Goal: Task Accomplishment & Management: Use online tool/utility

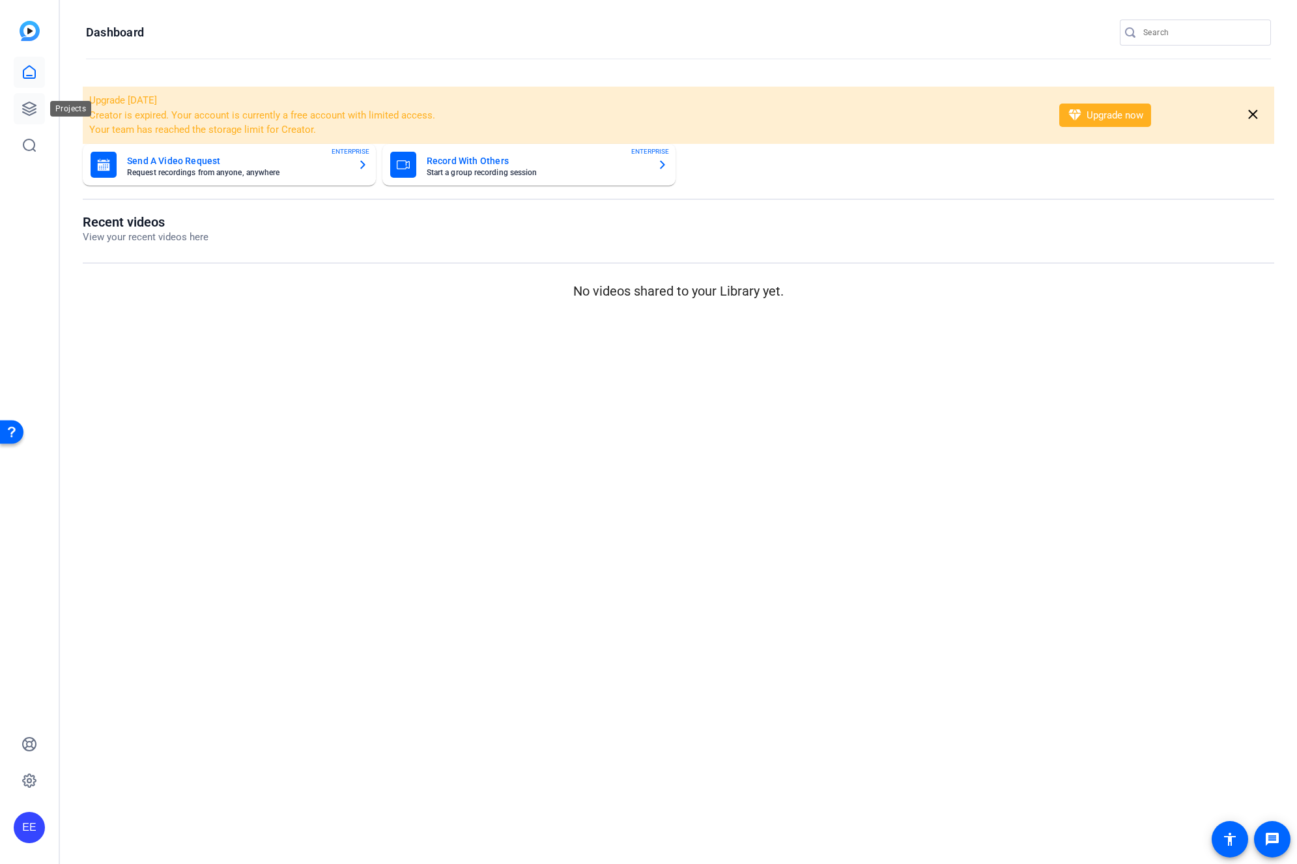
click at [27, 105] on icon at bounding box center [29, 109] width 16 height 16
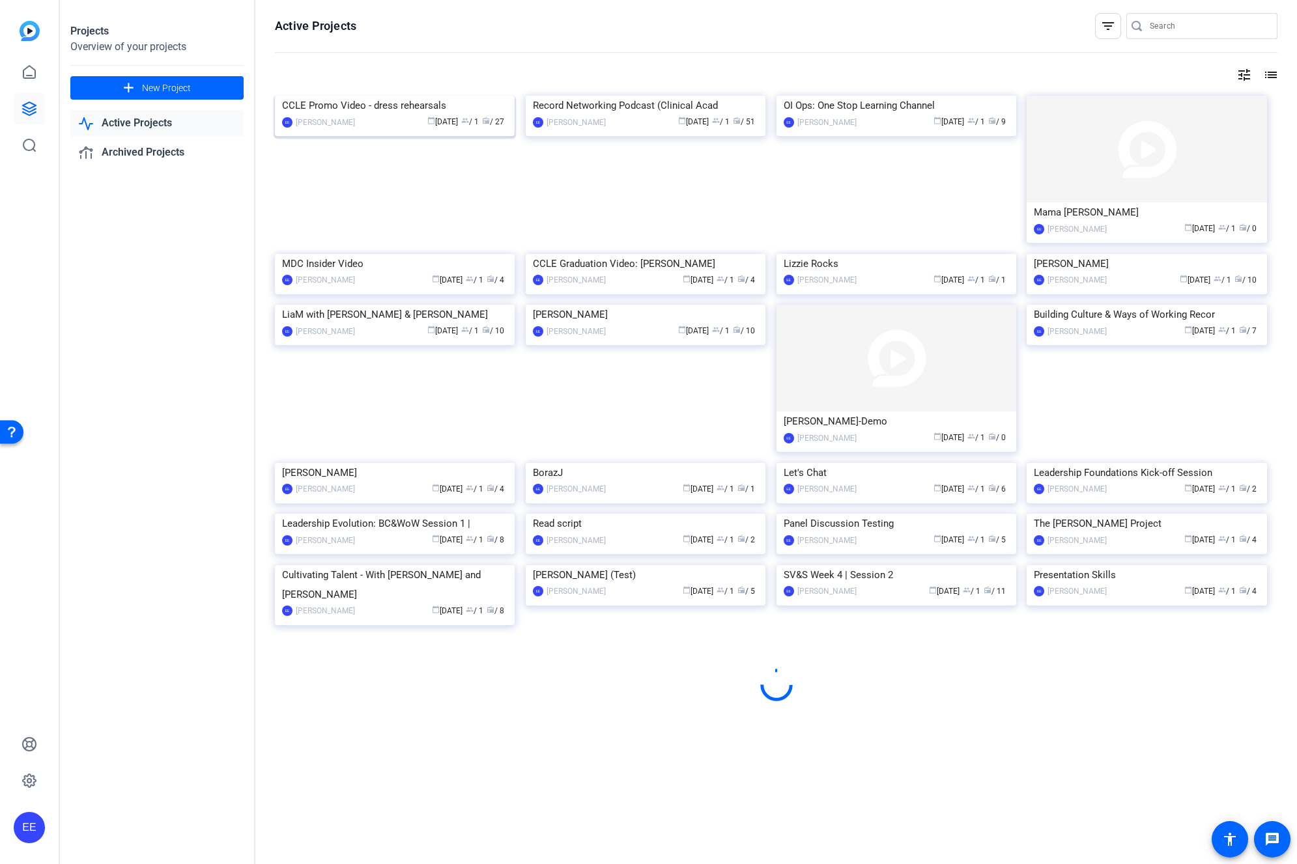
click at [346, 111] on mat-card "CCLE Promo Video - dress rehearsals EE [PERSON_NAME] calendar_today [DATE] grou…" at bounding box center [395, 116] width 240 height 40
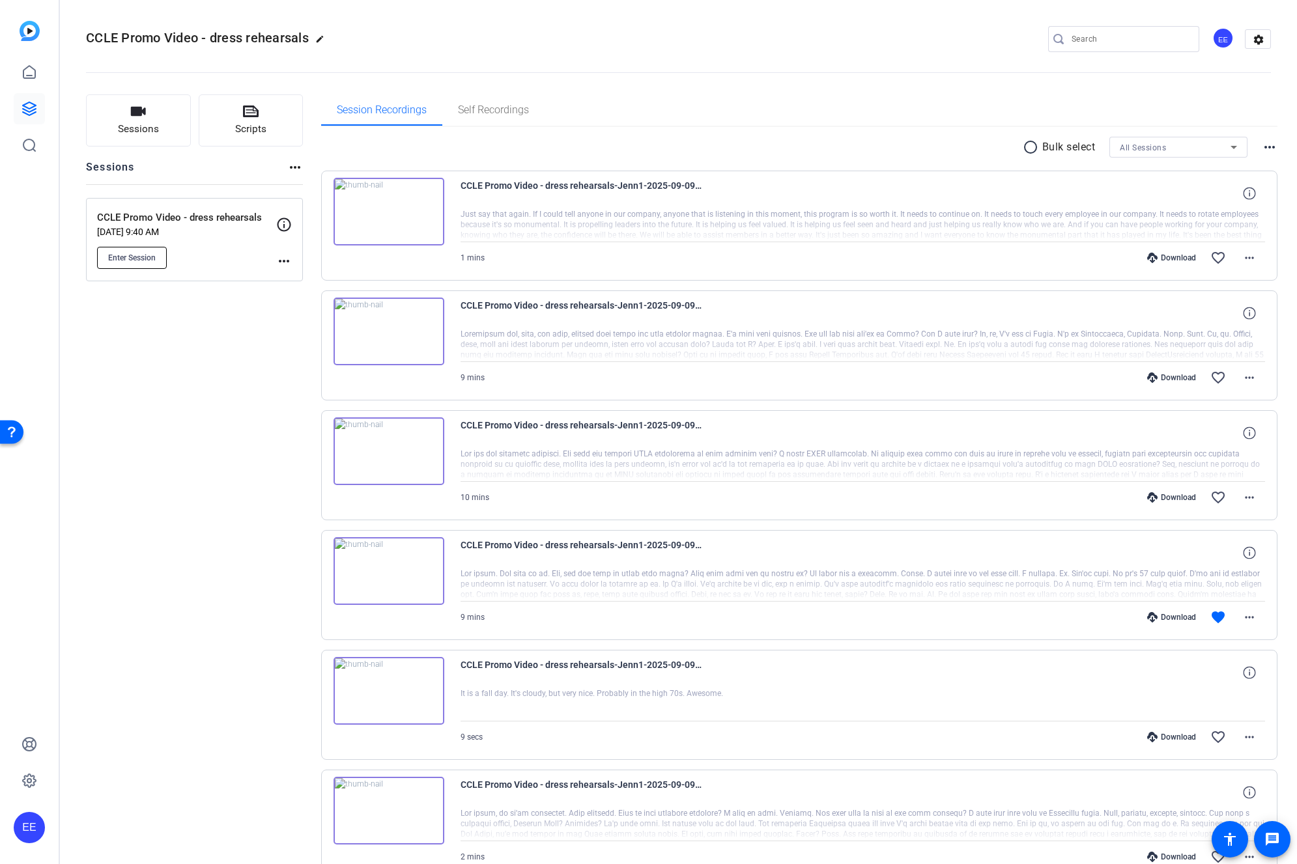
click at [140, 254] on span "Enter Session" at bounding box center [132, 258] width 48 height 10
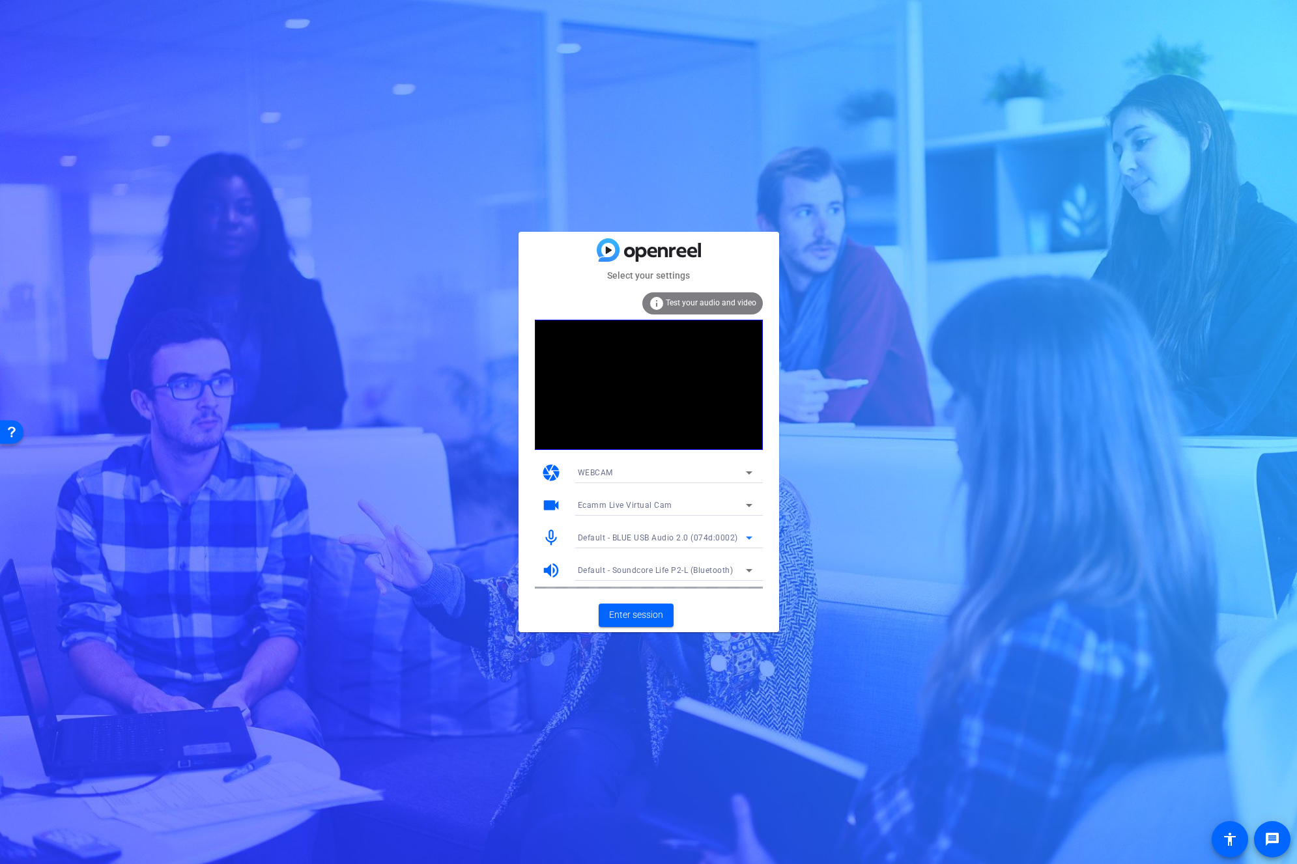
click at [641, 539] on span "Default - BLUE USB Audio 2.0 (074d:0002)" at bounding box center [658, 537] width 160 height 9
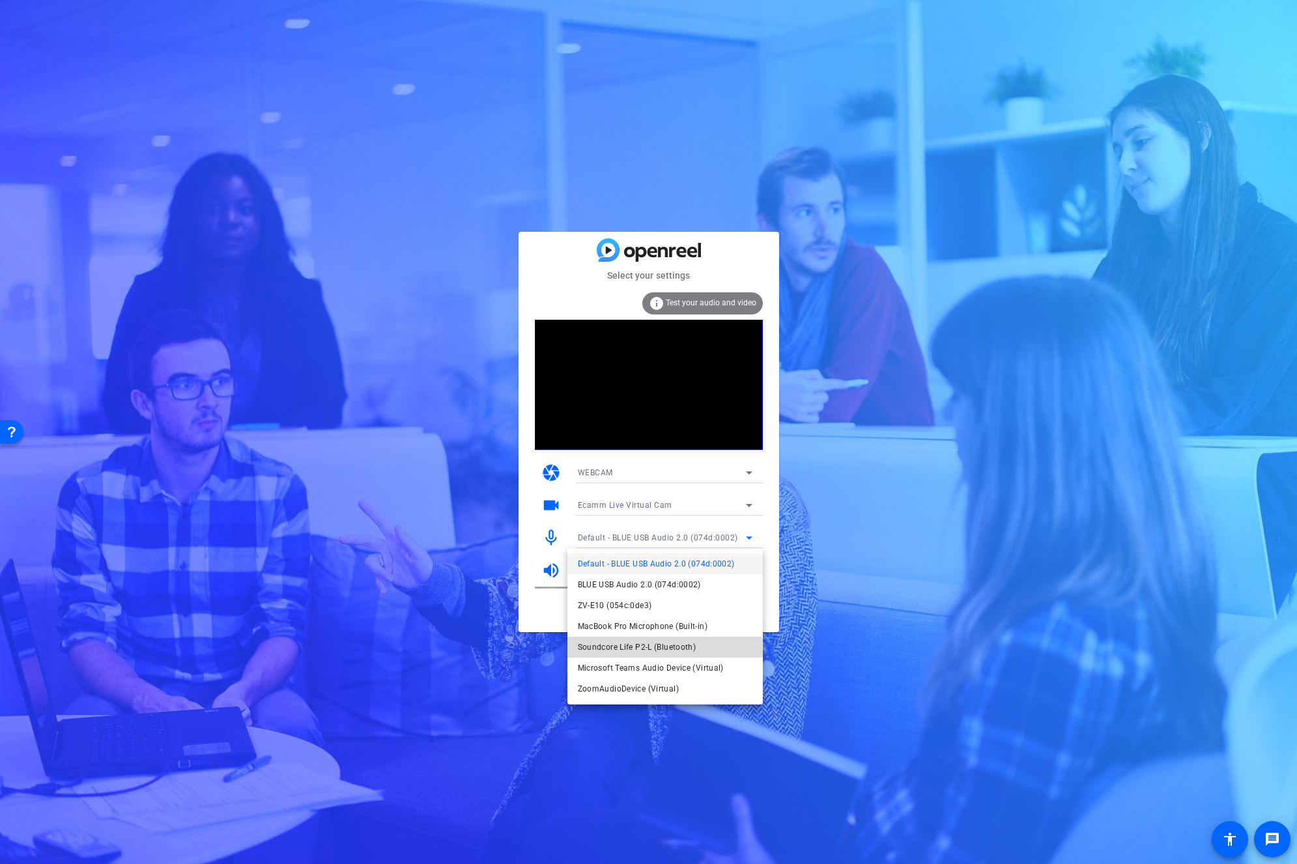
click at [637, 647] on span "Soundcore Life P2-L (Bluetooth)" at bounding box center [637, 648] width 119 height 16
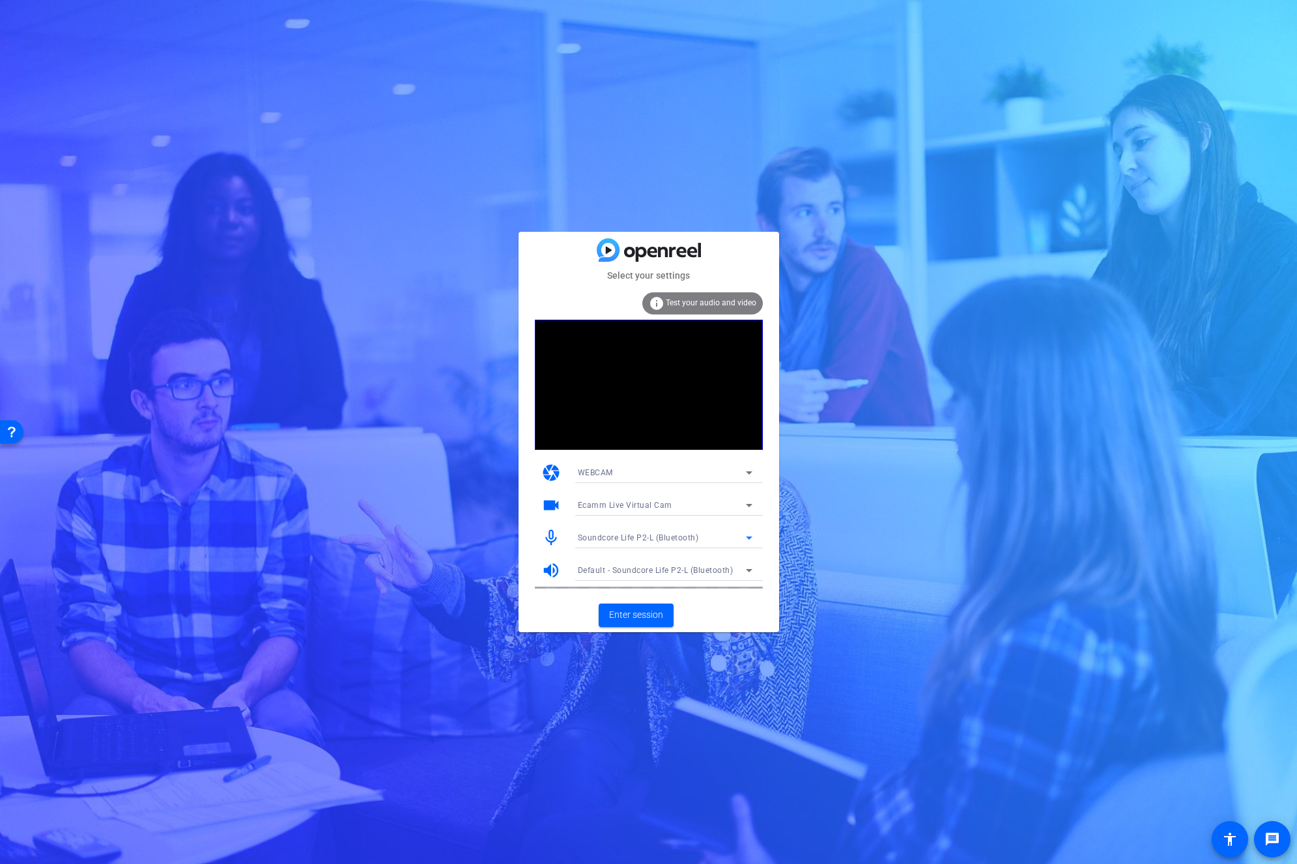
click at [643, 505] on span "Ecamm Live Virtual Cam" at bounding box center [625, 505] width 94 height 9
drag, startPoint x: 636, startPoint y: 550, endPoint x: 615, endPoint y: 572, distance: 30.4
click at [615, 572] on div "Ecamm Live Virtual Cam OBS Virtual Camera (m-de:vice) ZV-E10 (054c:0de3)" at bounding box center [664, 552] width 195 height 73
click at [615, 572] on span "ZV-E10 (054c:0de3)" at bounding box center [615, 573] width 74 height 16
click at [624, 613] on span "Enter session" at bounding box center [636, 615] width 54 height 14
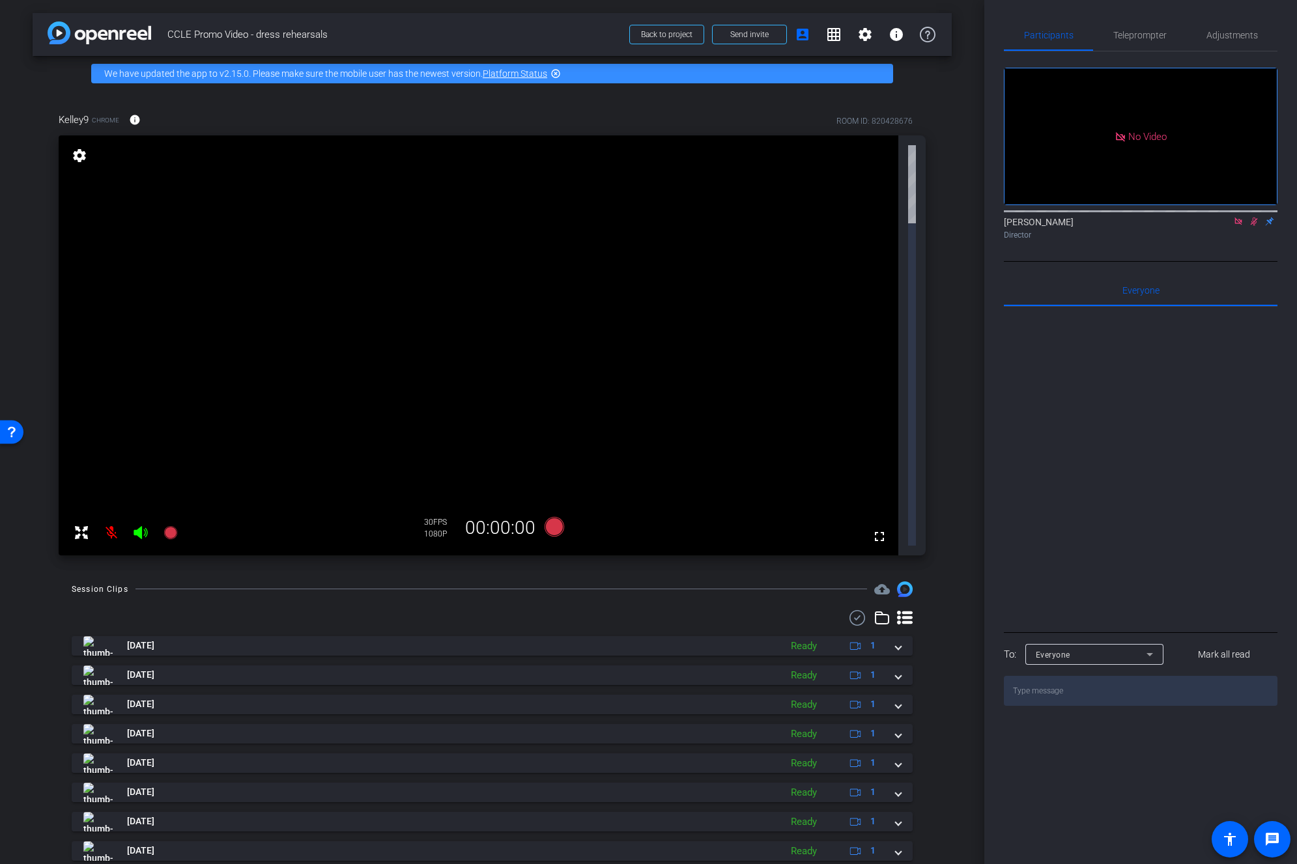
click at [1235, 226] on icon at bounding box center [1238, 221] width 10 height 9
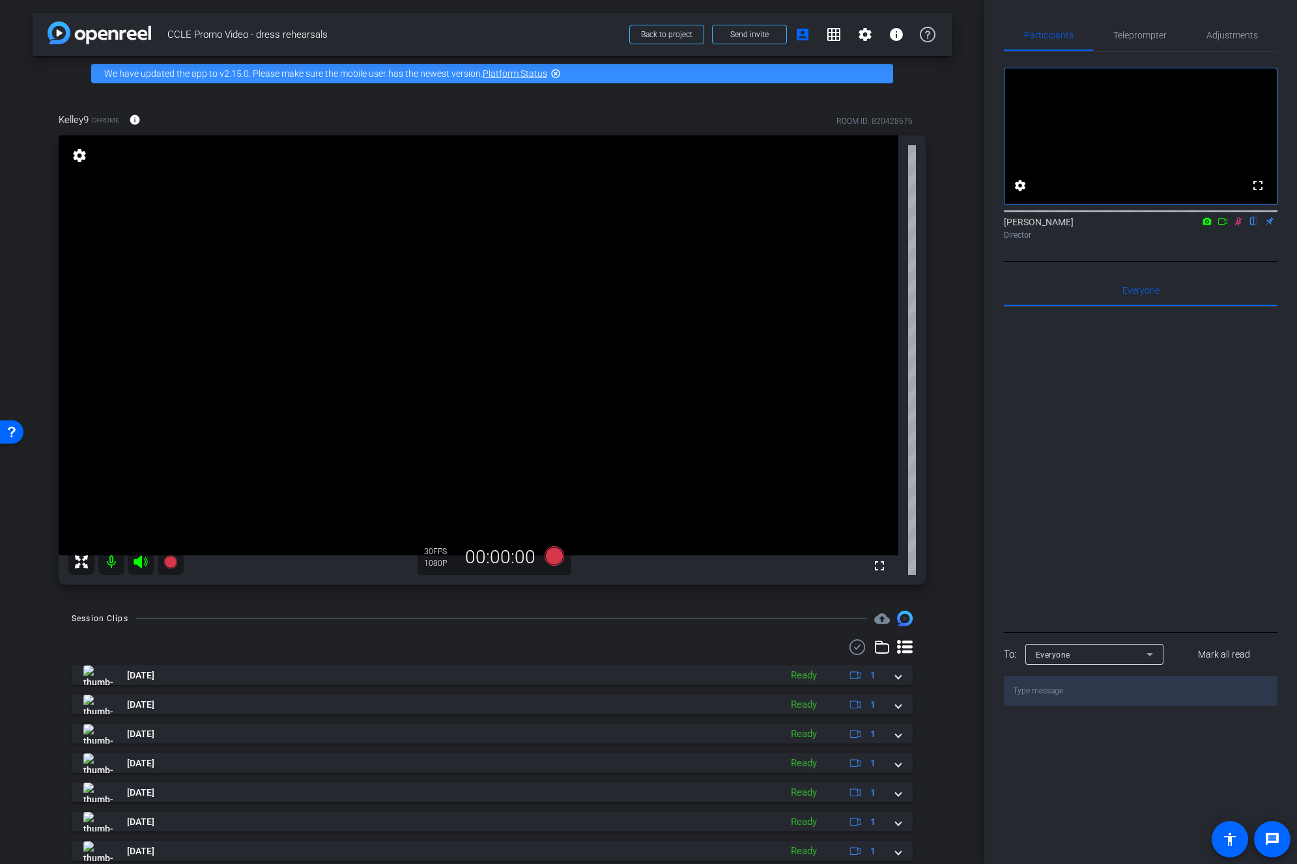
click at [1241, 227] on mat-icon at bounding box center [1238, 222] width 16 height 12
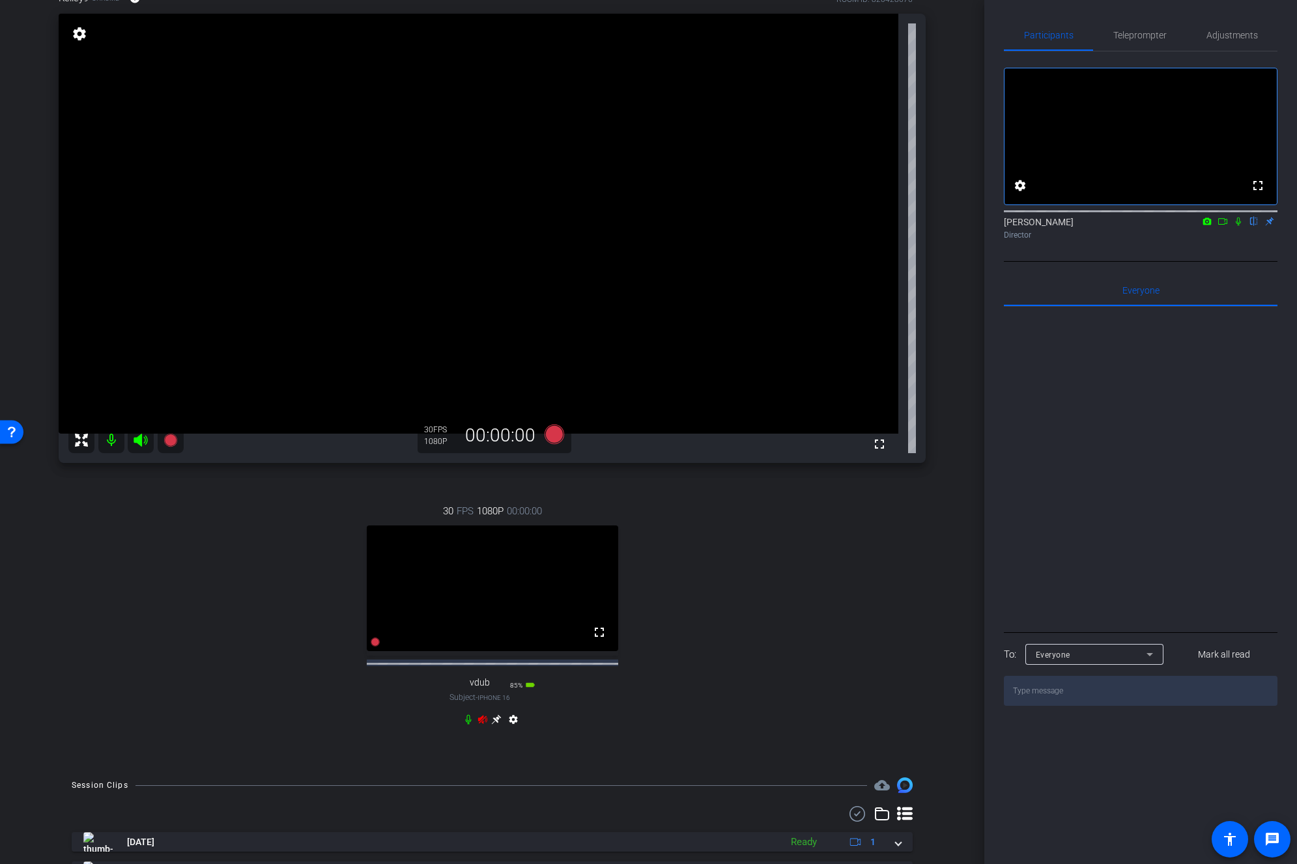
scroll to position [215, 0]
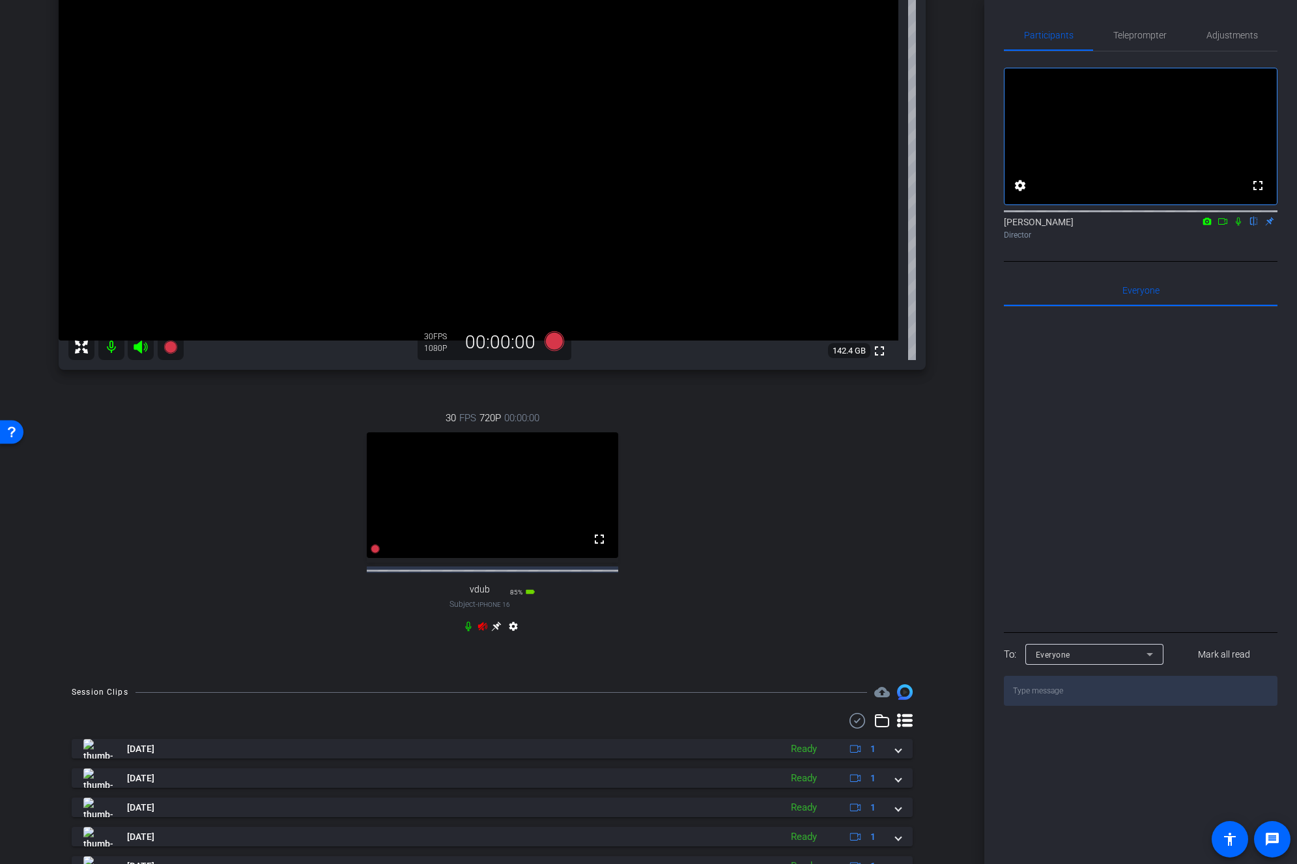
click at [481, 632] on icon at bounding box center [482, 626] width 10 height 10
click at [495, 632] on icon at bounding box center [497, 627] width 10 height 10
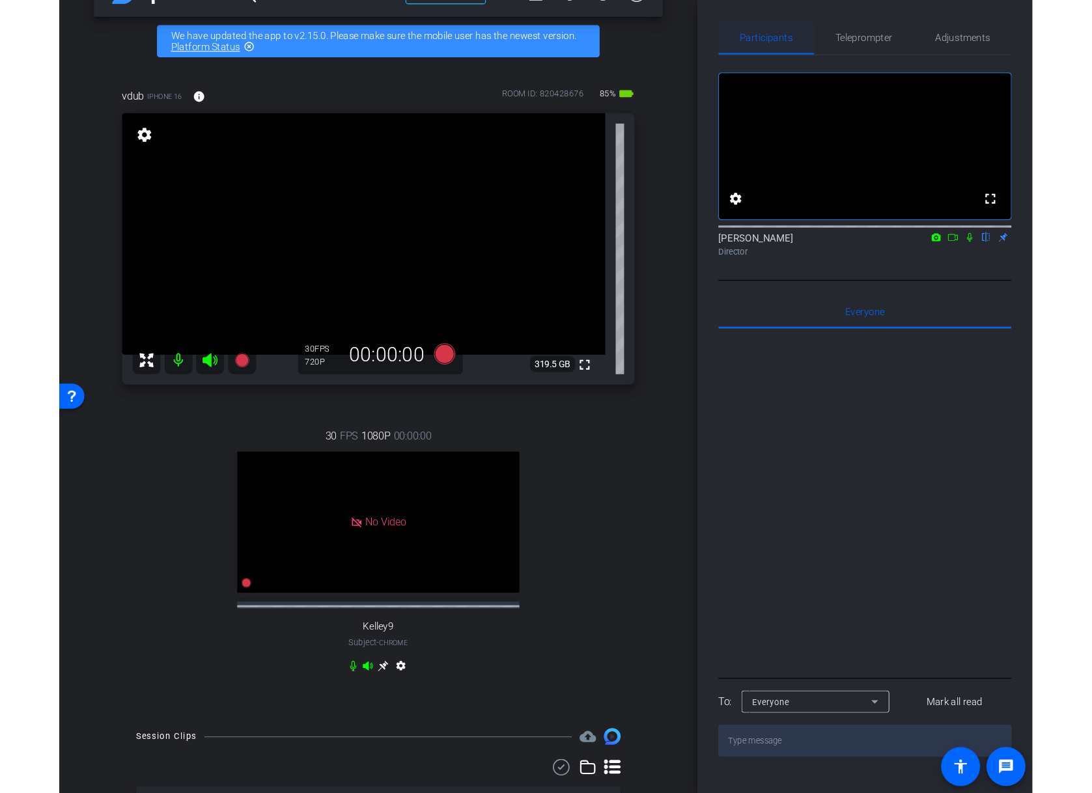
scroll to position [42, 0]
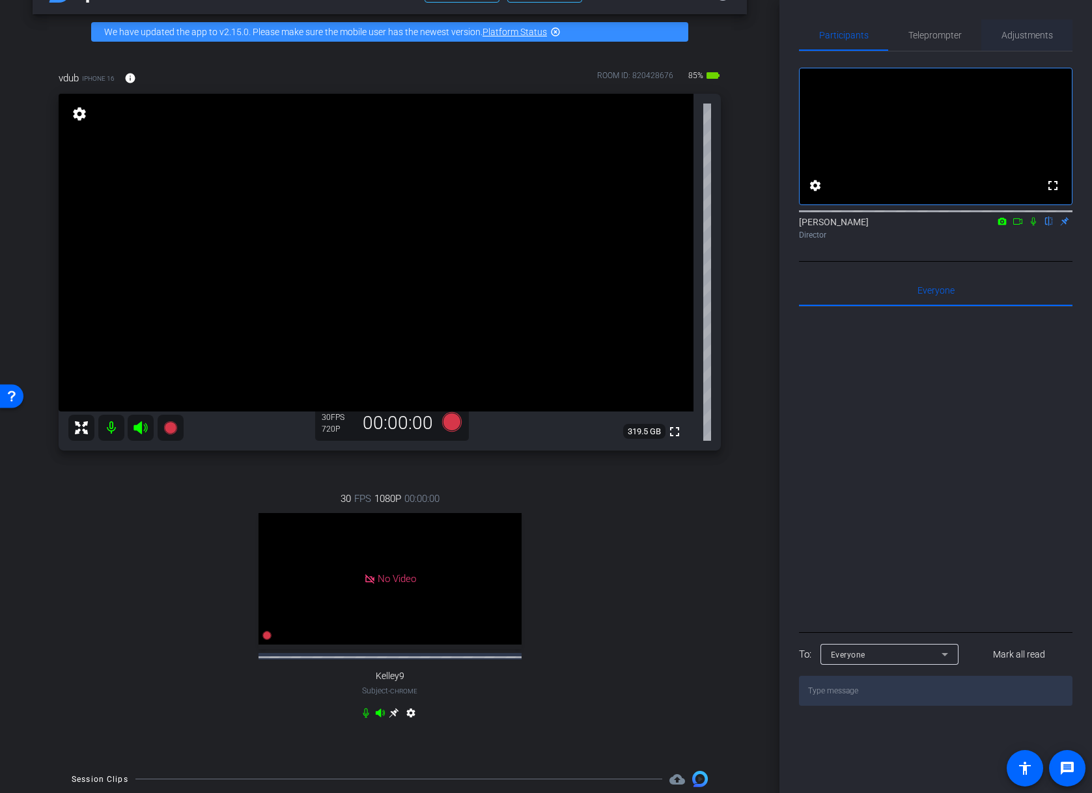
click at [1024, 38] on span "Adjustments" at bounding box center [1027, 35] width 51 height 9
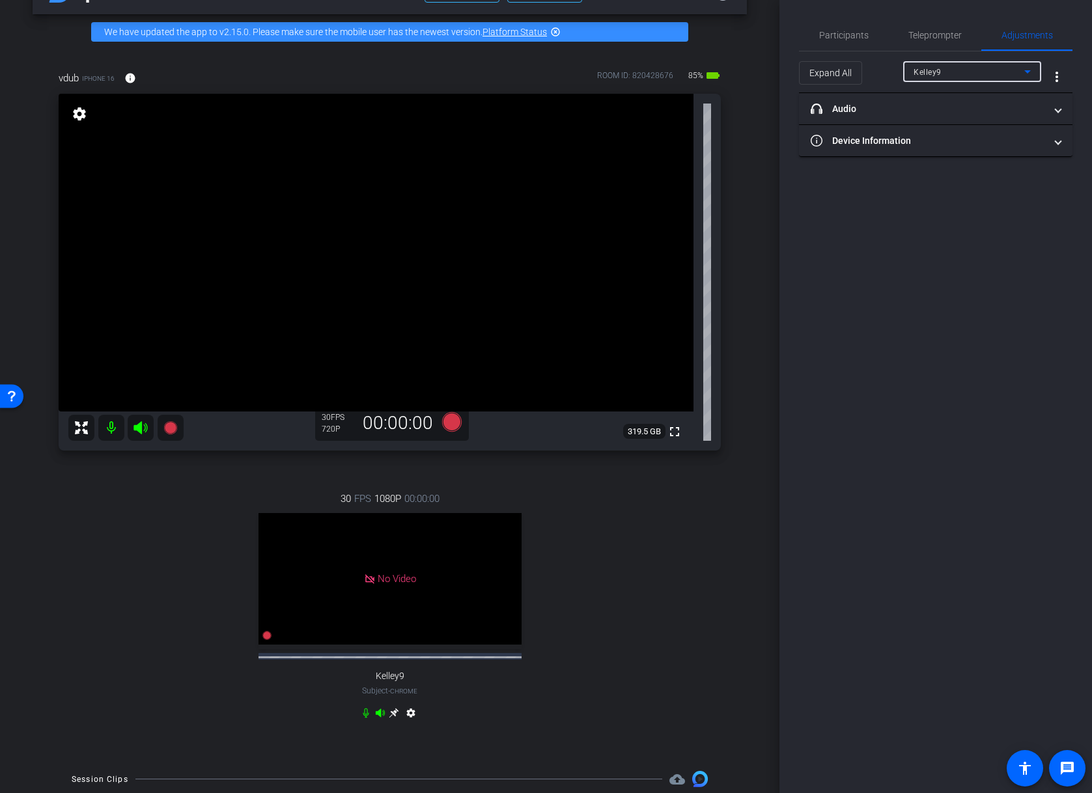
click at [973, 77] on div "Kelley9" at bounding box center [969, 72] width 111 height 16
click at [960, 122] on mat-option "vdub" at bounding box center [972, 118] width 138 height 21
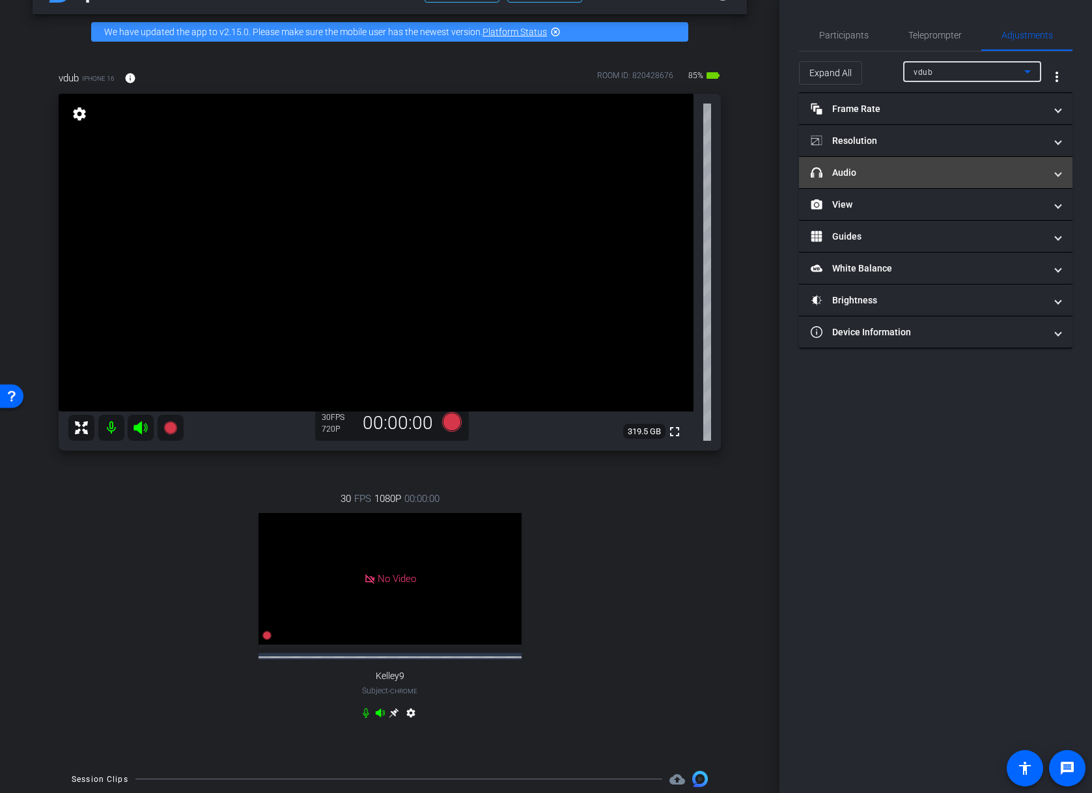
click at [947, 171] on mat-panel-title "headphone icon Audio" at bounding box center [928, 173] width 234 height 14
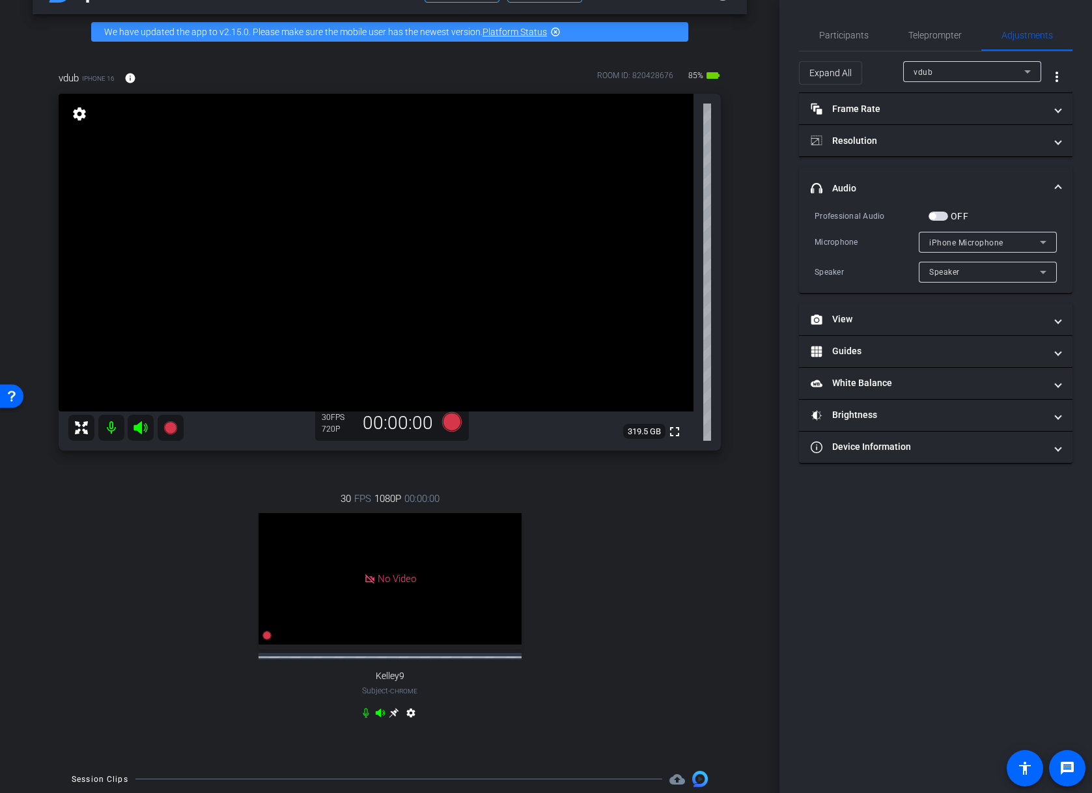
click at [976, 244] on span "iPhone Microphone" at bounding box center [966, 242] width 74 height 9
drag, startPoint x: 992, startPoint y: 206, endPoint x: 957, endPoint y: 219, distance: 38.1
click at [992, 206] on div at bounding box center [546, 396] width 1092 height 793
click at [941, 212] on span "button" at bounding box center [939, 216] width 20 height 9
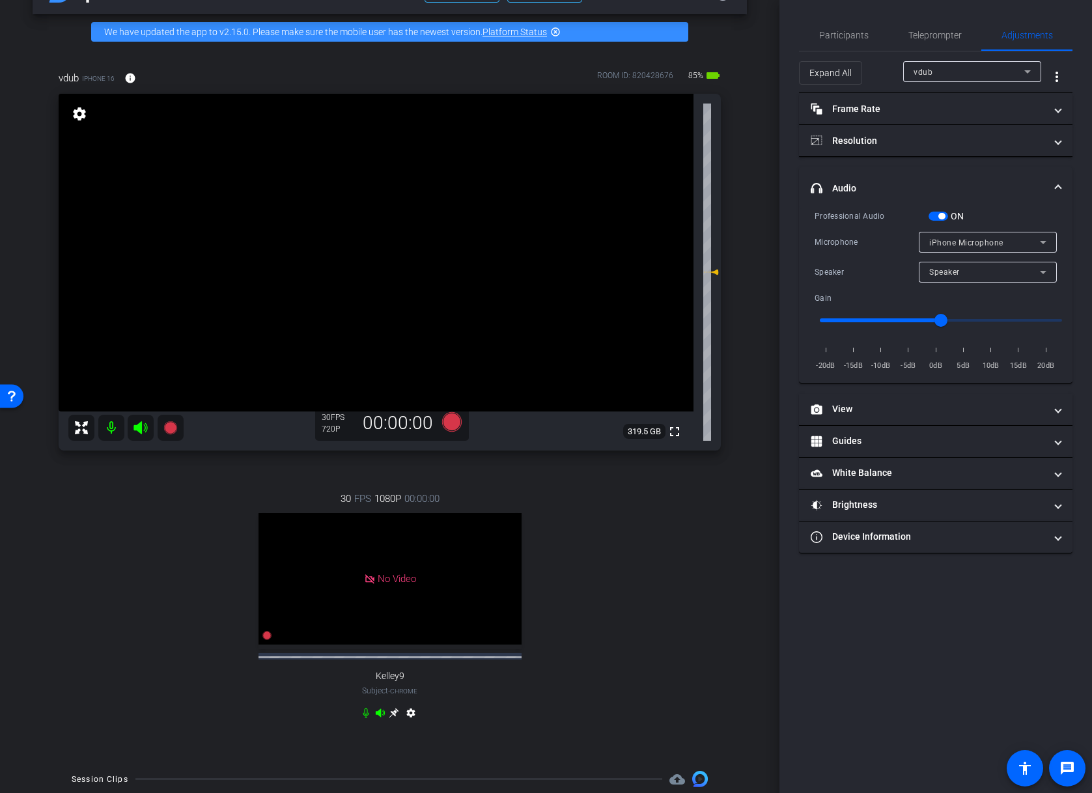
click at [976, 242] on span "iPhone Microphone" at bounding box center [966, 242] width 74 height 9
click at [976, 291] on span "USBAudio1.0" at bounding box center [954, 289] width 50 height 16
click at [946, 140] on mat-panel-title "Resolution" at bounding box center [928, 141] width 234 height 14
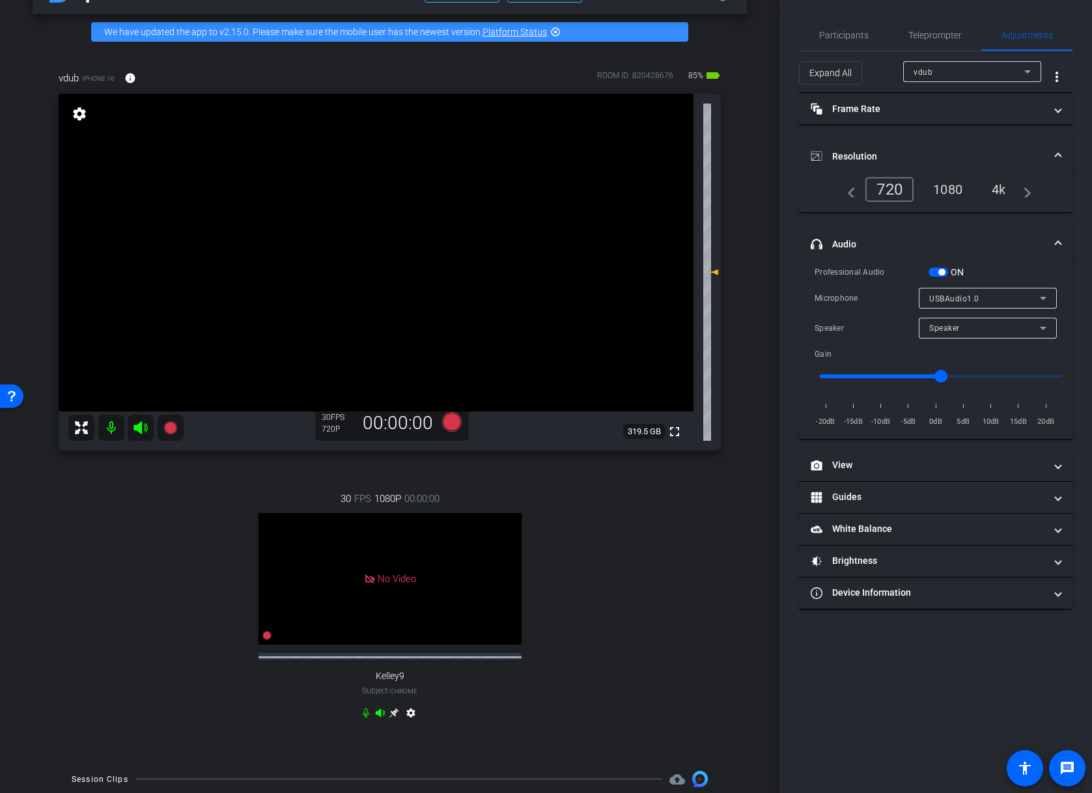
click at [1001, 194] on div "4k" at bounding box center [999, 189] width 34 height 22
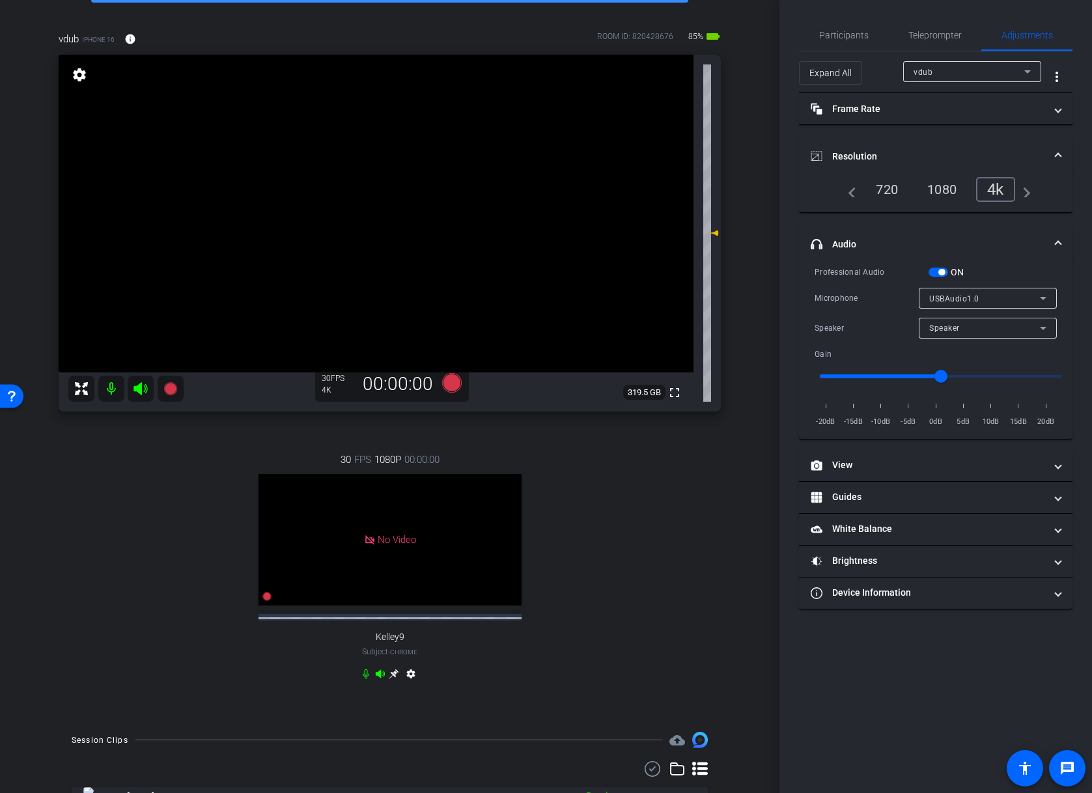
scroll to position [76, 0]
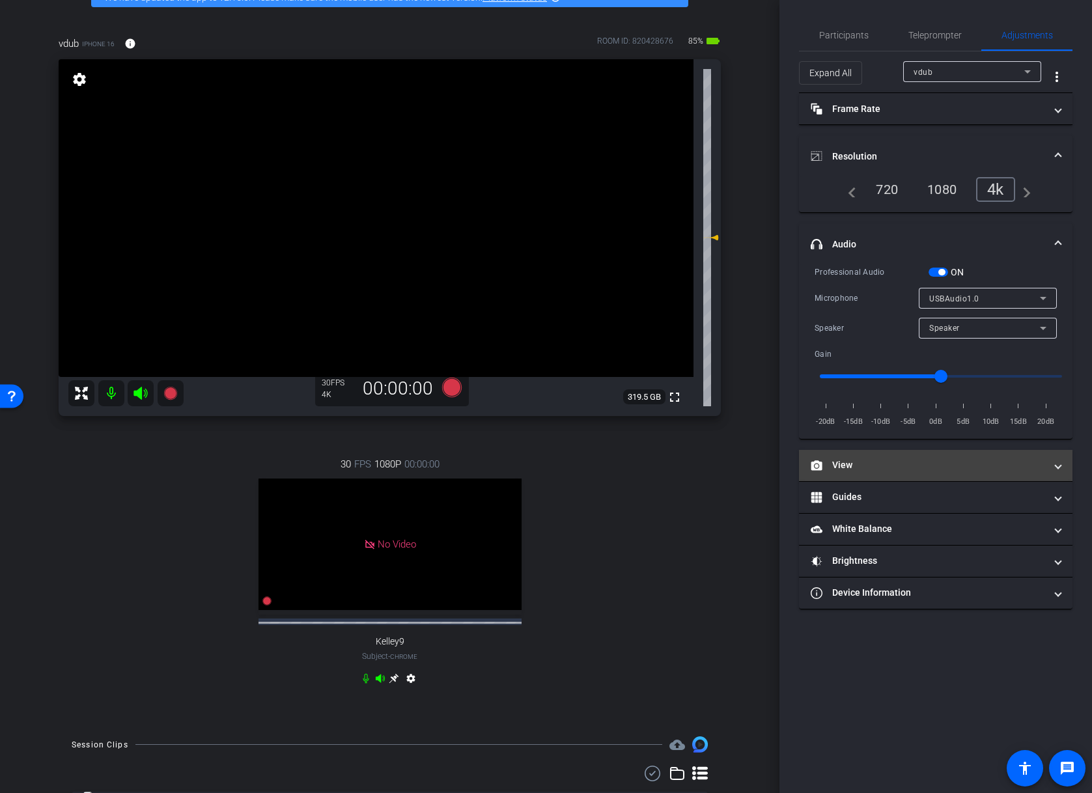
click at [875, 464] on mat-panel-title "View" at bounding box center [928, 465] width 234 height 14
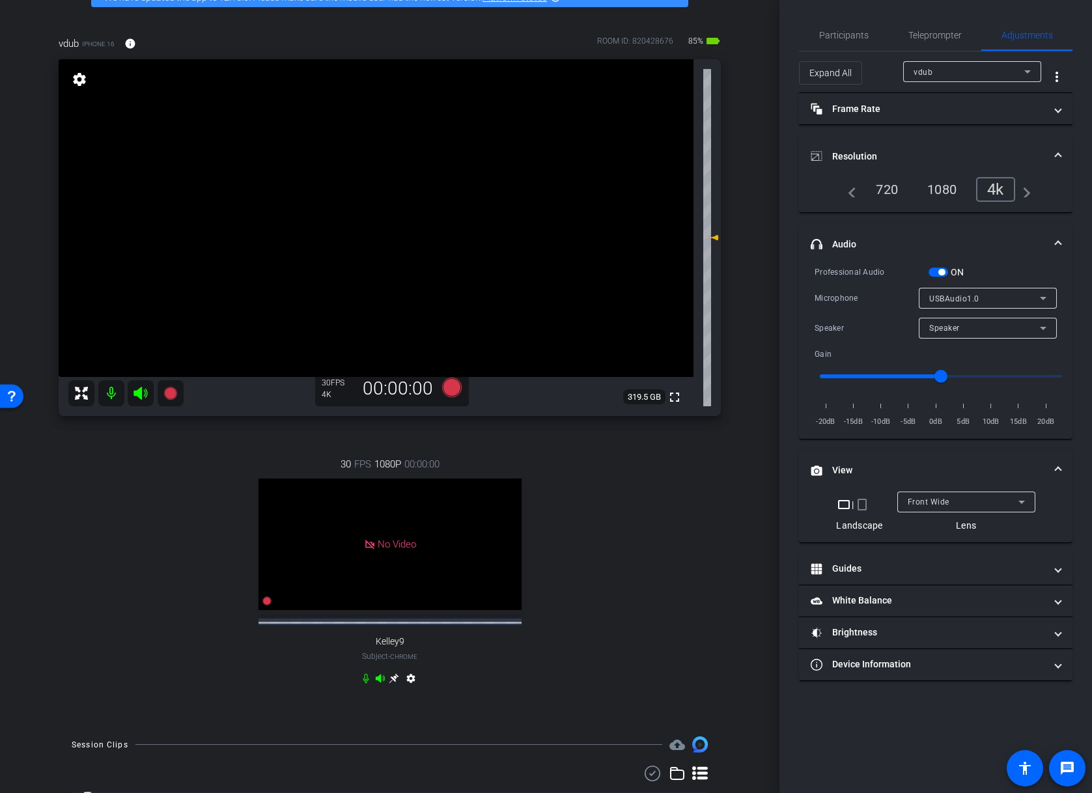
click at [645, 576] on div "30 FPS 1080P 00:00:00 No Video Kelley9 Subject - Chrome settings" at bounding box center [390, 573] width 662 height 275
click at [722, 516] on div "vdub iPhone 16 info ROOM ID: 820428676 85% battery_std fullscreen settings 319.…" at bounding box center [390, 369] width 714 height 709
click at [728, 533] on div "vdub iPhone 16 info ROOM ID: 820428676 85% battery_std fullscreen settings 319.…" at bounding box center [390, 369] width 714 height 709
click at [844, 34] on span "Participants" at bounding box center [843, 35] width 49 height 9
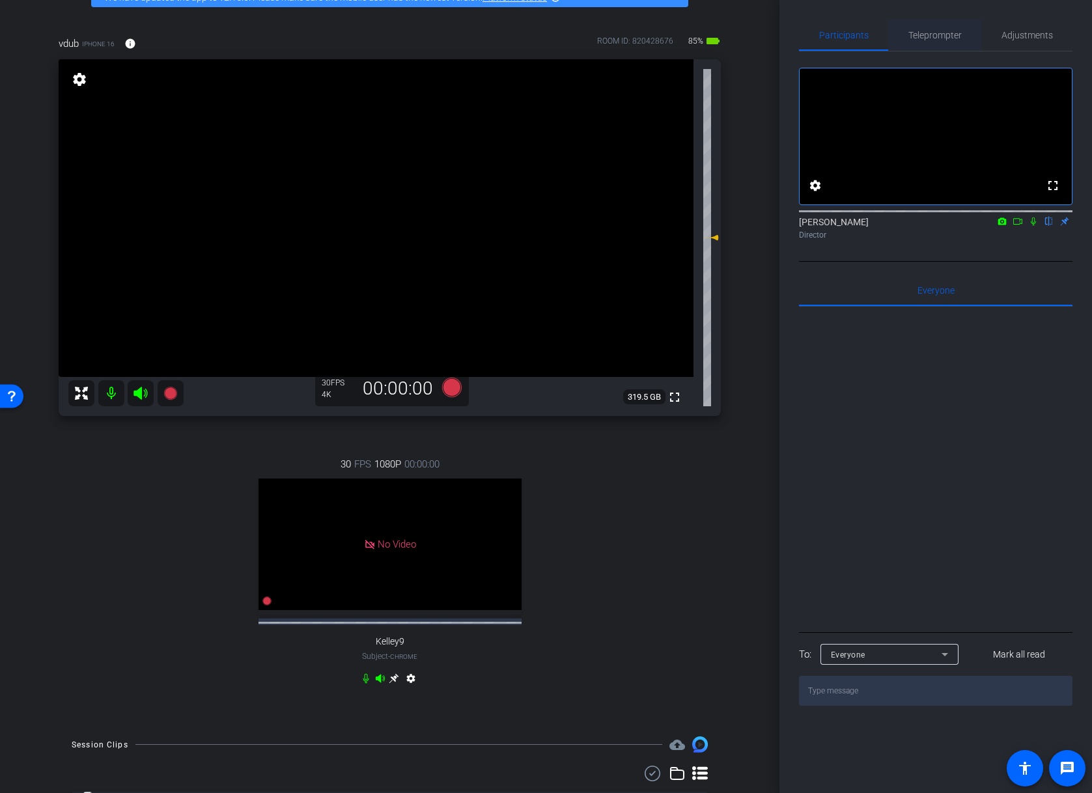
click at [957, 41] on span "Teleprompter" at bounding box center [934, 35] width 53 height 31
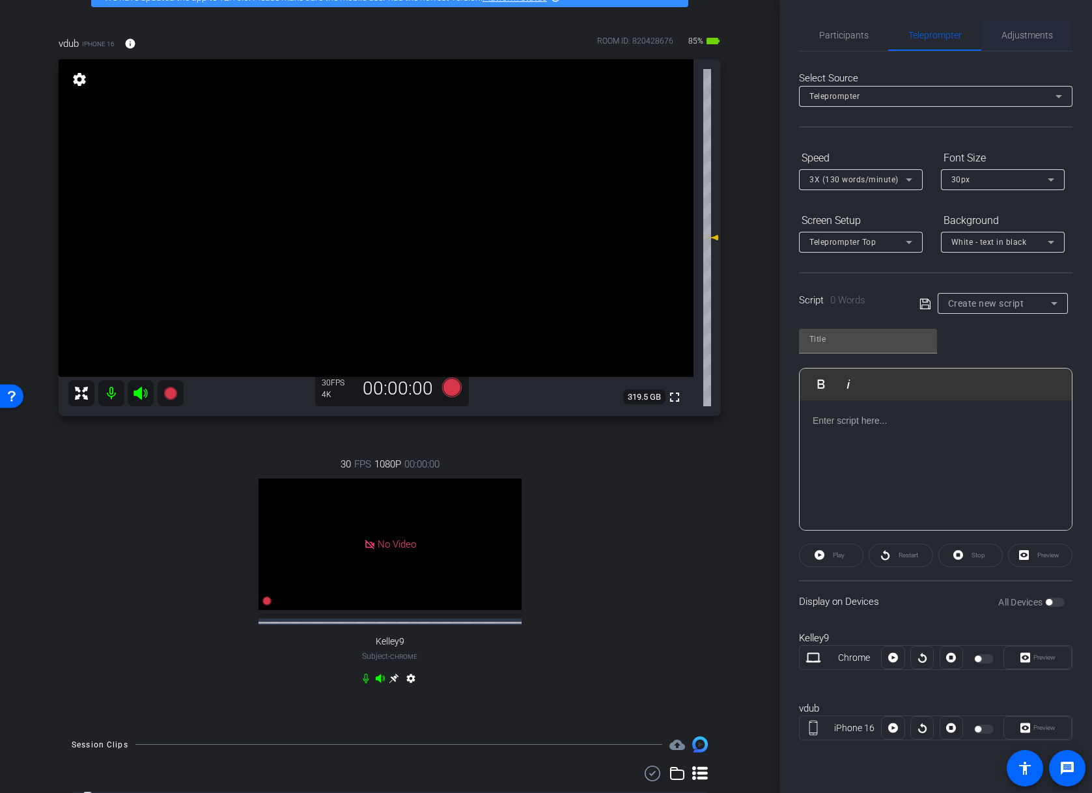
click at [1026, 42] on span "Adjustments" at bounding box center [1027, 35] width 51 height 31
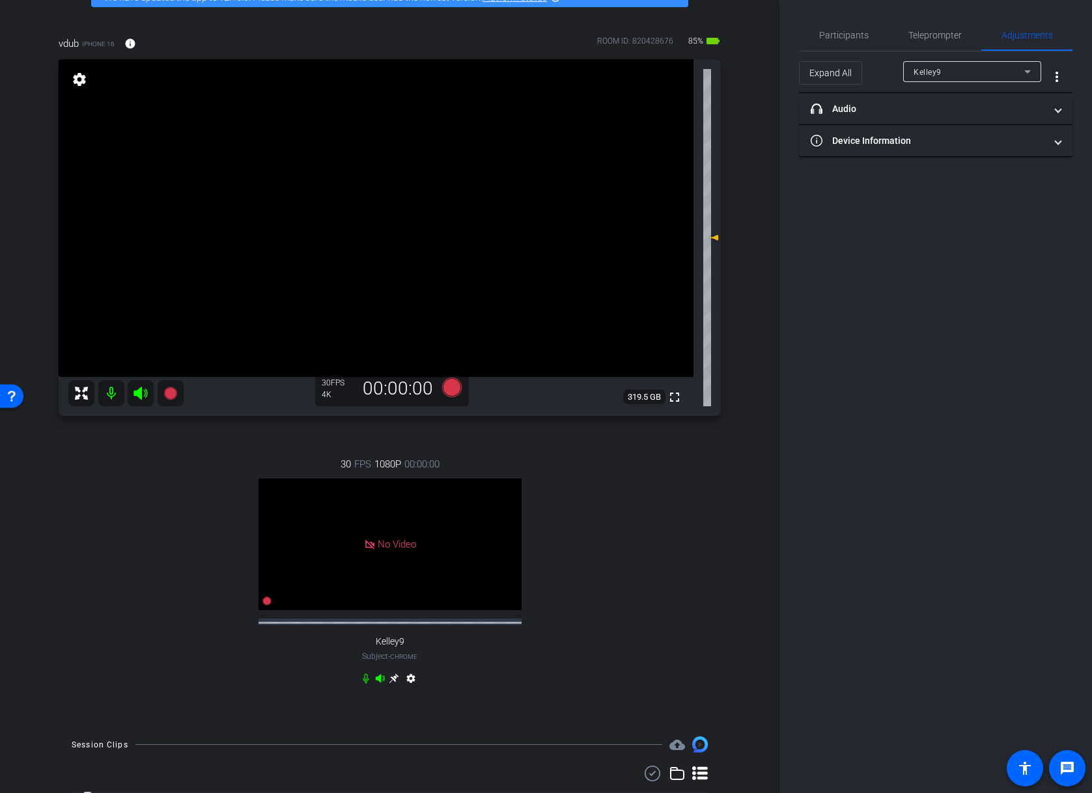
click at [657, 540] on div "30 FPS 1080P 00:00:00 No Video Kelley9 Subject - Chrome settings" at bounding box center [390, 573] width 662 height 275
click at [448, 393] on icon at bounding box center [452, 388] width 20 height 20
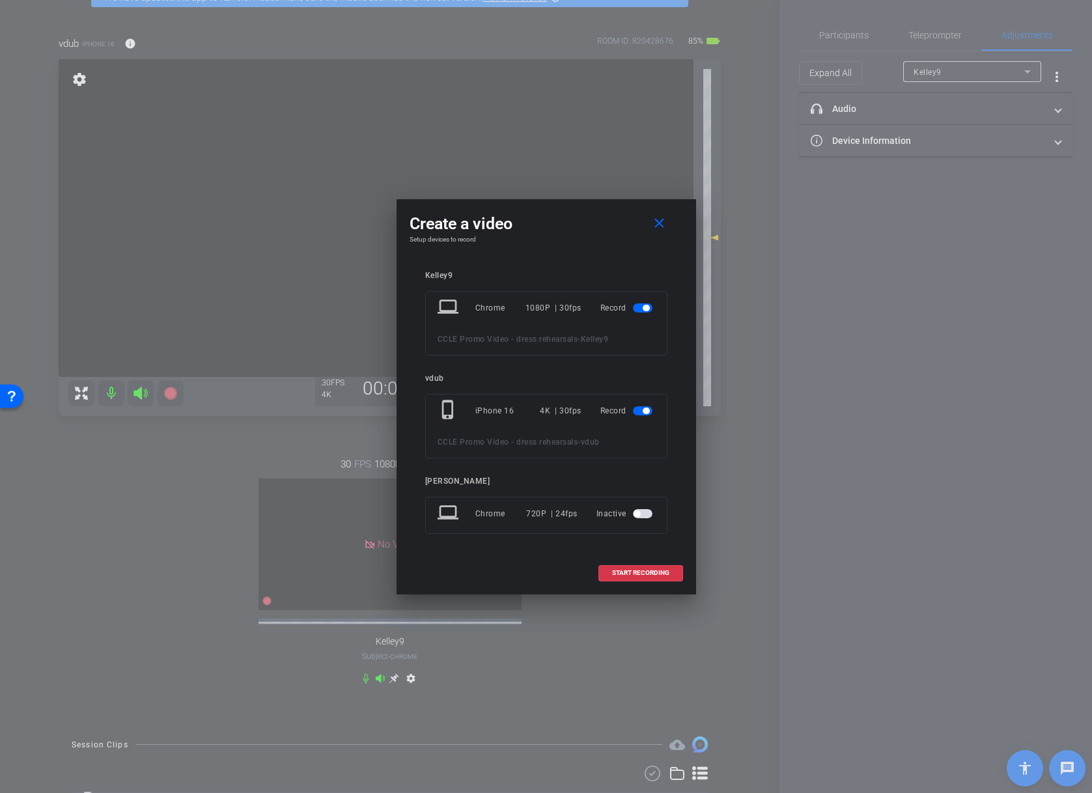
click at [448, 393] on openreel-subject-record-chooser-item "vdub phone_iphone iPhone 16 4K | 30fps Record CCLE Promo Video - dress rehearsa…" at bounding box center [546, 416] width 242 height 85
click at [643, 310] on span "button" at bounding box center [646, 308] width 7 height 7
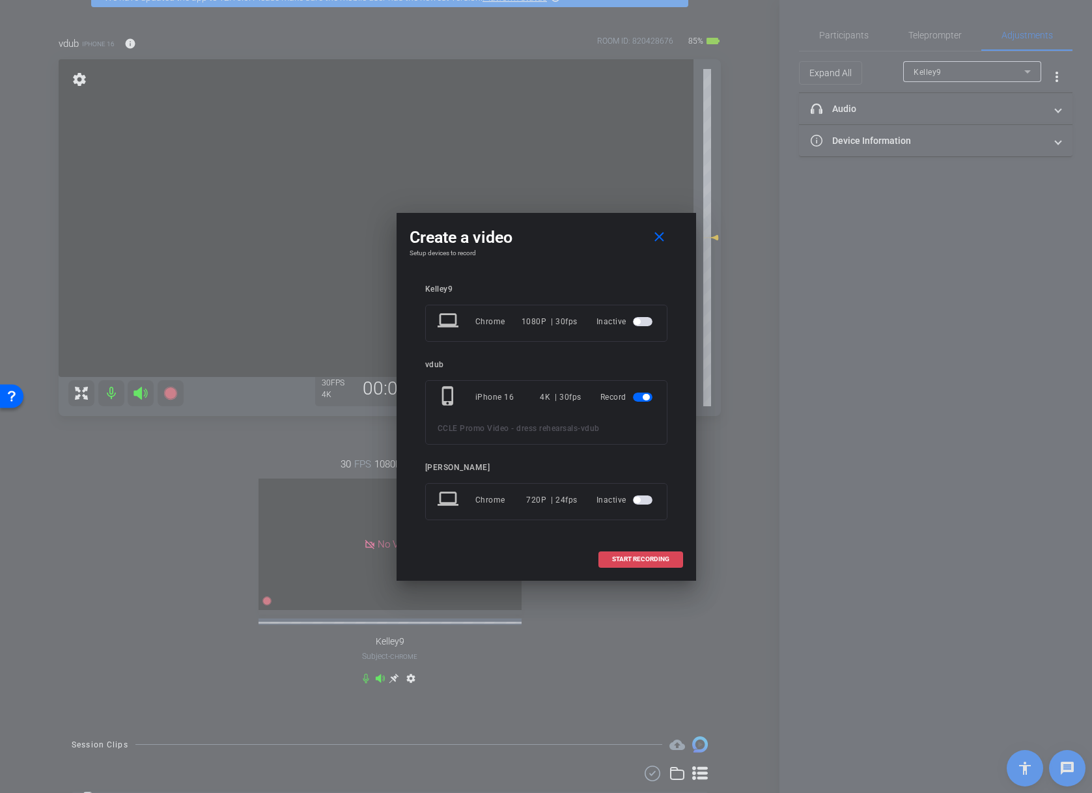
click at [660, 561] on span "START RECORDING" at bounding box center [640, 559] width 57 height 7
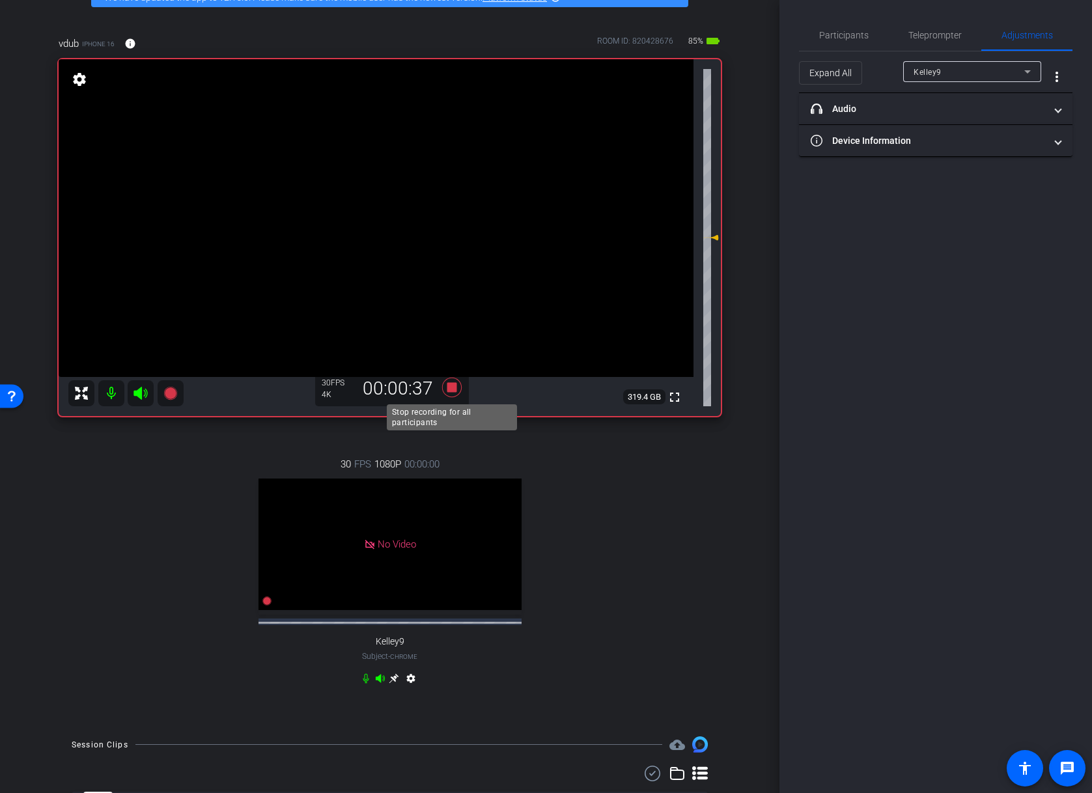
click at [457, 394] on icon at bounding box center [451, 387] width 31 height 23
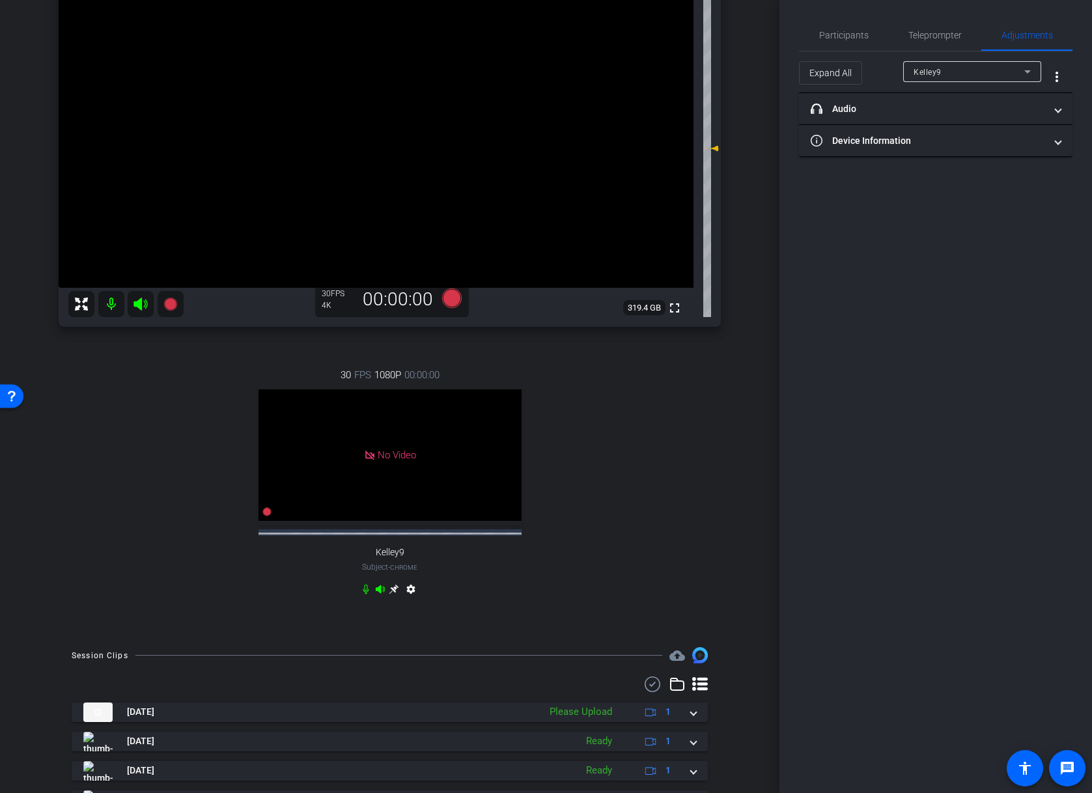
scroll to position [182, 0]
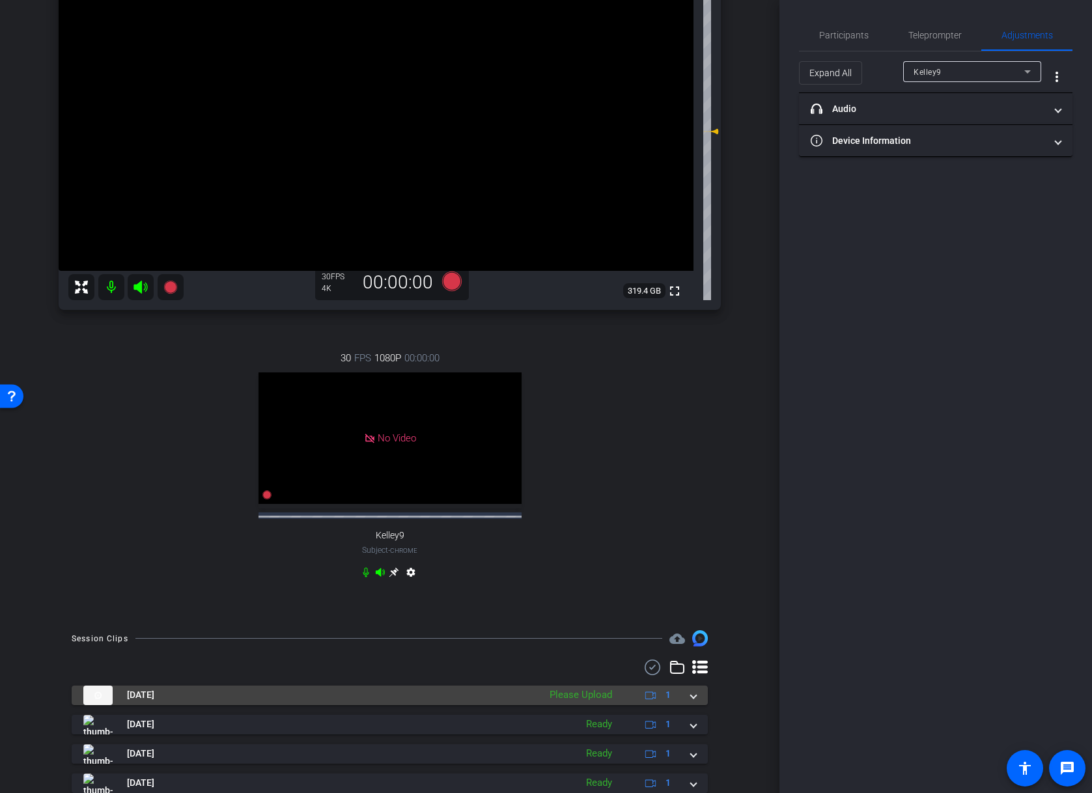
click at [692, 702] on span at bounding box center [693, 695] width 5 height 14
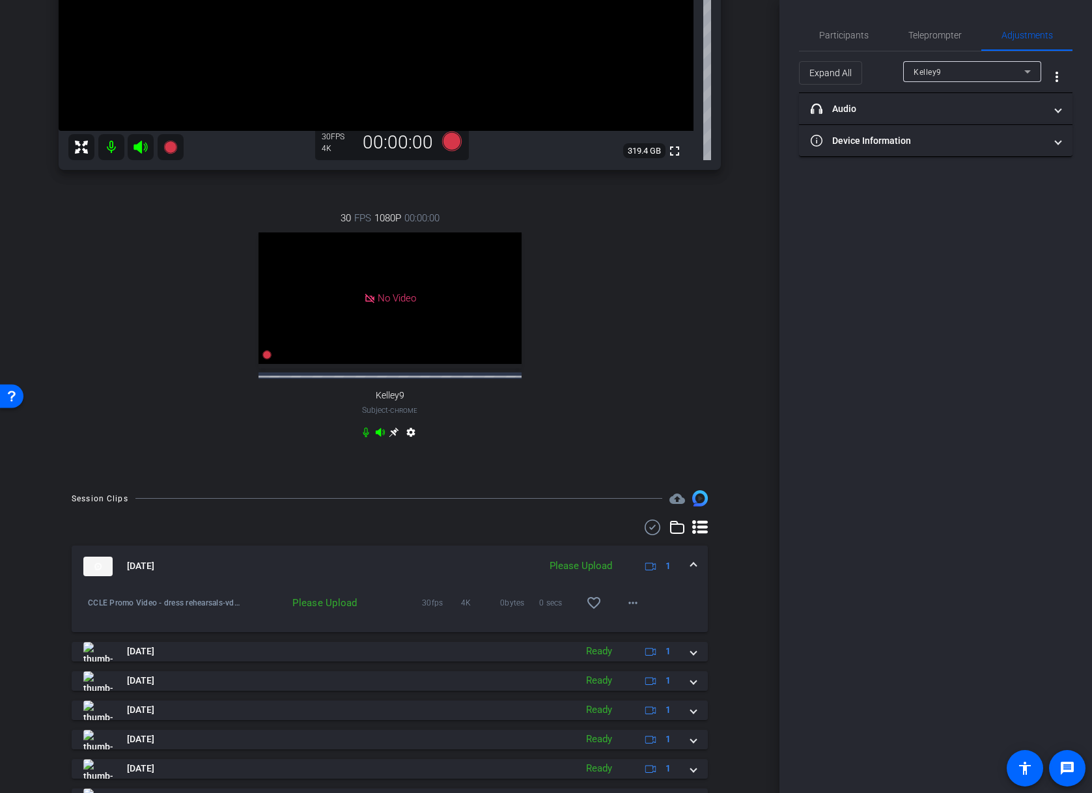
scroll to position [330, 0]
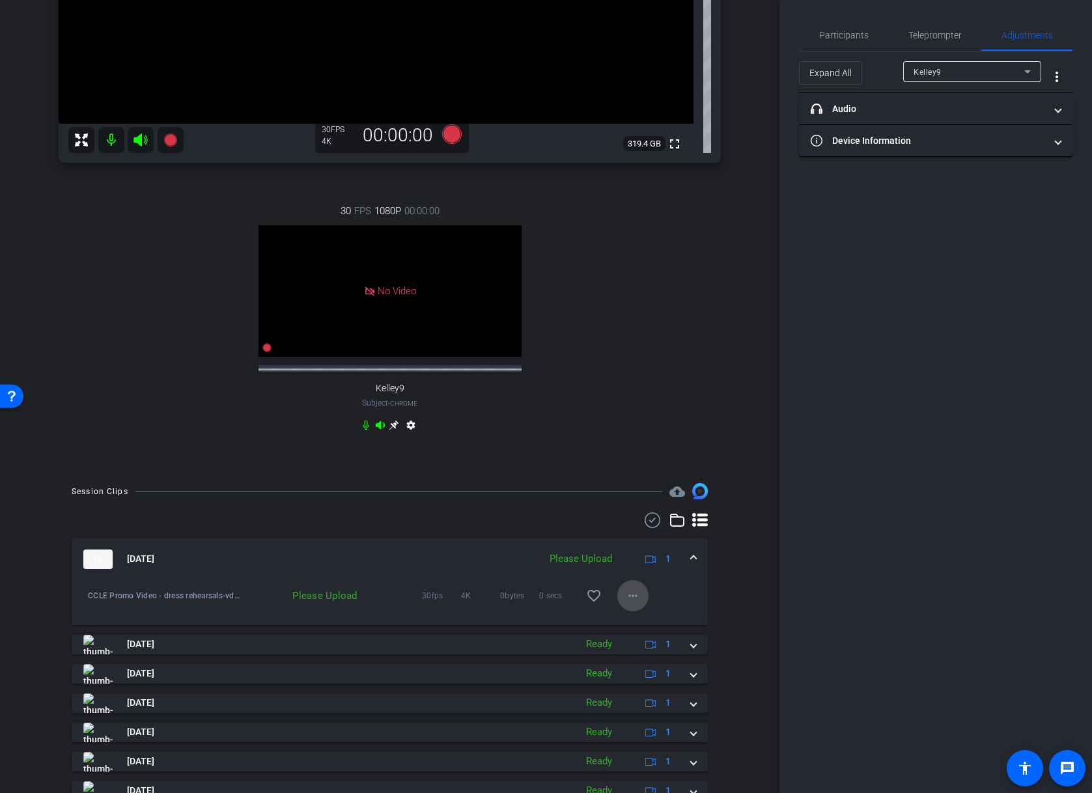
click at [640, 611] on span at bounding box center [632, 595] width 31 height 31
click at [658, 630] on span "Upload" at bounding box center [654, 629] width 52 height 16
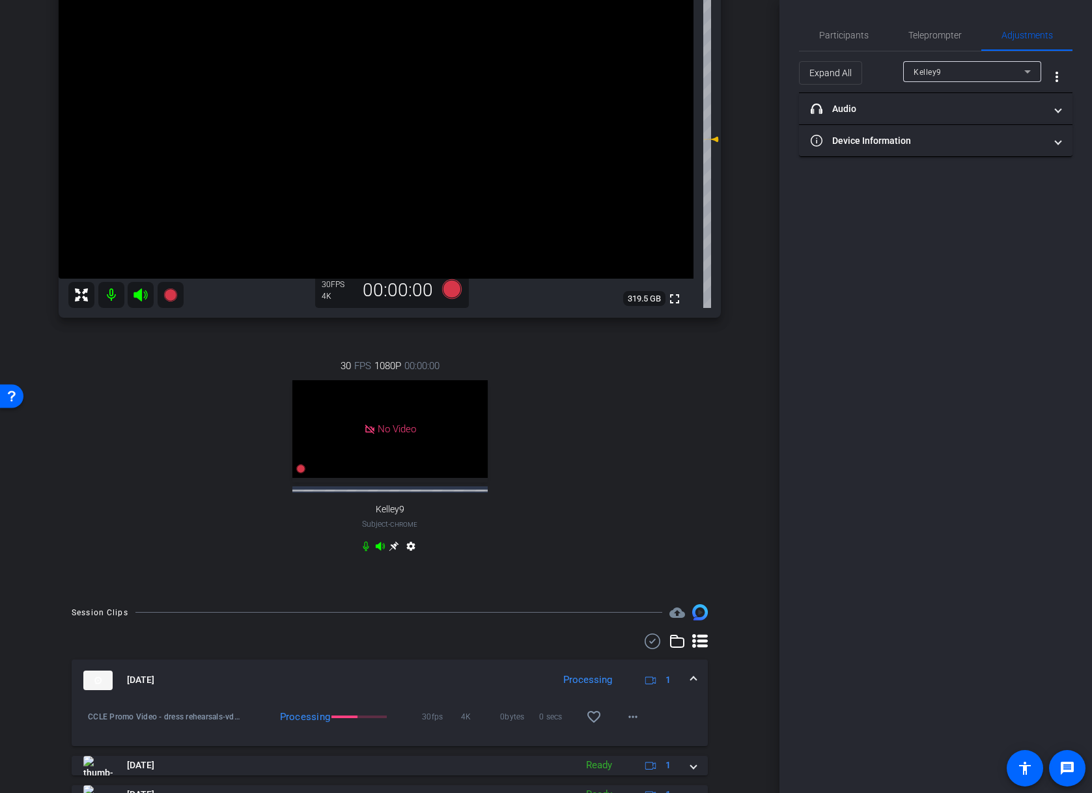
scroll to position [4, 0]
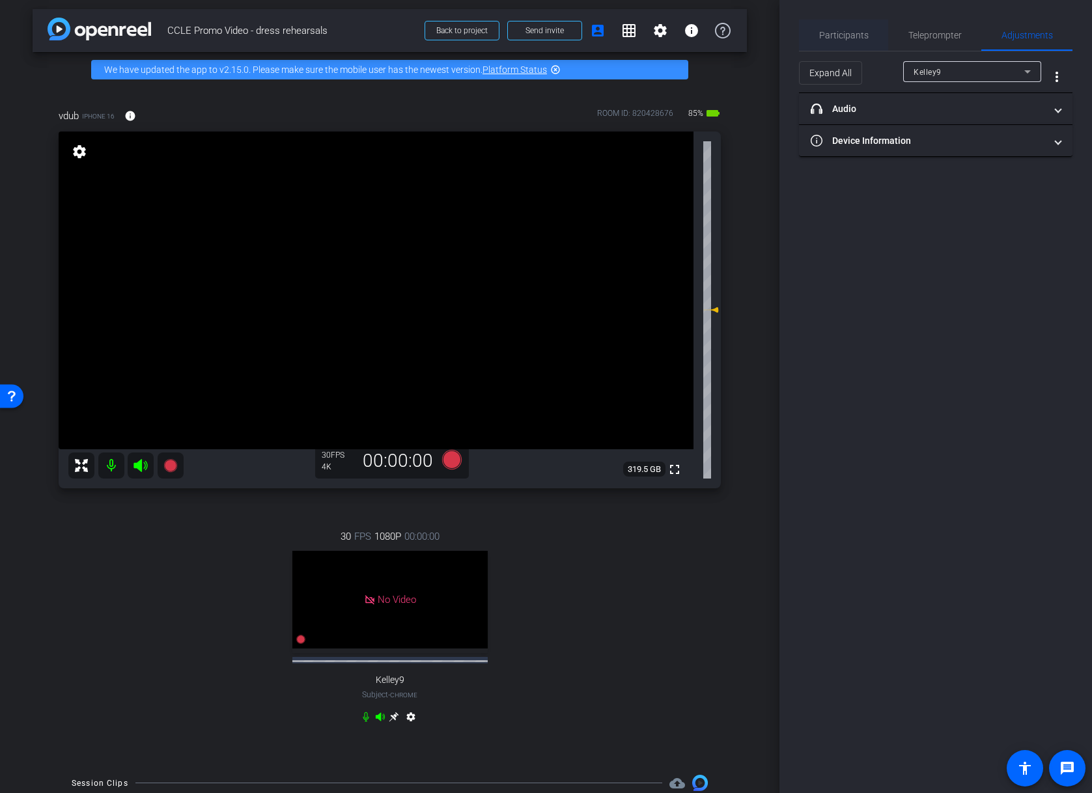
click at [839, 37] on span "Participants" at bounding box center [843, 35] width 49 height 9
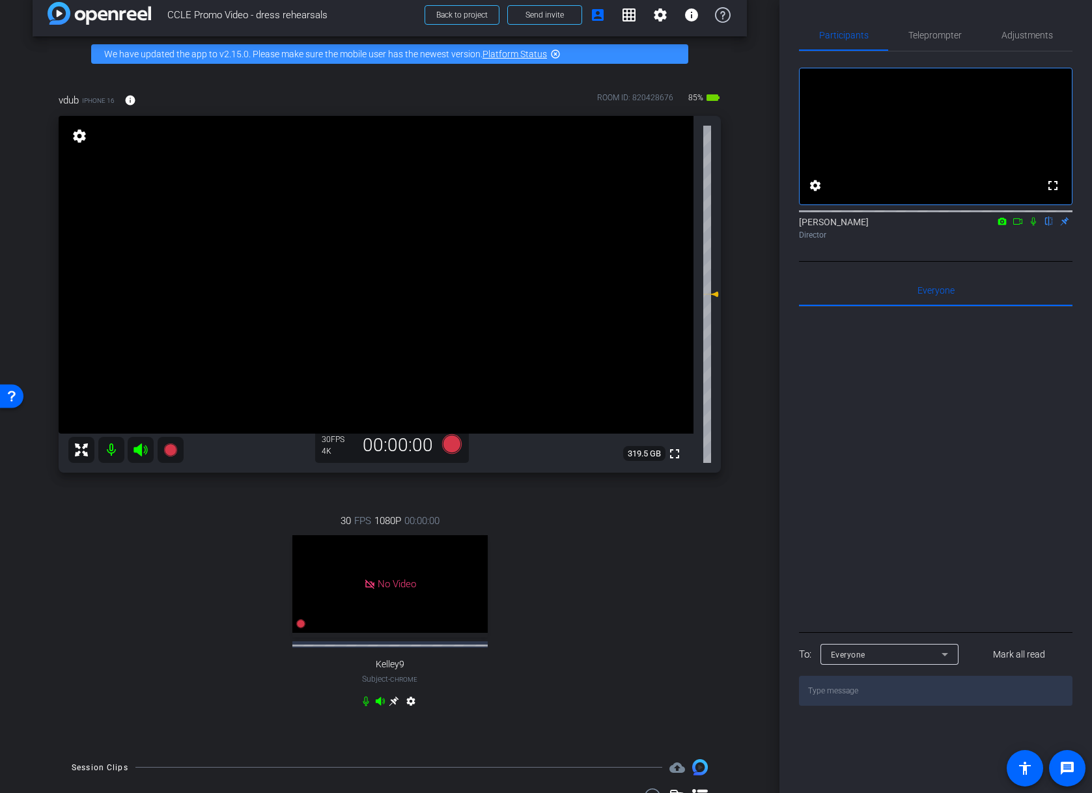
scroll to position [28, 0]
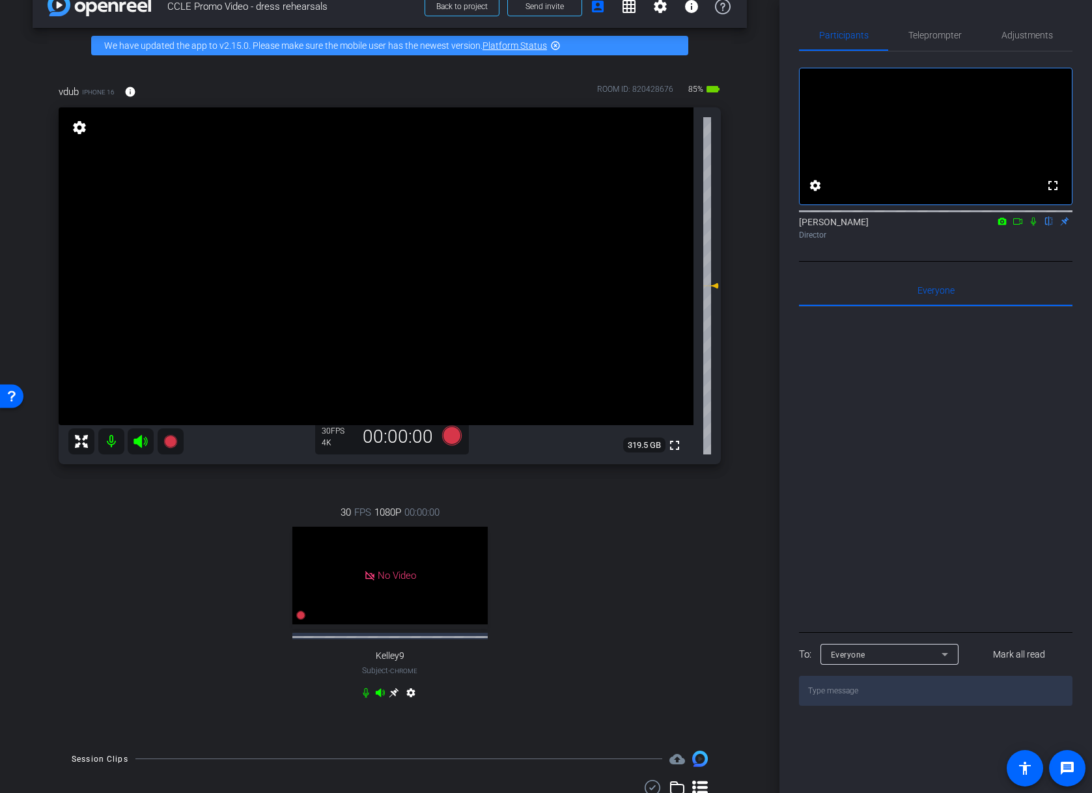
click at [1013, 226] on icon at bounding box center [1018, 221] width 10 height 9
click at [1044, 226] on icon at bounding box center [1049, 221] width 10 height 9
click at [109, 445] on mat-icon at bounding box center [111, 442] width 26 height 26
click at [135, 445] on icon at bounding box center [141, 442] width 16 height 16
click at [367, 692] on icon at bounding box center [366, 693] width 10 height 10
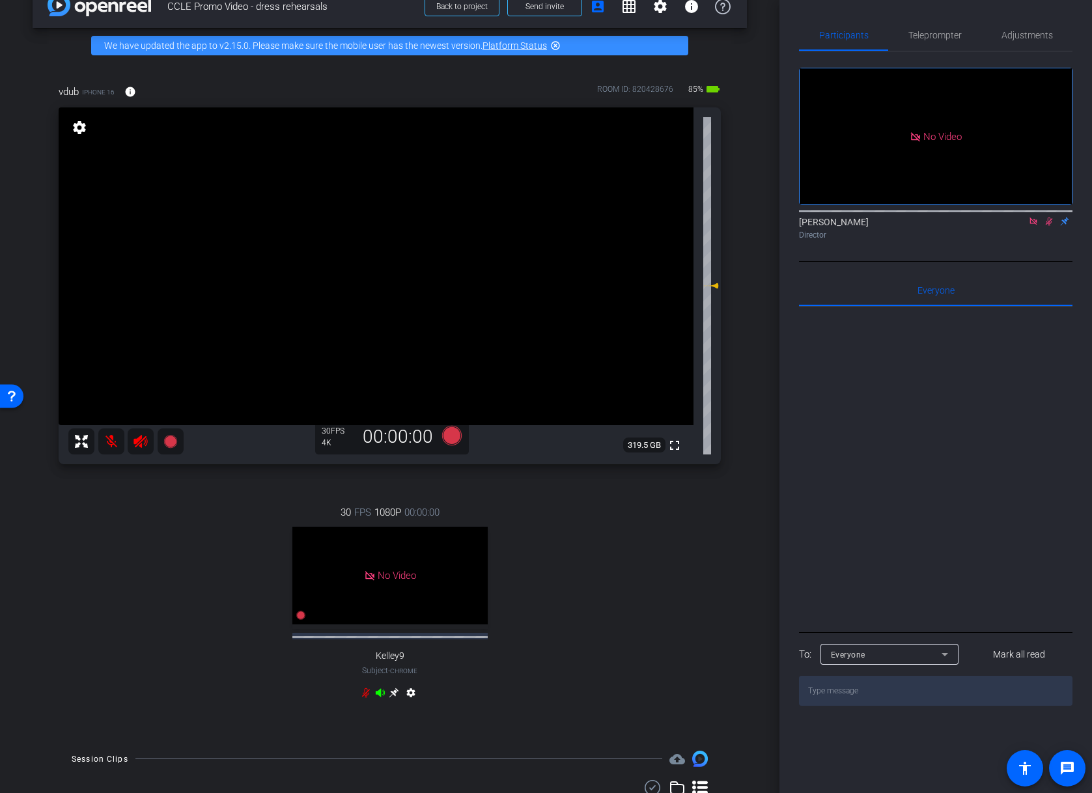
click at [380, 696] on icon at bounding box center [380, 693] width 9 height 8
click at [381, 696] on icon at bounding box center [380, 693] width 9 height 8
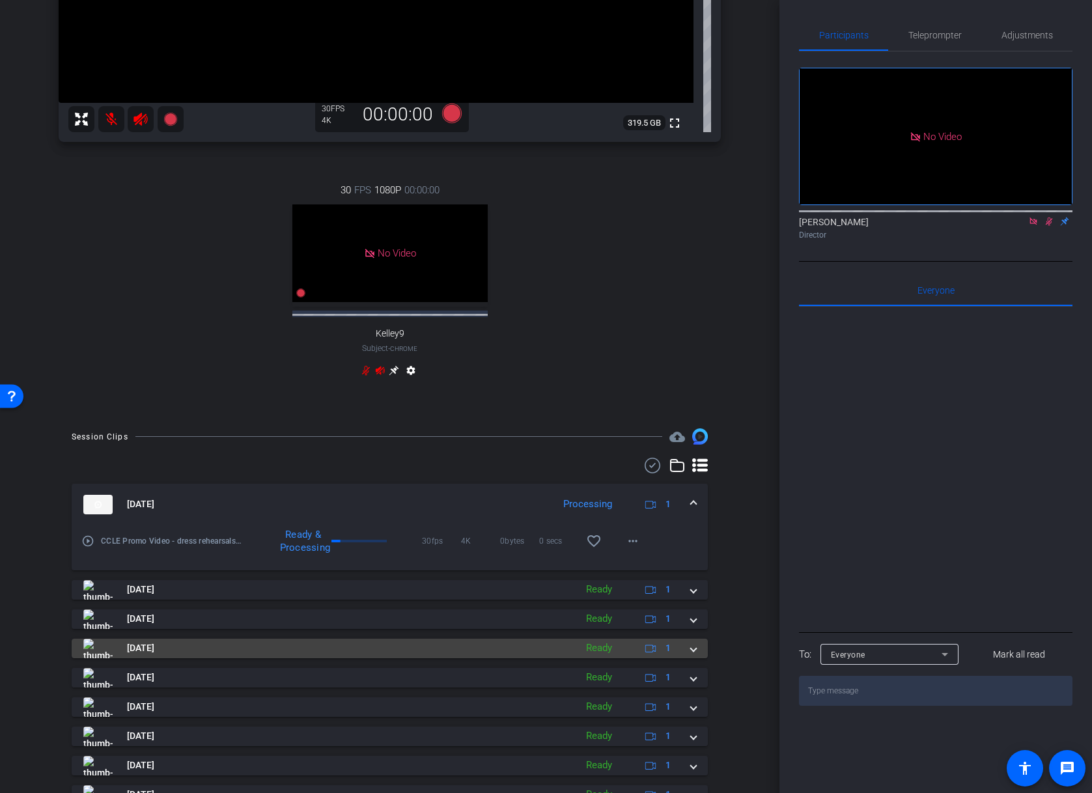
scroll to position [359, 0]
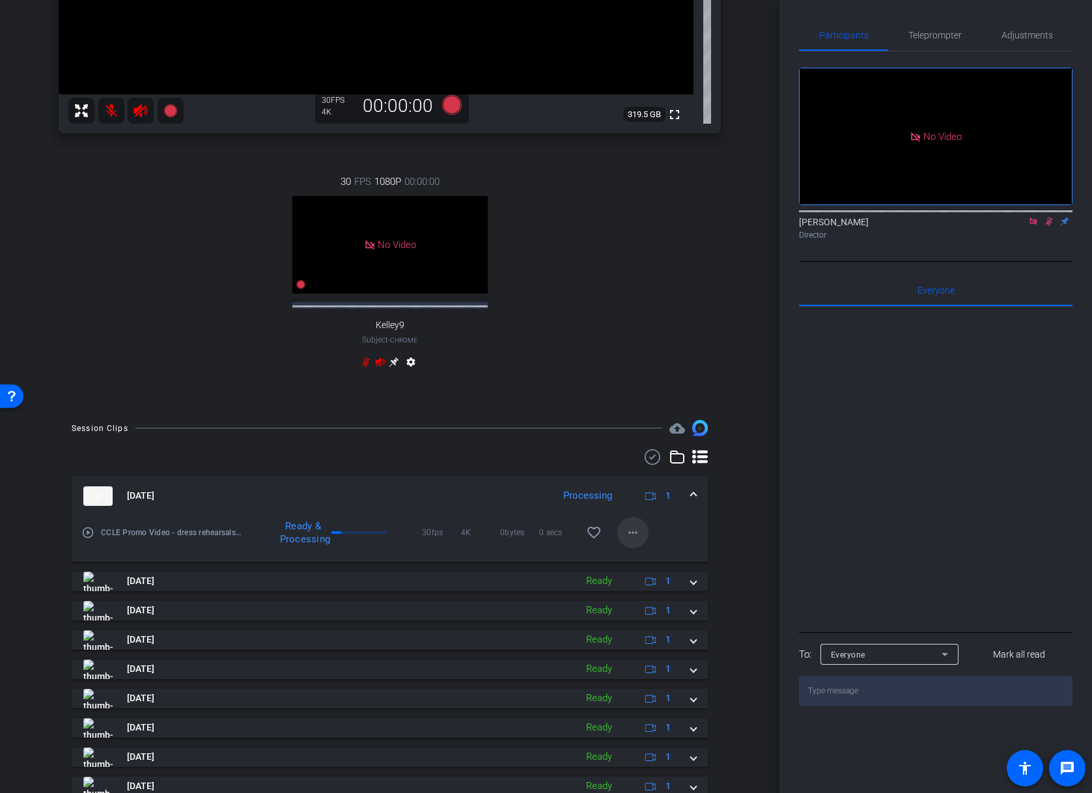
click at [634, 543] on span at bounding box center [632, 532] width 31 height 31
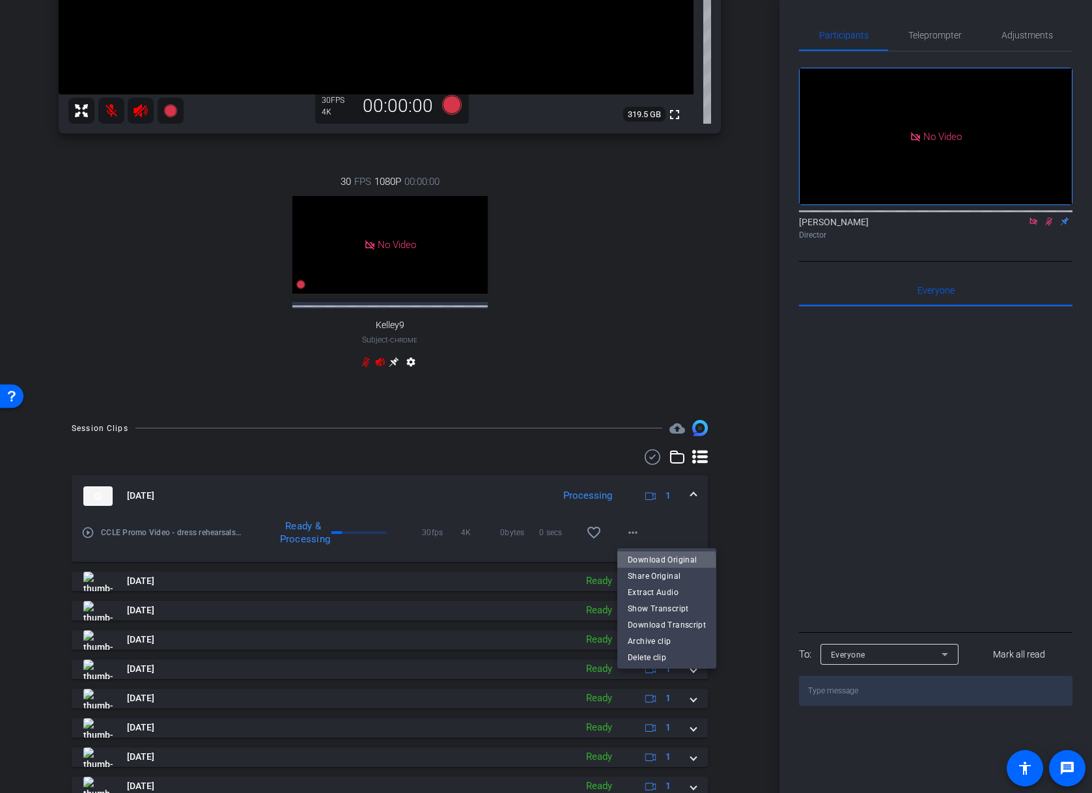
click at [662, 563] on span "Download Original" at bounding box center [667, 560] width 78 height 16
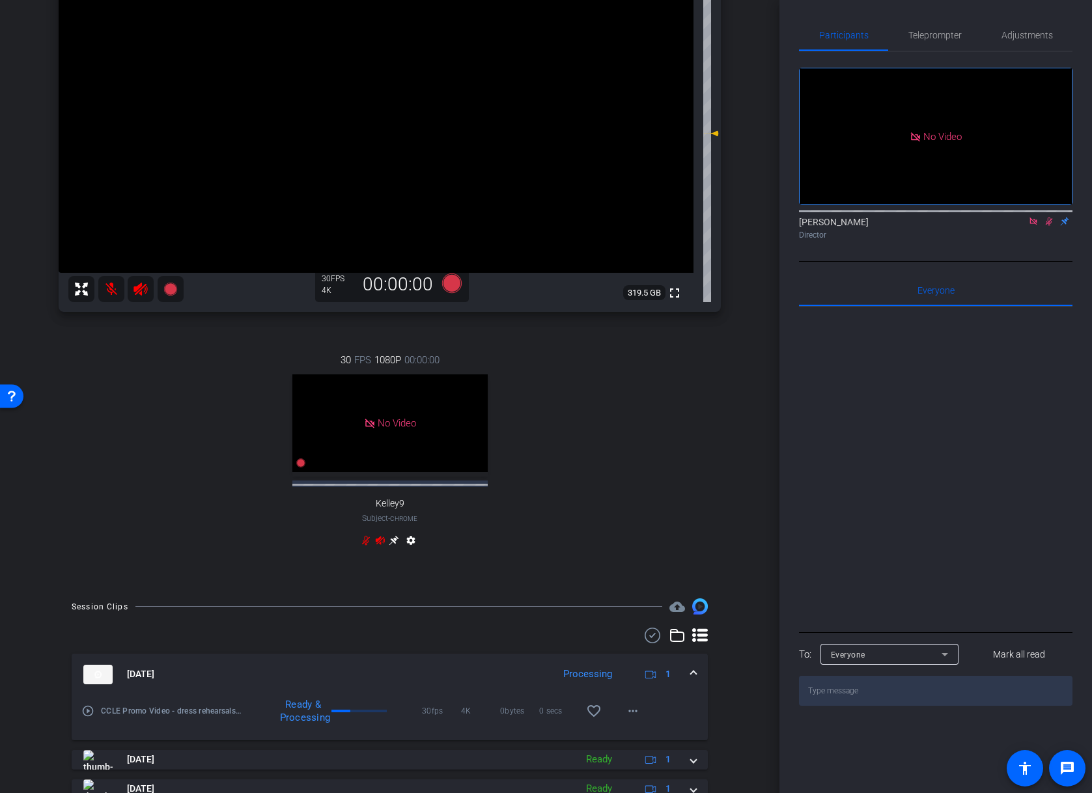
scroll to position [179, 0]
click at [380, 540] on icon at bounding box center [380, 542] width 9 height 8
click at [364, 542] on icon at bounding box center [366, 542] width 10 height 10
click at [108, 294] on mat-icon at bounding box center [111, 290] width 26 height 26
click at [130, 292] on mat-icon at bounding box center [141, 290] width 26 height 26
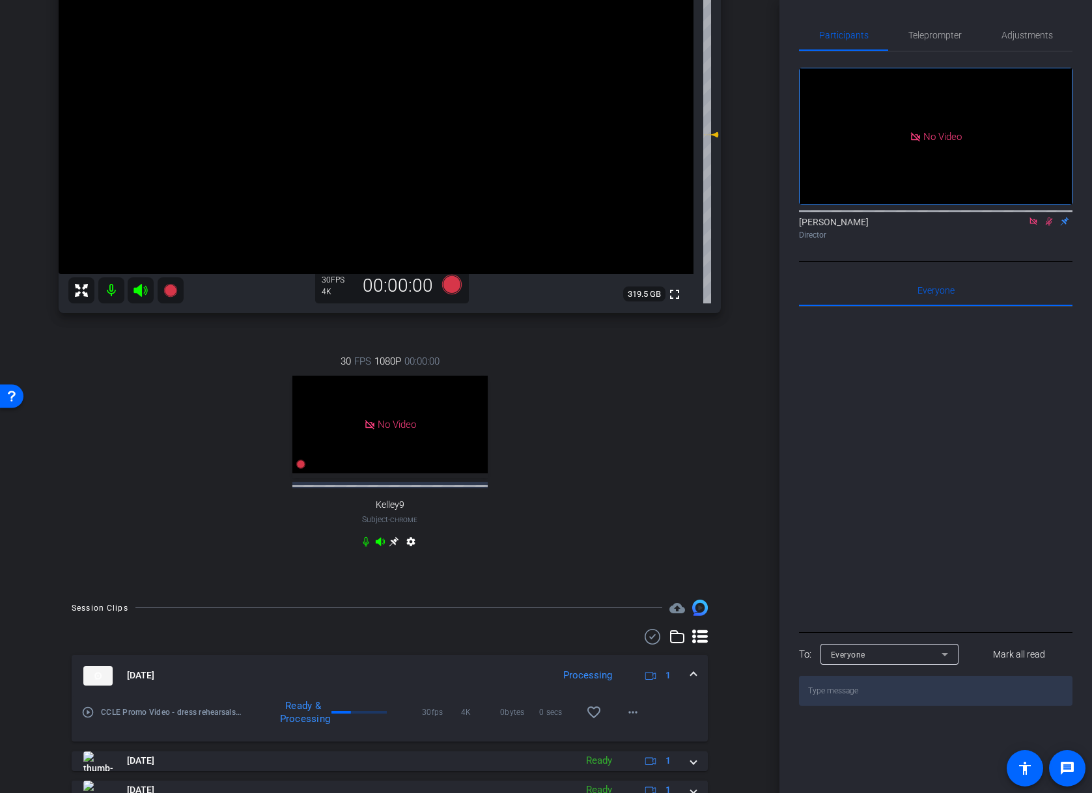
click at [139, 291] on icon at bounding box center [141, 290] width 14 height 13
click at [143, 294] on icon at bounding box center [141, 291] width 16 height 16
click at [143, 294] on div at bounding box center [125, 290] width 115 height 26
click at [1037, 226] on icon at bounding box center [1033, 221] width 10 height 9
click at [1032, 226] on icon at bounding box center [1033, 222] width 7 height 8
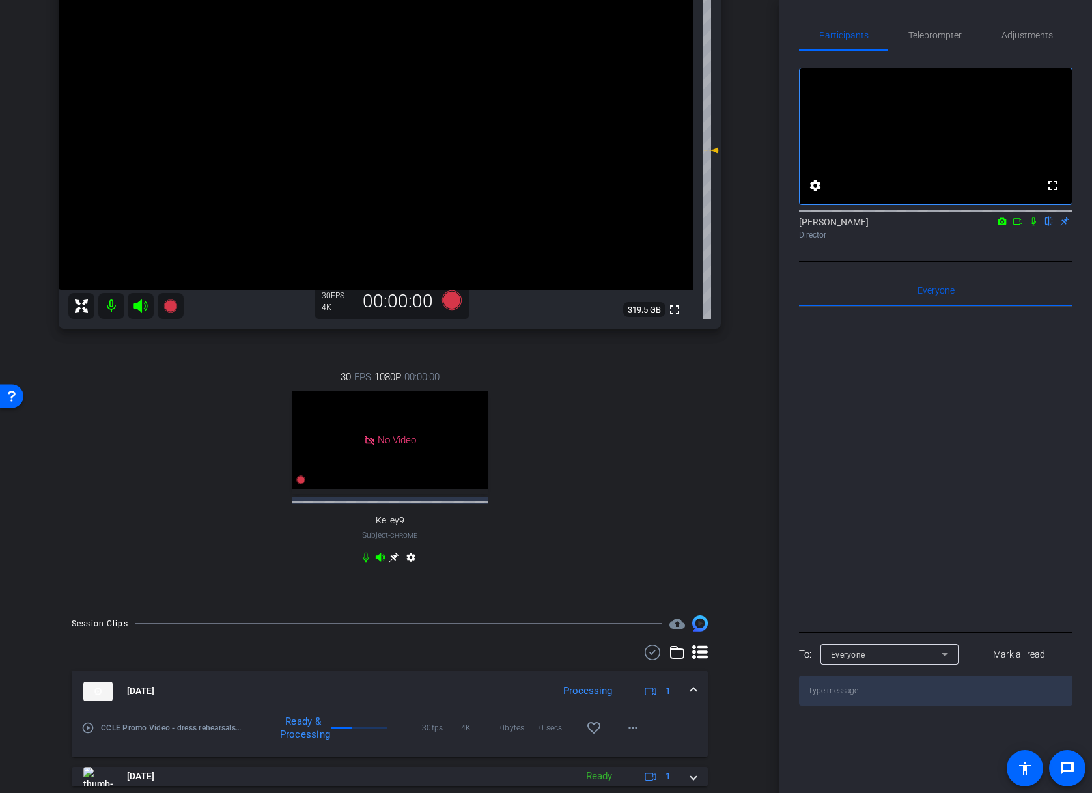
scroll to position [155, 0]
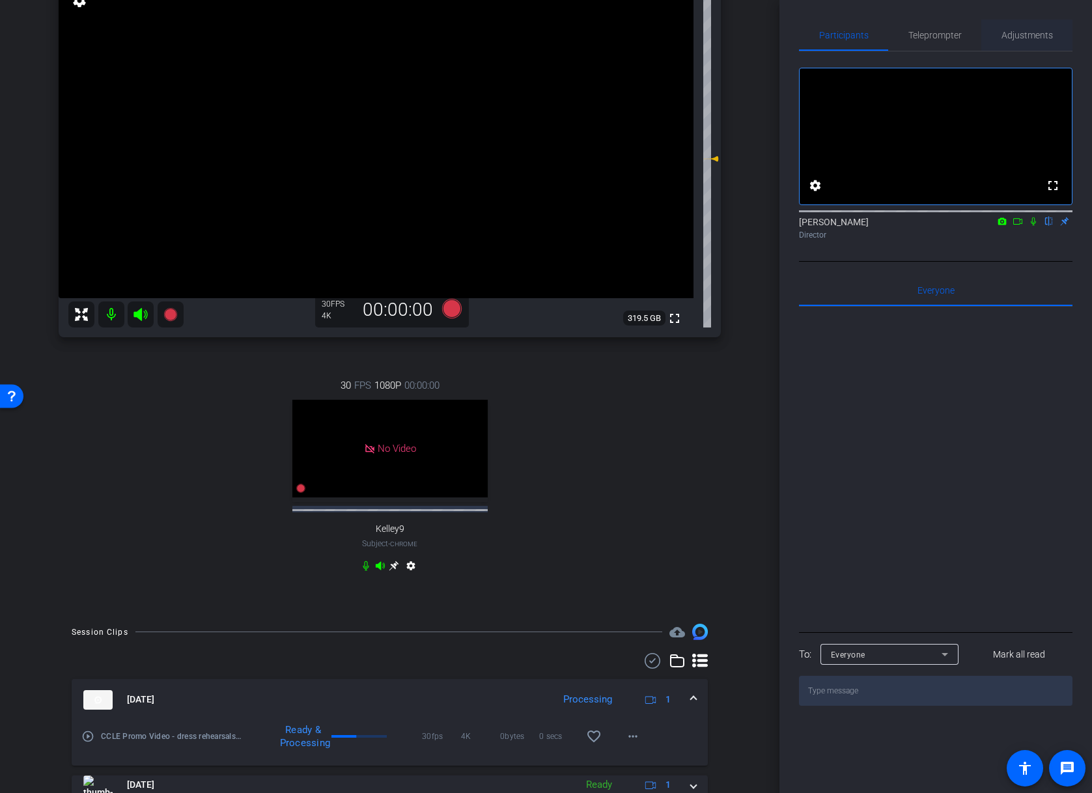
click at [1018, 40] on span "Adjustments" at bounding box center [1027, 35] width 51 height 31
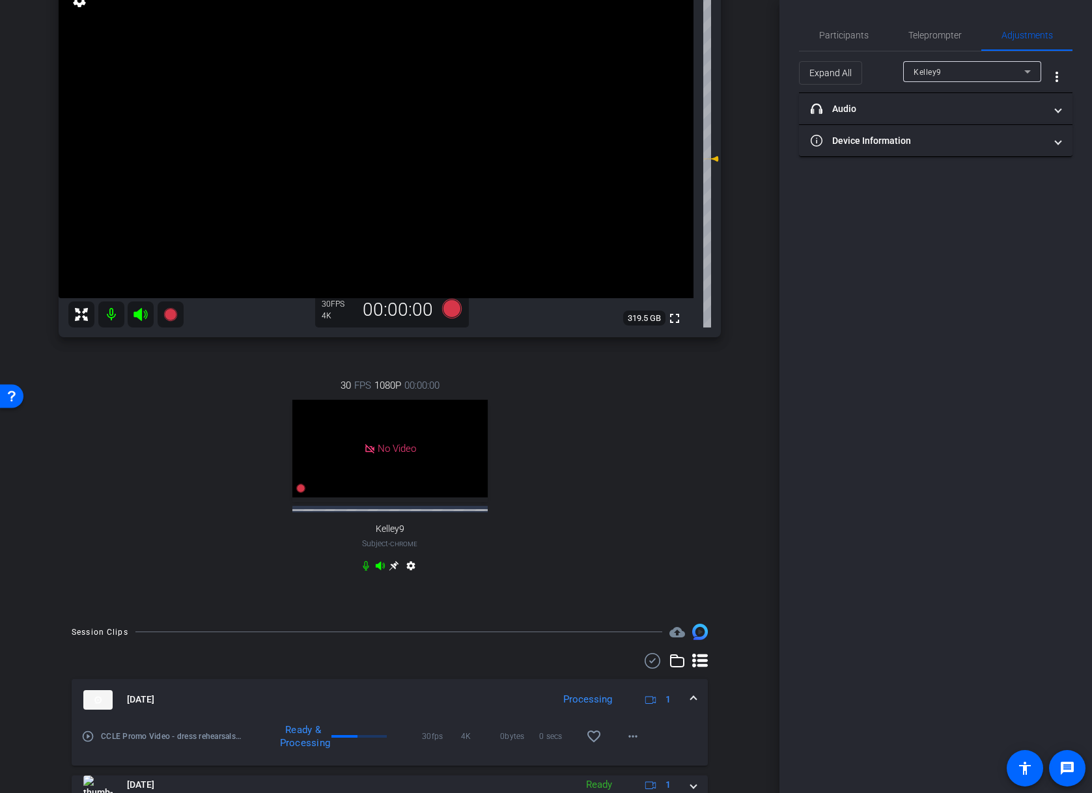
click at [957, 74] on div "Kelley9" at bounding box center [969, 72] width 111 height 16
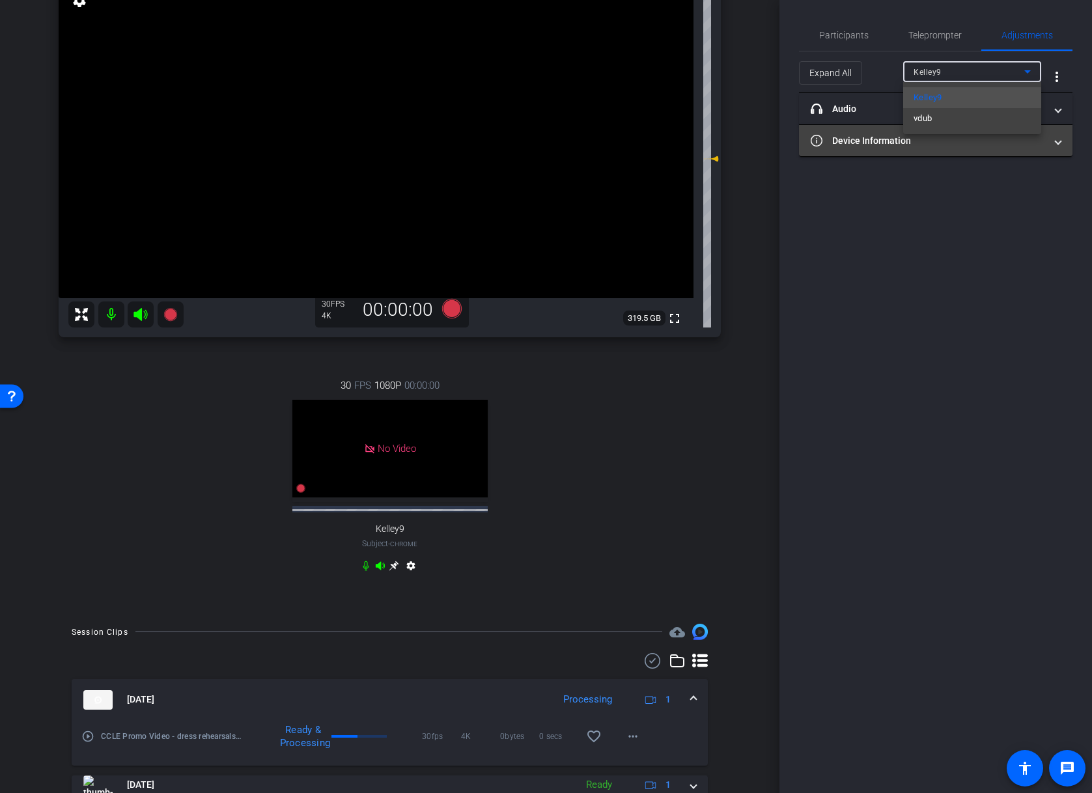
drag, startPoint x: 1003, startPoint y: 197, endPoint x: 999, endPoint y: 153, distance: 44.5
click at [1003, 197] on div at bounding box center [546, 396] width 1092 height 793
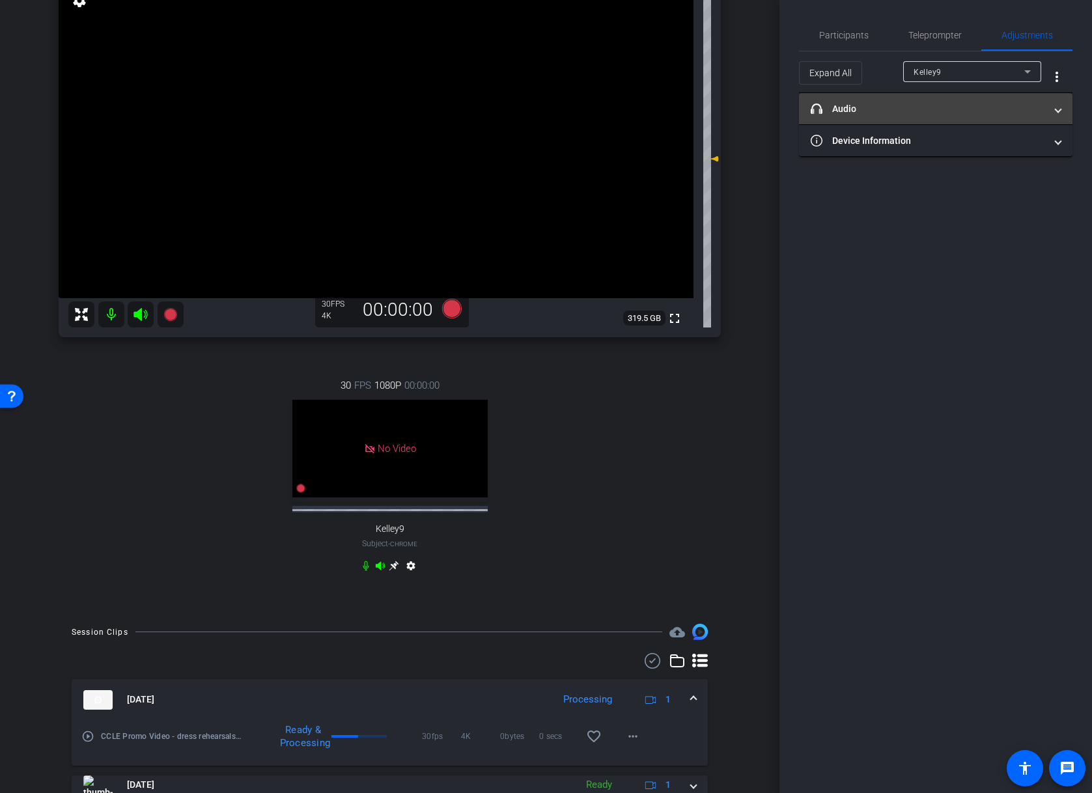
click at [944, 117] on mat-expansion-panel-header "headphone icon Audio" at bounding box center [936, 108] width 274 height 31
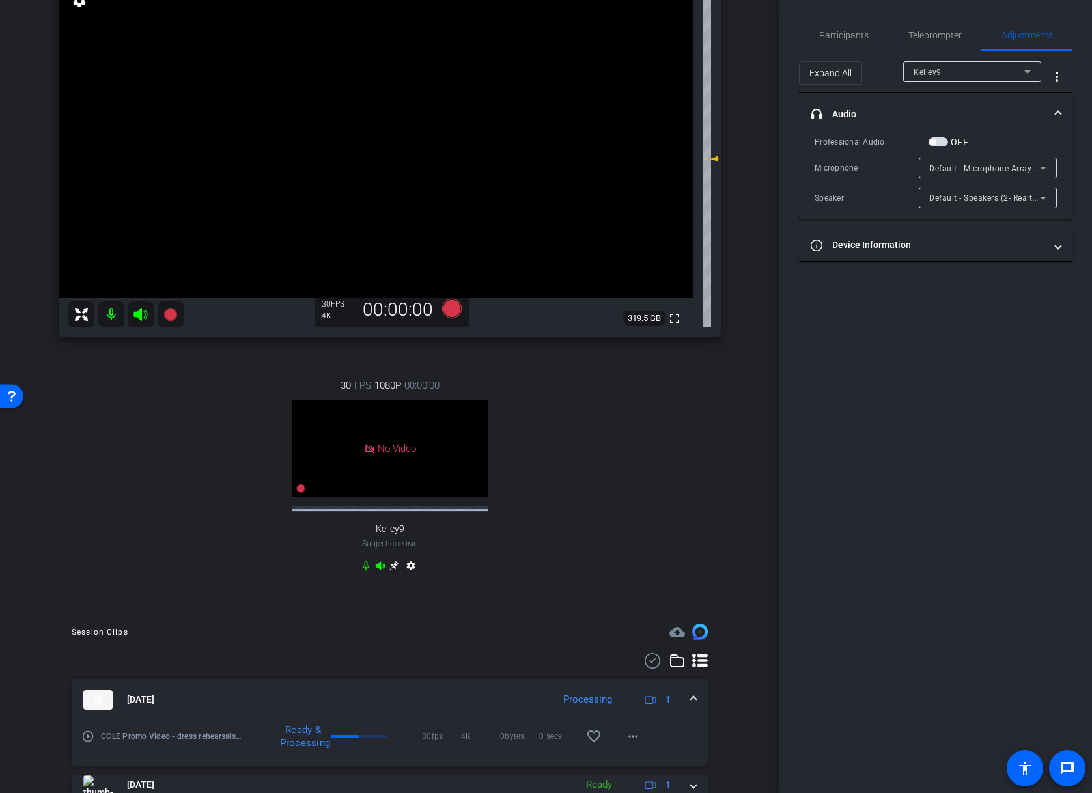
click at [968, 73] on div "Kelley9" at bounding box center [969, 72] width 111 height 16
click at [970, 122] on mat-option "vdub" at bounding box center [972, 118] width 138 height 21
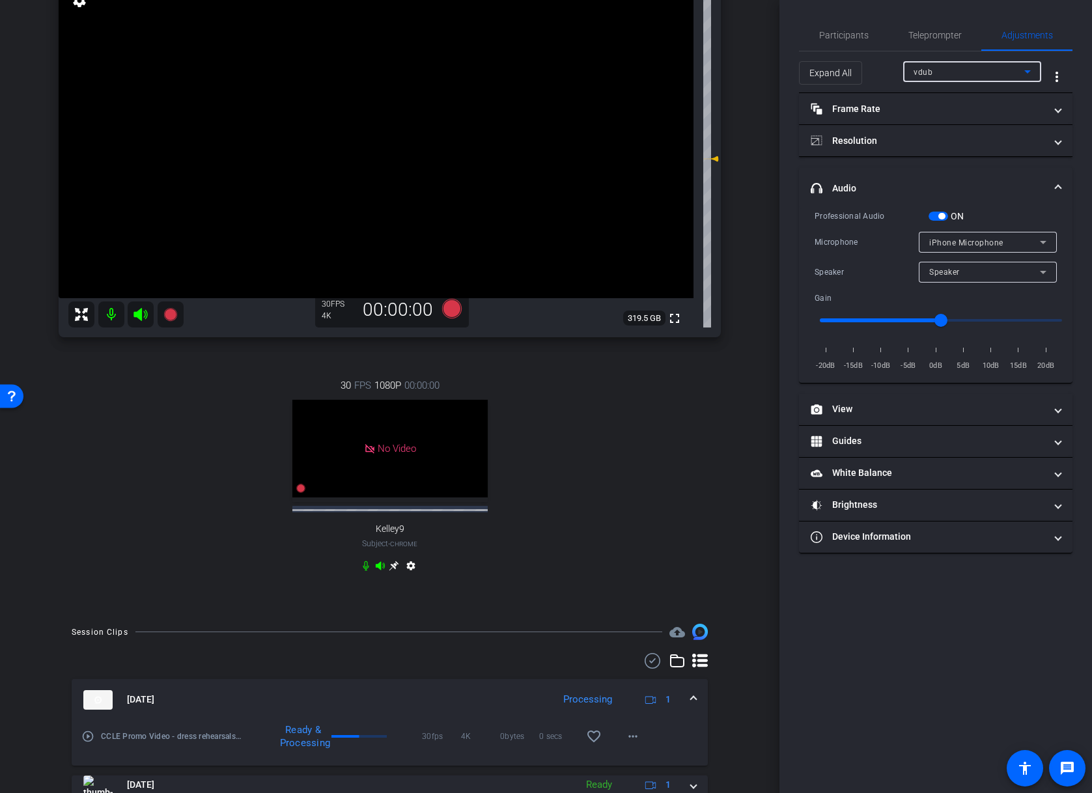
drag, startPoint x: 933, startPoint y: 217, endPoint x: 951, endPoint y: 242, distance: 30.7
click at [933, 216] on span "button" at bounding box center [939, 216] width 20 height 9
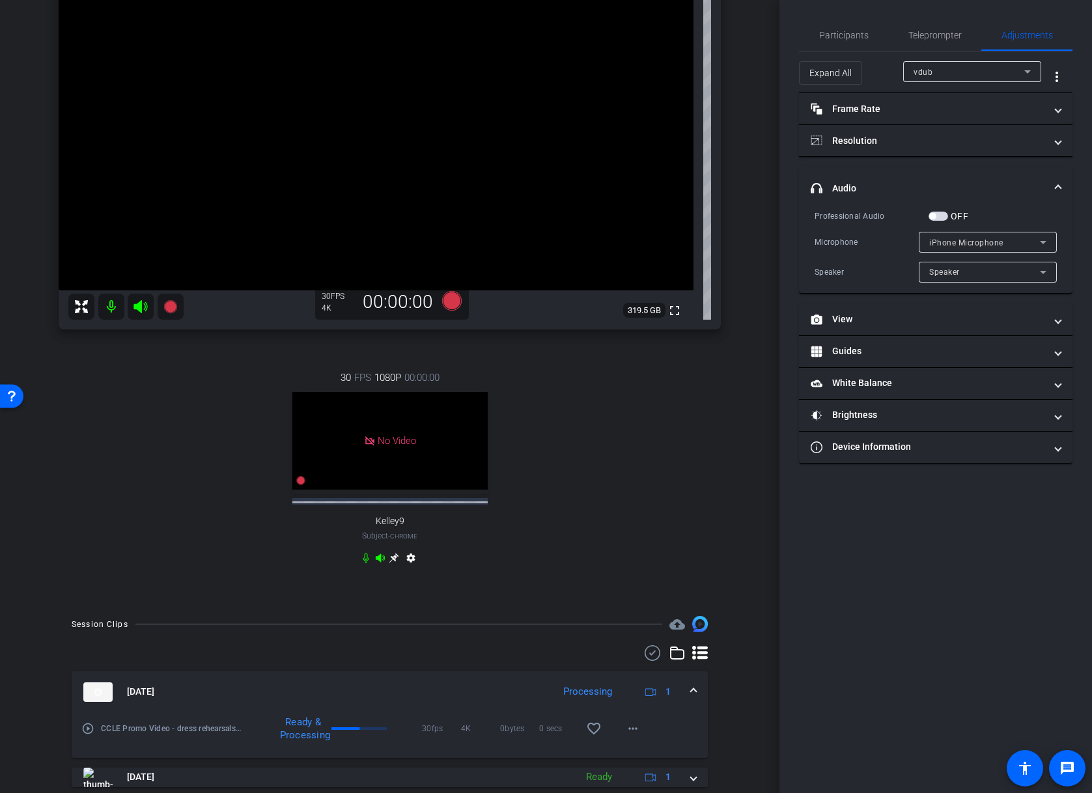
scroll to position [147, 0]
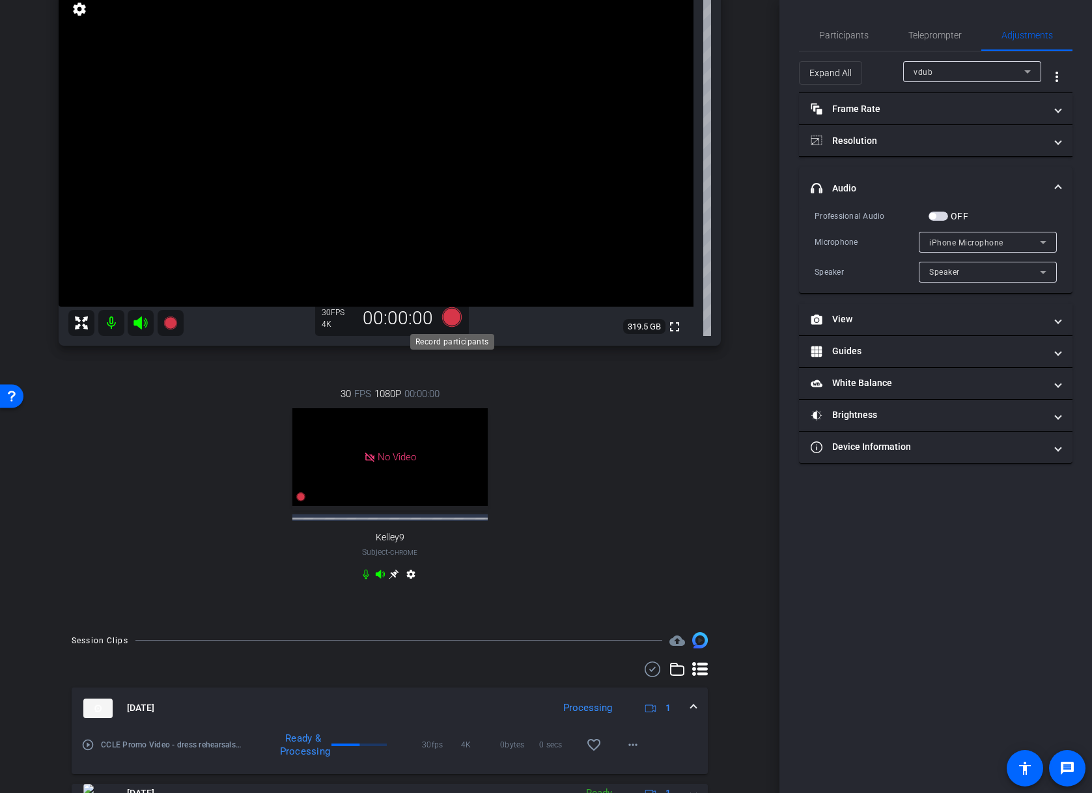
click at [454, 324] on icon at bounding box center [452, 317] width 20 height 20
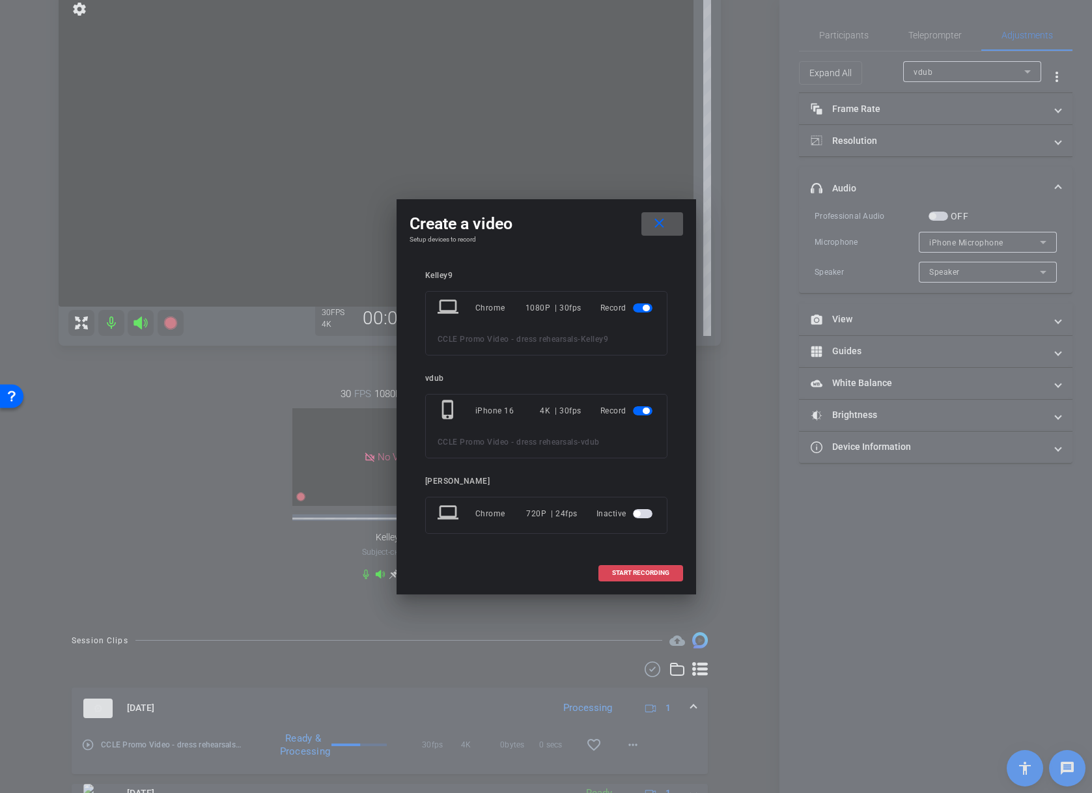
click at [643, 574] on span "START RECORDING" at bounding box center [640, 573] width 57 height 7
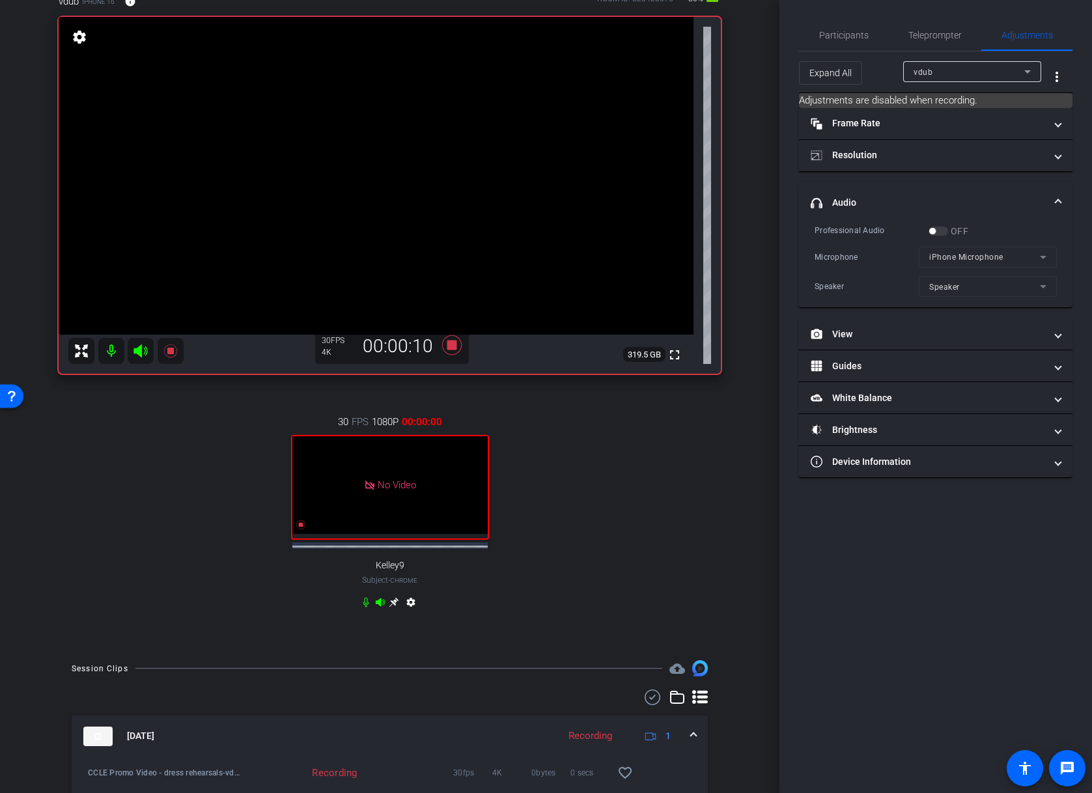
scroll to position [66, 0]
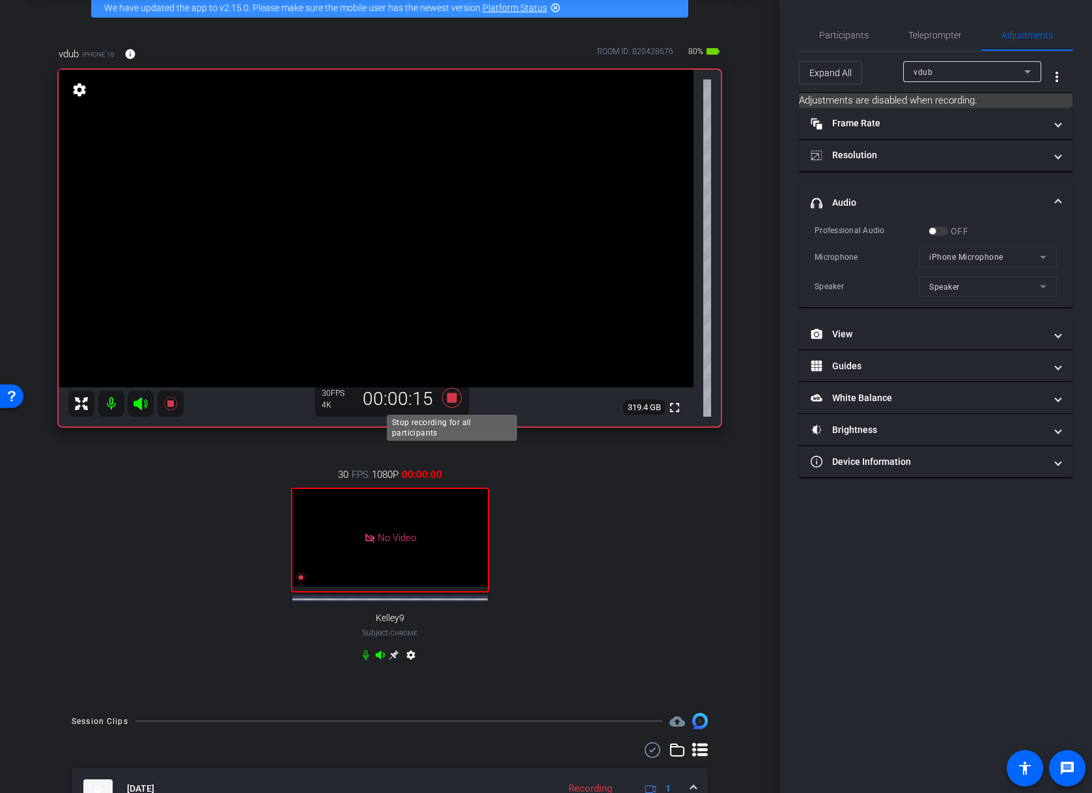
click at [455, 402] on icon at bounding box center [451, 397] width 31 height 23
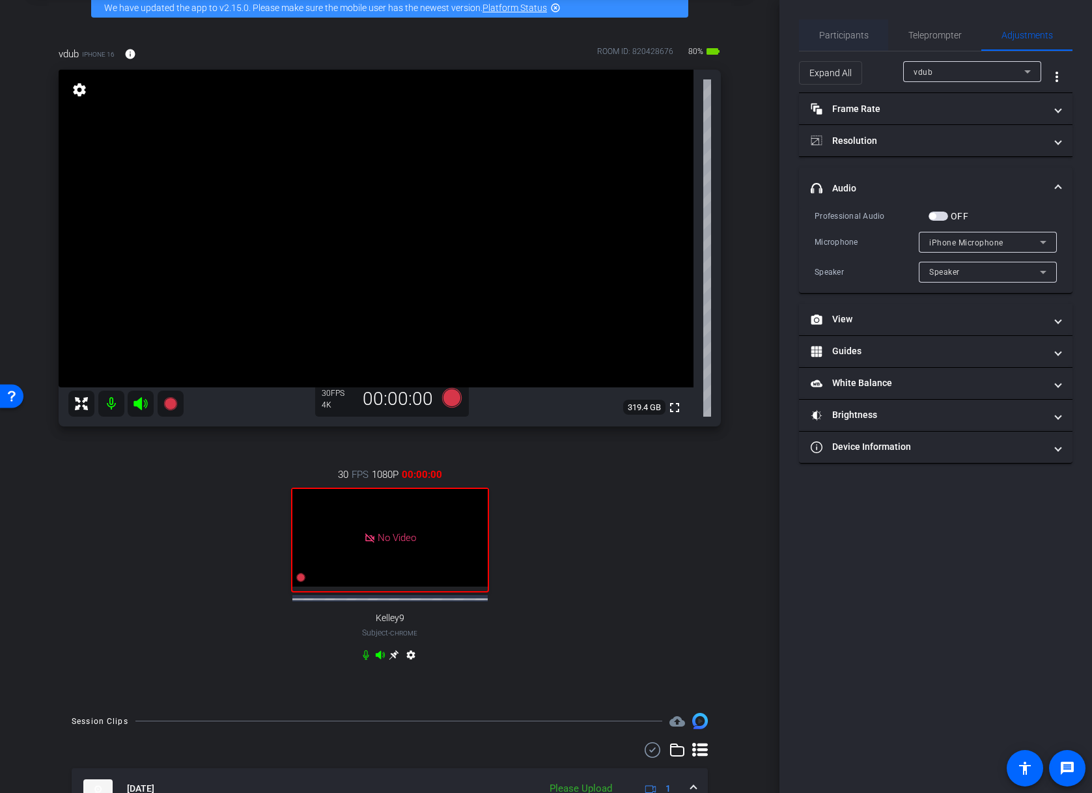
click at [858, 42] on span "Participants" at bounding box center [843, 35] width 49 height 31
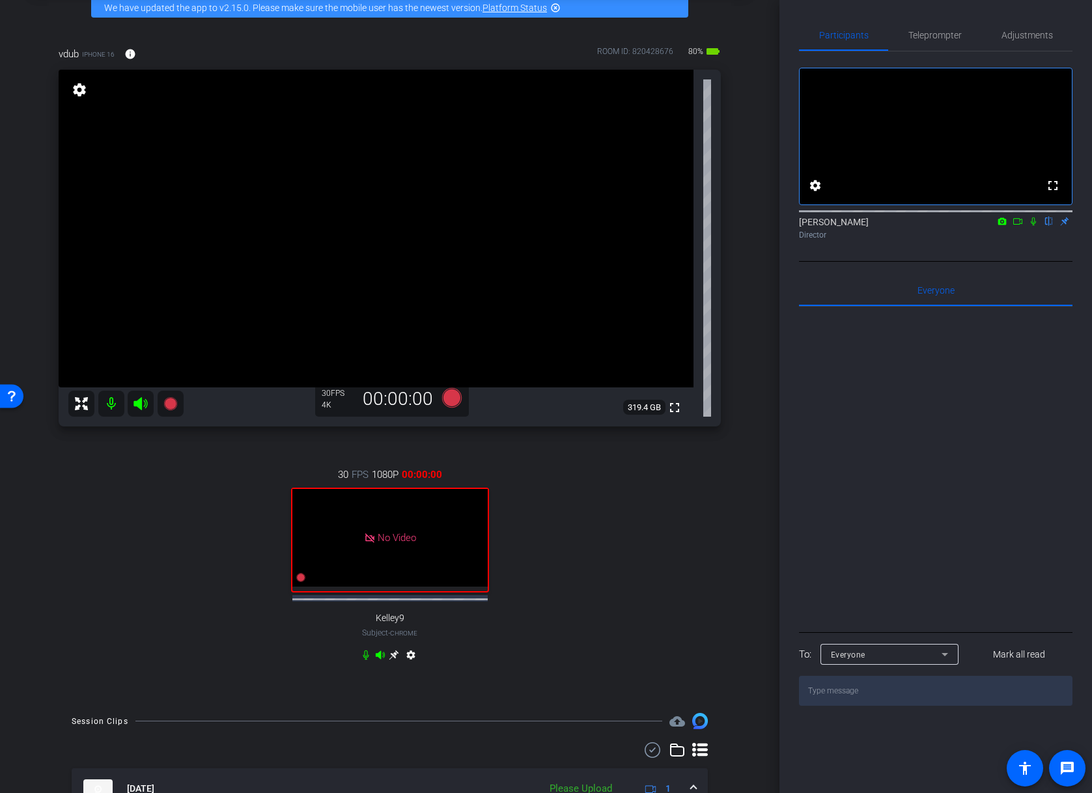
click at [1032, 226] on icon at bounding box center [1033, 222] width 5 height 8
click at [1018, 226] on icon at bounding box center [1018, 221] width 10 height 9
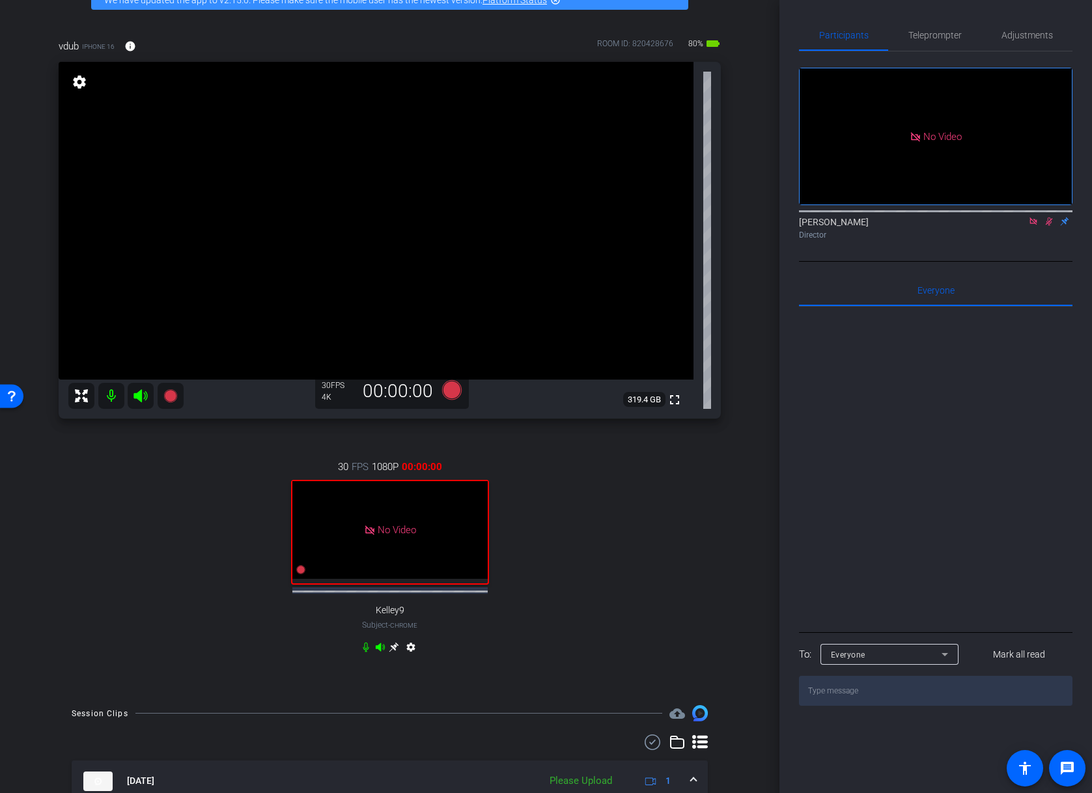
scroll to position [90, 0]
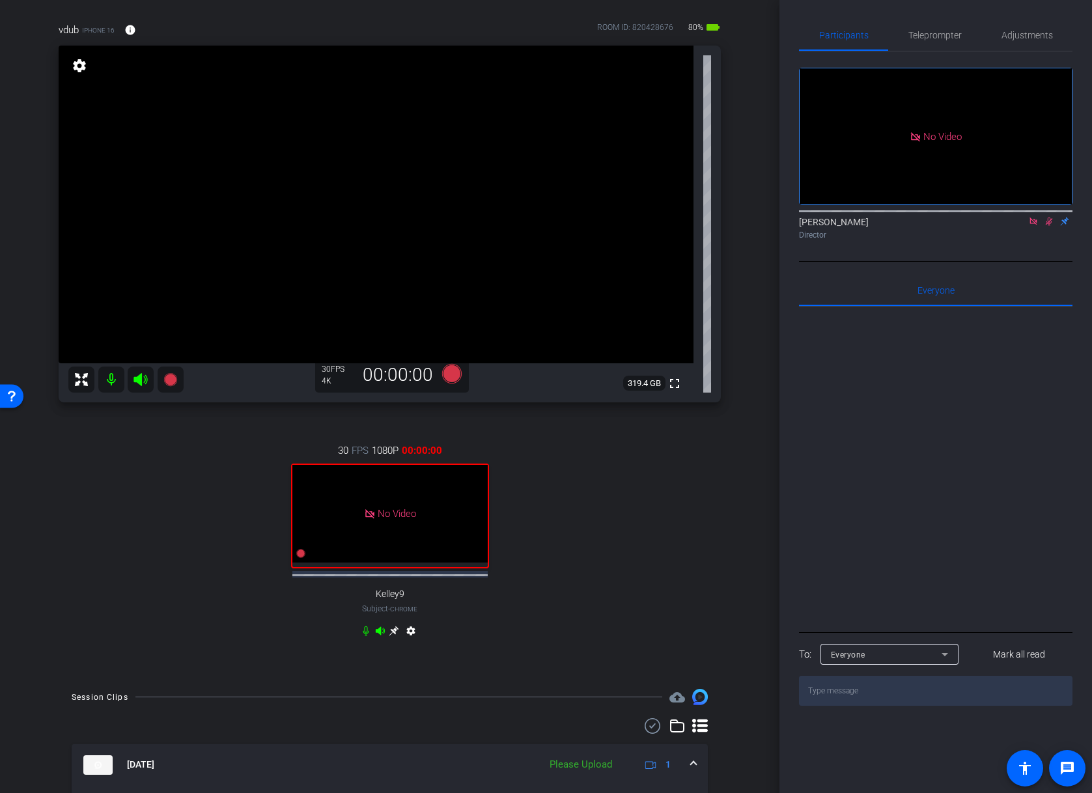
click at [365, 630] on icon at bounding box center [366, 631] width 6 height 10
click at [112, 381] on mat-icon at bounding box center [111, 380] width 26 height 26
click at [389, 628] on icon at bounding box center [394, 631] width 10 height 10
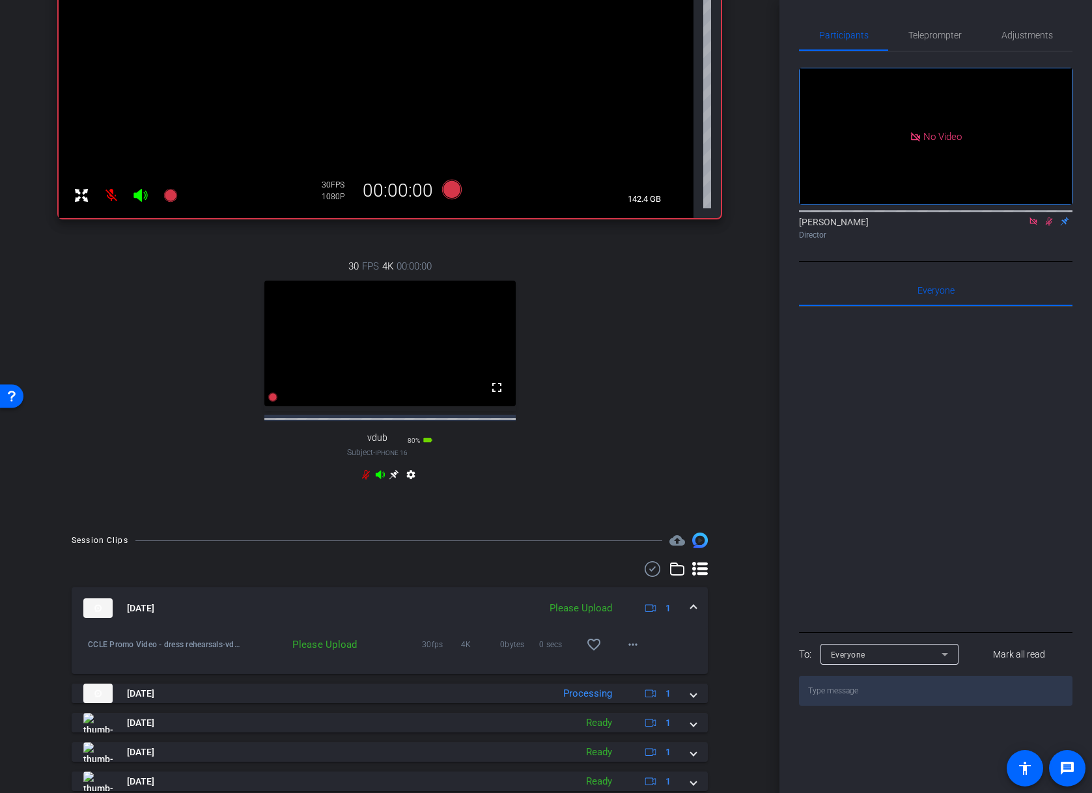
scroll to position [382, 0]
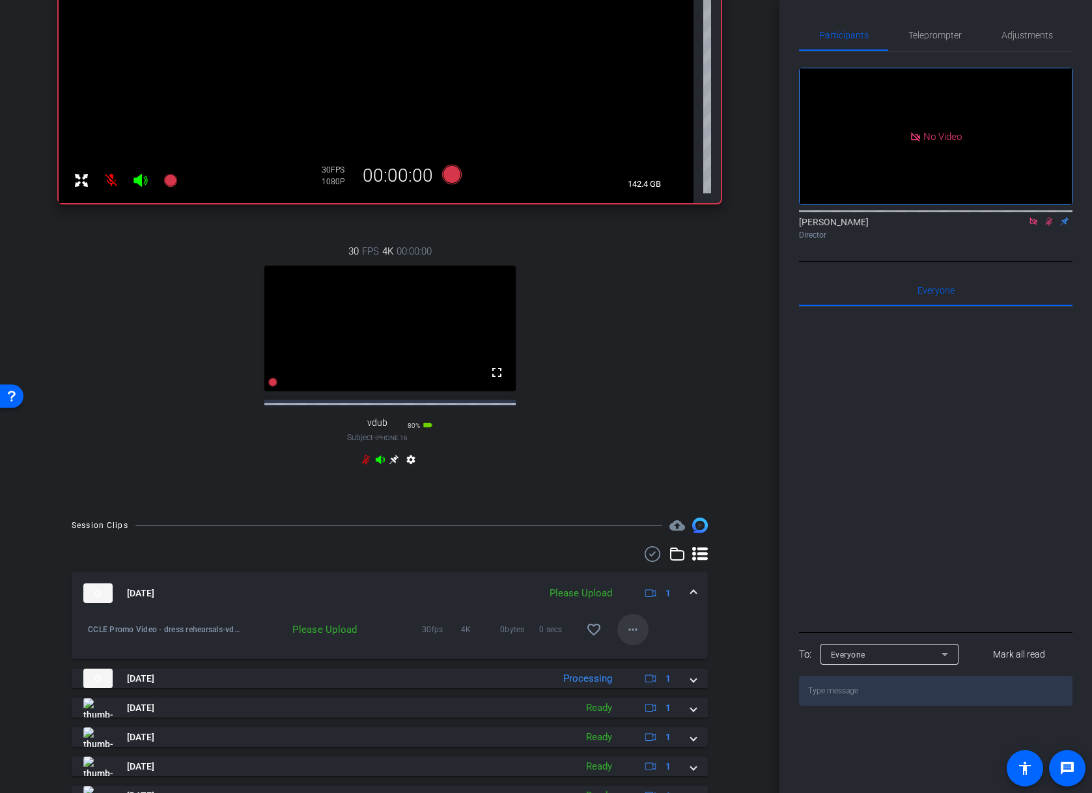
click at [632, 638] on mat-icon "more_horiz" at bounding box center [633, 630] width 16 height 16
click at [645, 666] on span "Upload" at bounding box center [654, 668] width 52 height 16
click at [641, 645] on span at bounding box center [632, 629] width 31 height 31
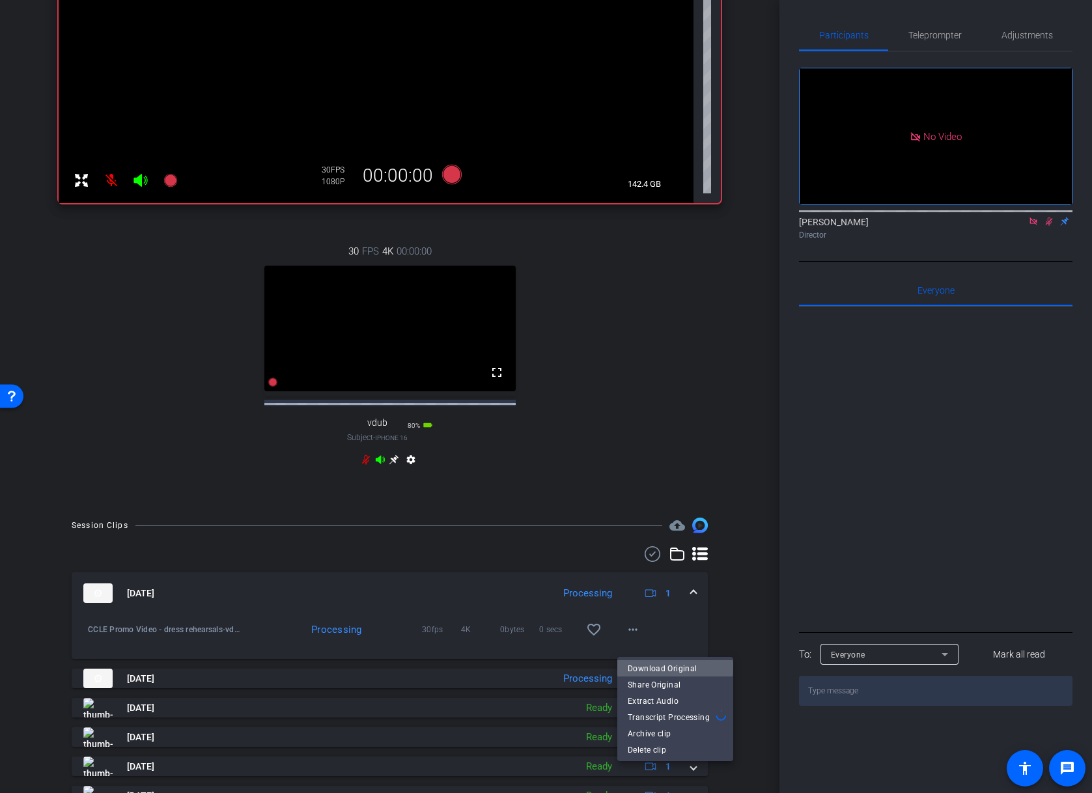
click at [672, 667] on span "Download Original" at bounding box center [675, 668] width 95 height 16
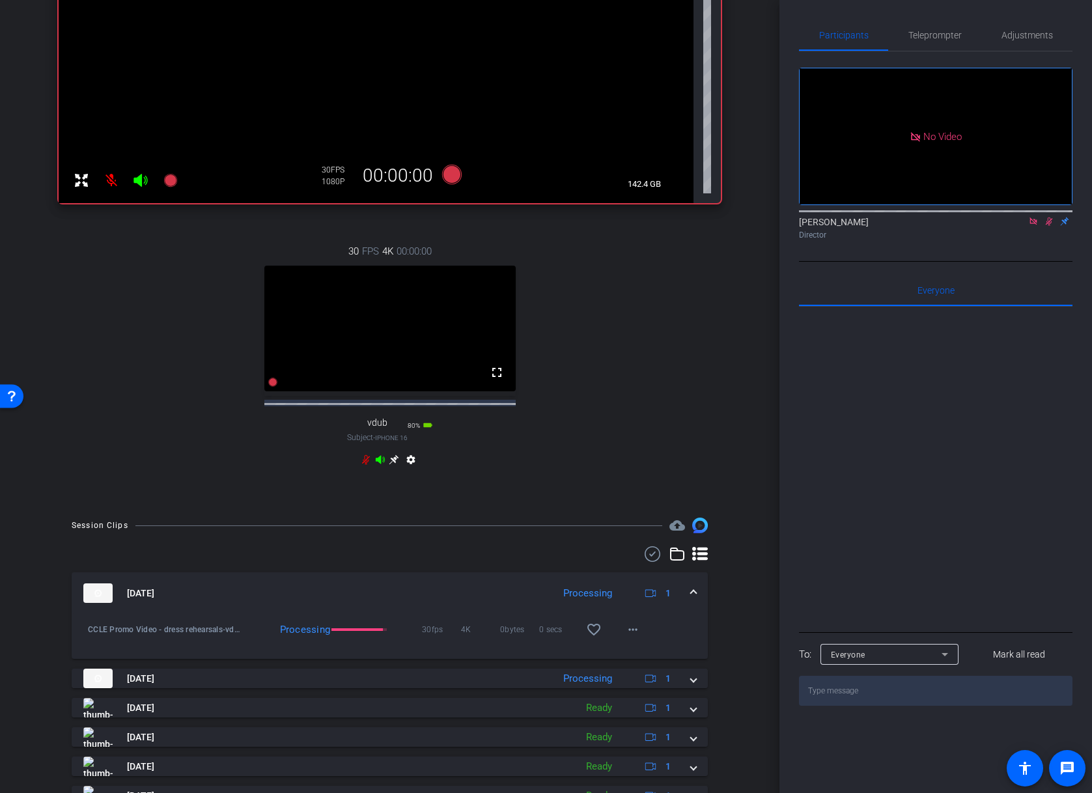
click at [394, 465] on icon at bounding box center [394, 460] width 10 height 10
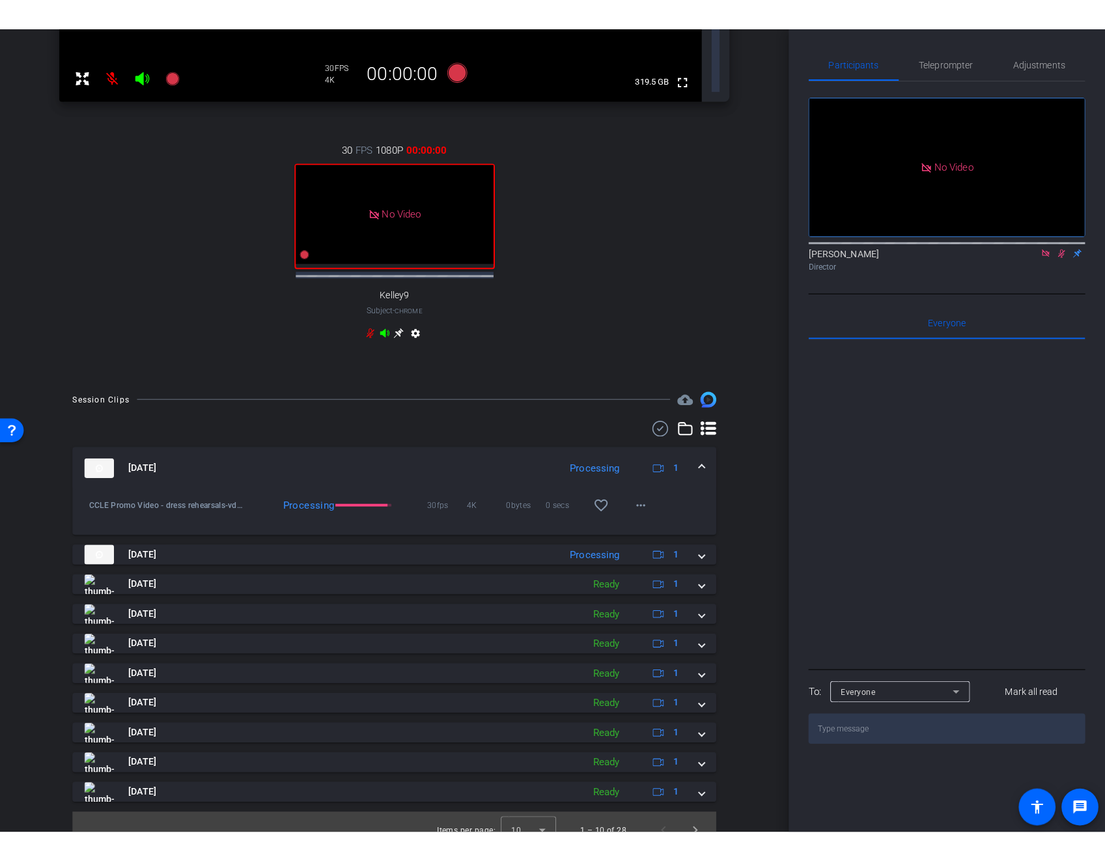
scroll to position [178, 0]
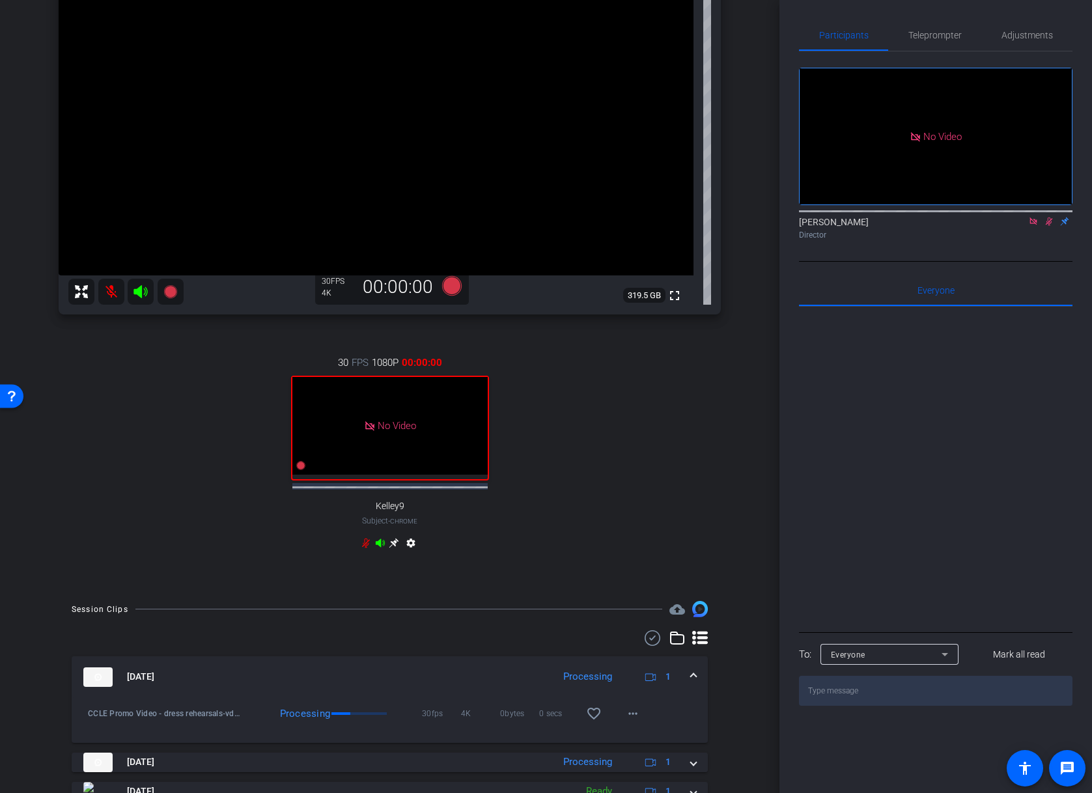
click at [364, 542] on icon at bounding box center [366, 543] width 10 height 10
click at [1047, 226] on icon at bounding box center [1049, 222] width 7 height 8
click at [1037, 226] on icon at bounding box center [1033, 221] width 10 height 9
click at [108, 300] on mat-icon at bounding box center [111, 292] width 26 height 26
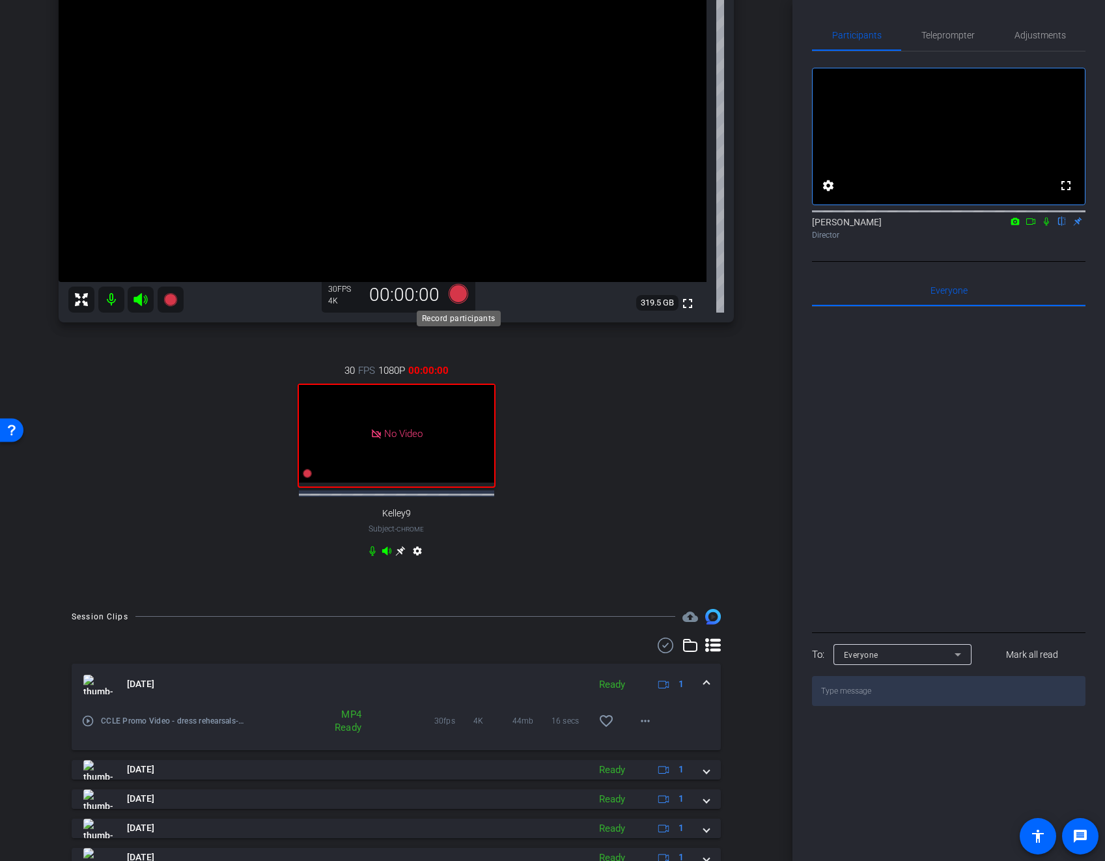
click at [463, 297] on icon at bounding box center [458, 293] width 20 height 20
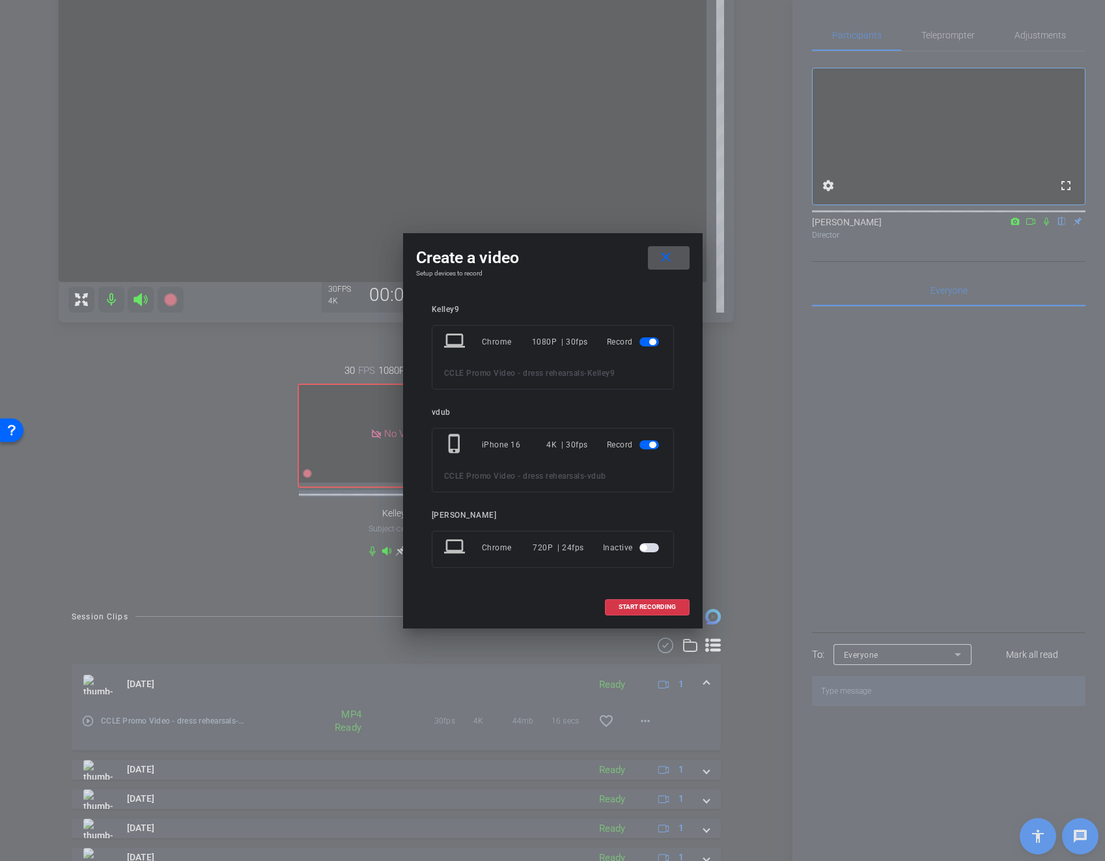
click at [649, 344] on span "button" at bounding box center [652, 342] width 7 height 7
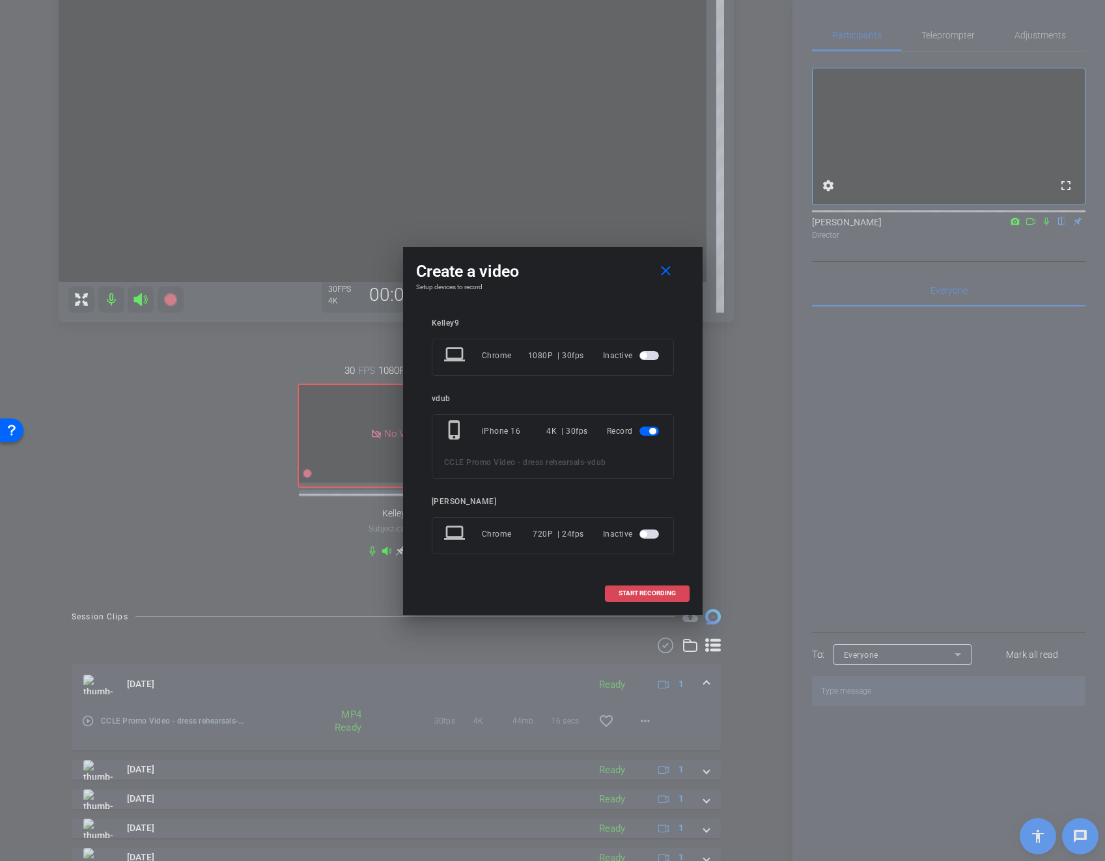
click at [671, 598] on span at bounding box center [647, 593] width 83 height 31
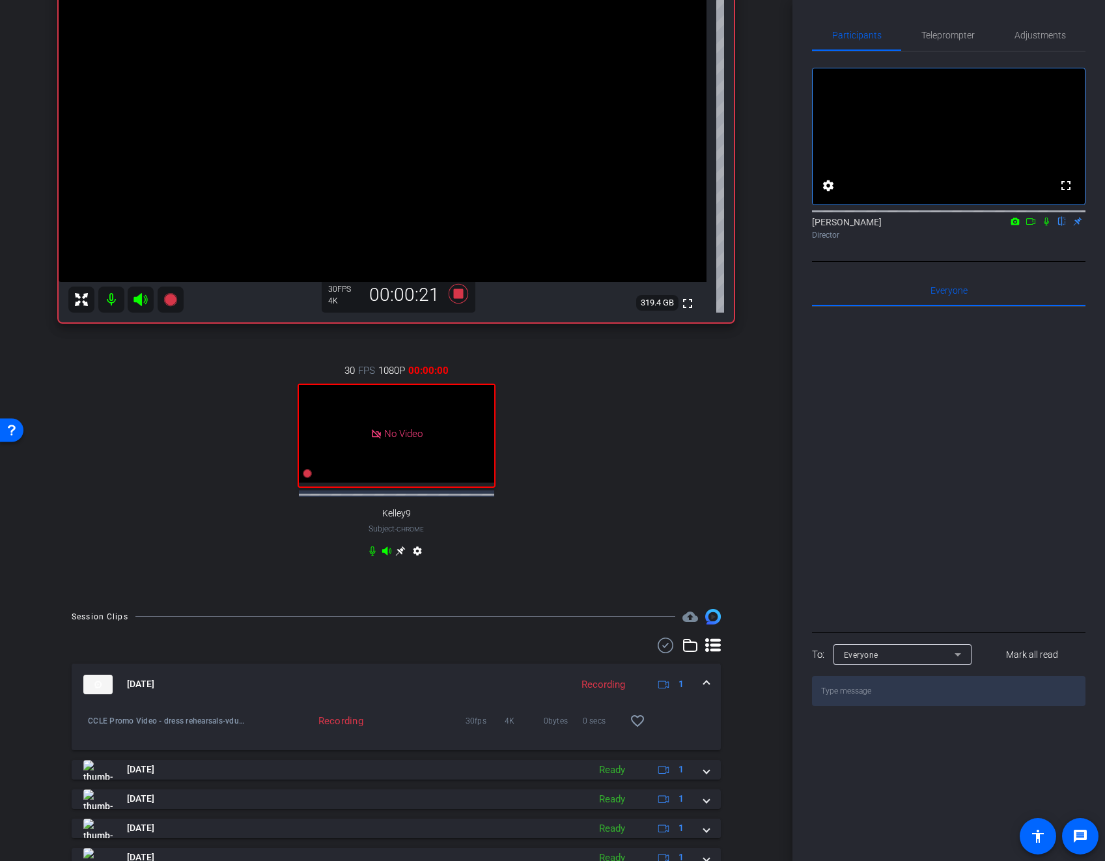
click at [372, 551] on icon at bounding box center [372, 551] width 10 height 10
click at [1045, 226] on icon at bounding box center [1046, 222] width 5 height 8
click at [1030, 226] on icon at bounding box center [1031, 221] width 10 height 9
click at [1046, 225] on icon at bounding box center [1046, 221] width 7 height 7
click at [373, 551] on icon at bounding box center [372, 551] width 10 height 10
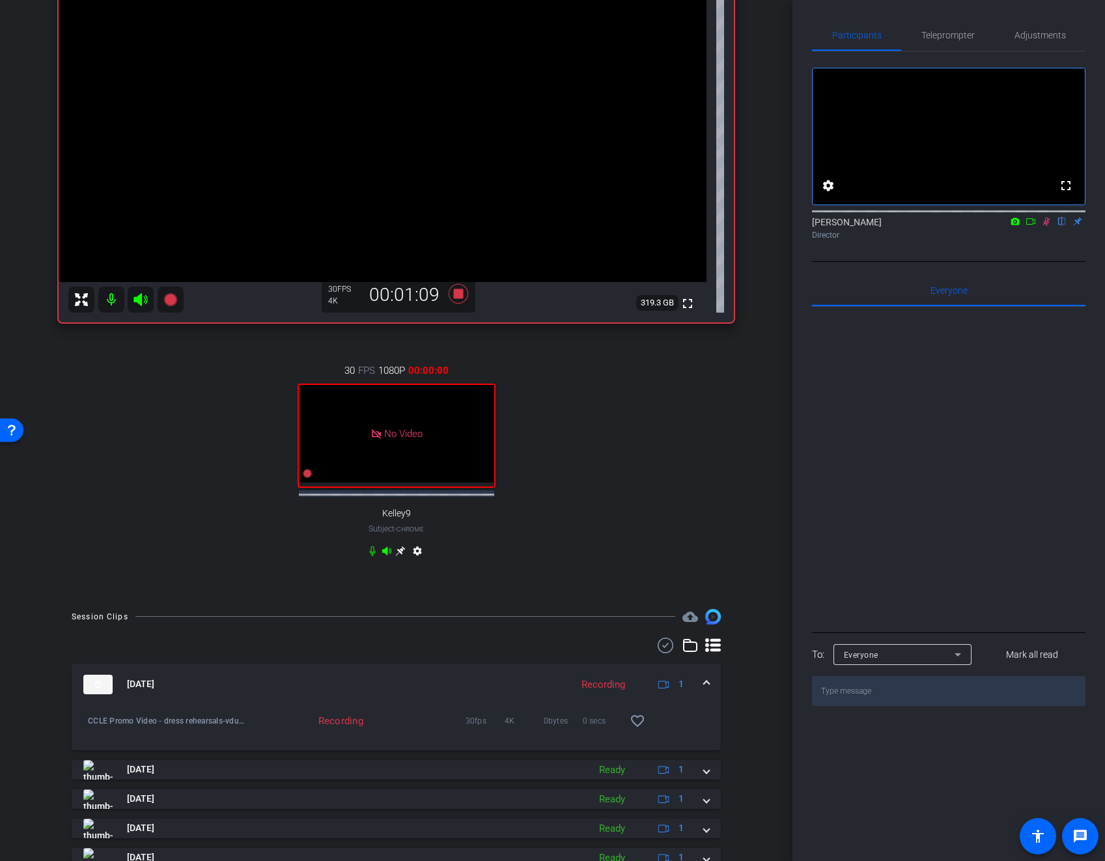
click at [371, 550] on icon at bounding box center [373, 551] width 6 height 10
click at [373, 553] on icon at bounding box center [373, 551] width 8 height 10
click at [372, 552] on icon at bounding box center [372, 551] width 10 height 10
click at [372, 554] on icon at bounding box center [373, 551] width 8 height 10
click at [1048, 226] on icon at bounding box center [1046, 221] width 10 height 9
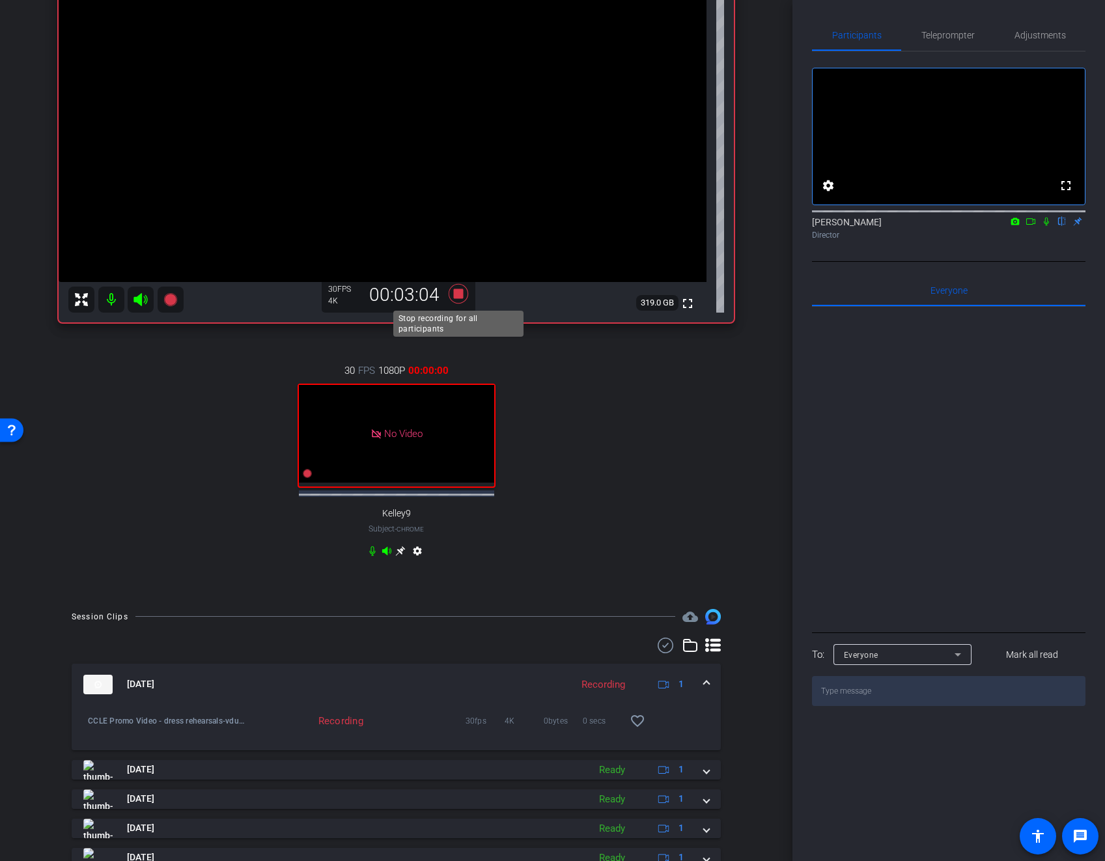
click at [462, 298] on icon at bounding box center [458, 293] width 20 height 20
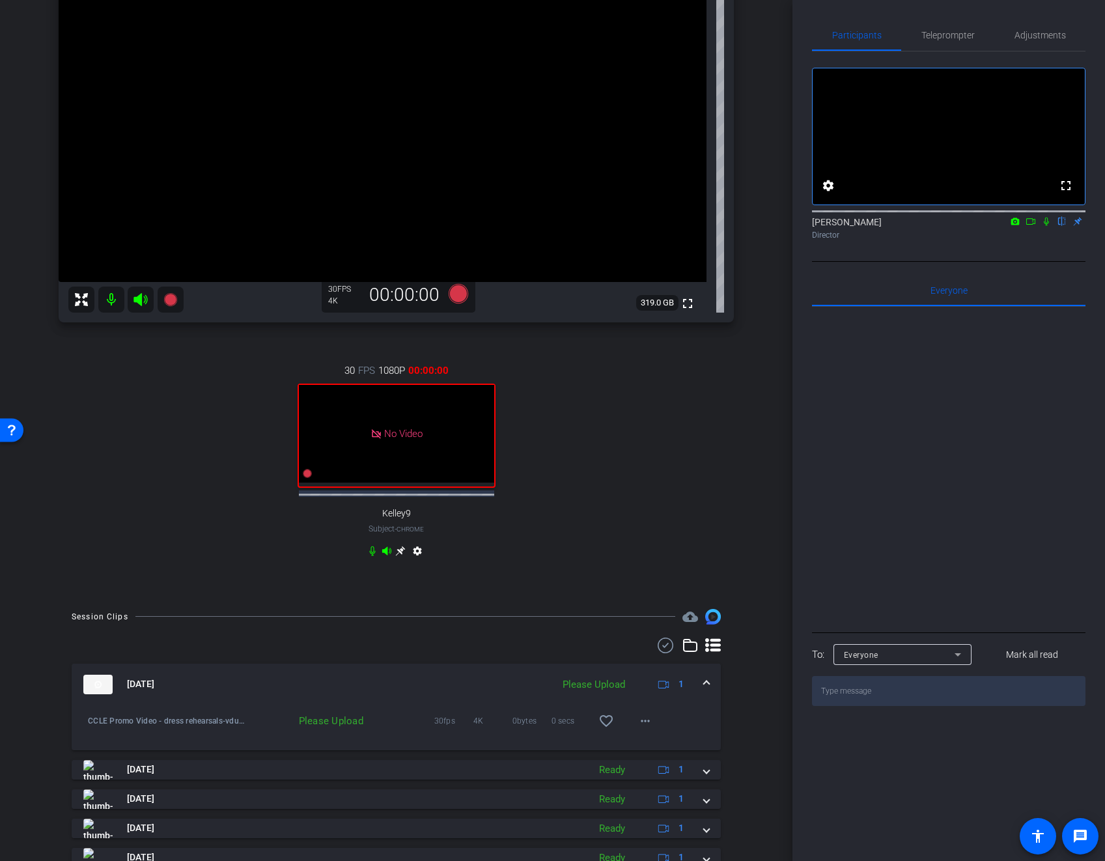
click at [374, 555] on div "settings" at bounding box center [396, 554] width 58 height 16
click at [373, 552] on icon at bounding box center [373, 551] width 6 height 10
click at [371, 552] on icon at bounding box center [372, 551] width 10 height 10
click at [1045, 226] on icon at bounding box center [1046, 221] width 10 height 9
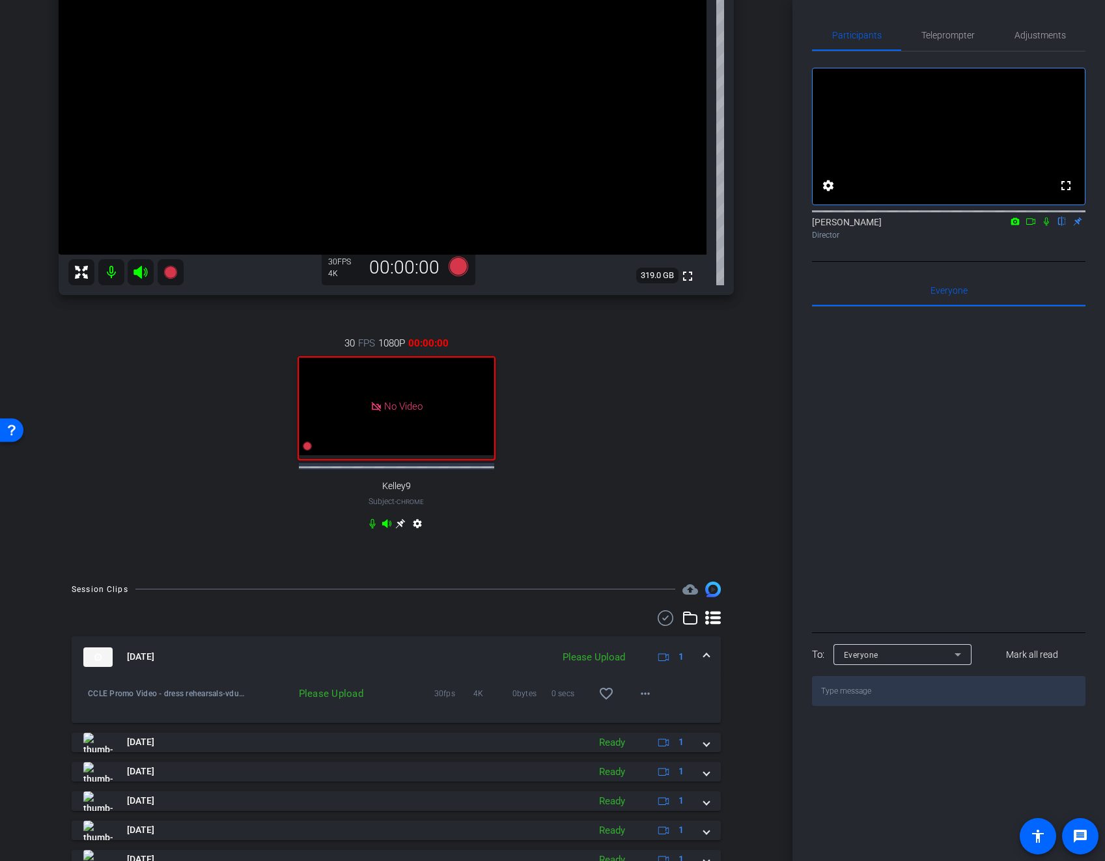
scroll to position [206, 0]
click at [611, 703] on span at bounding box center [606, 692] width 31 height 31
click at [653, 698] on span at bounding box center [645, 692] width 31 height 31
click at [657, 715] on span "Upload" at bounding box center [666, 719] width 52 height 16
click at [608, 699] on mat-icon "favorite_border" at bounding box center [606, 692] width 16 height 16
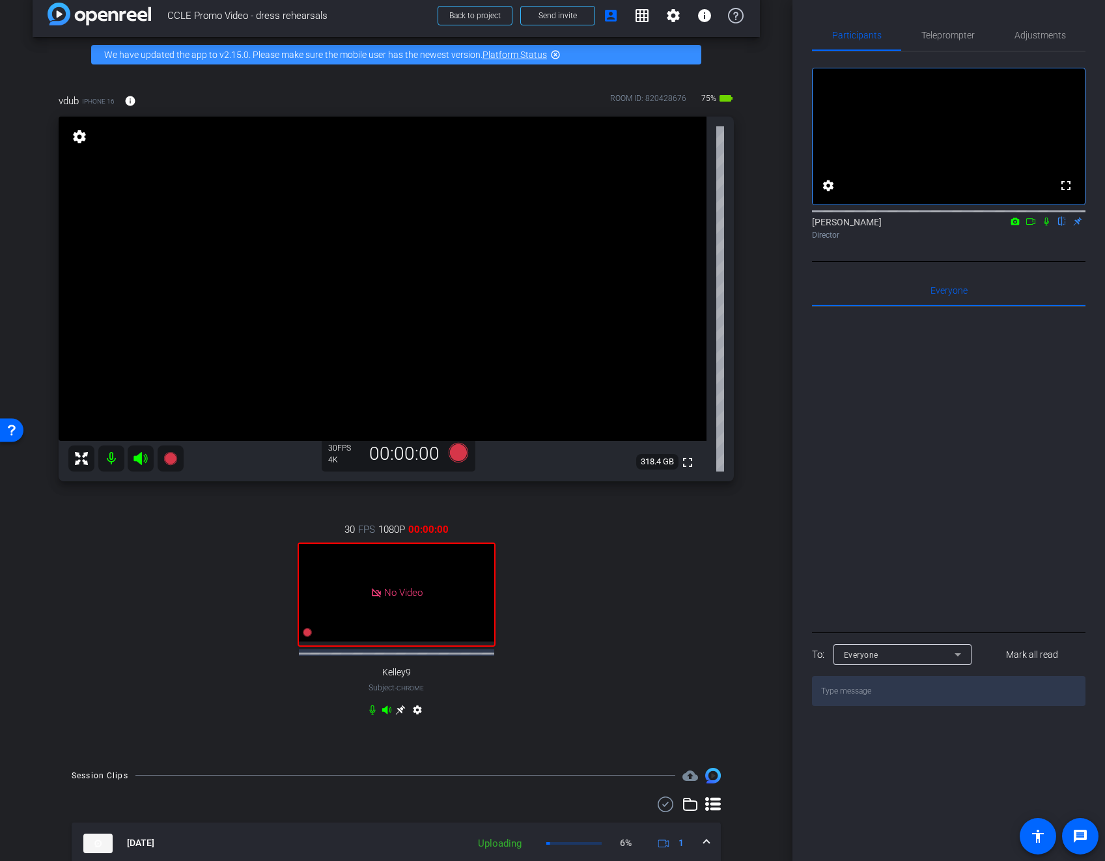
scroll to position [0, 0]
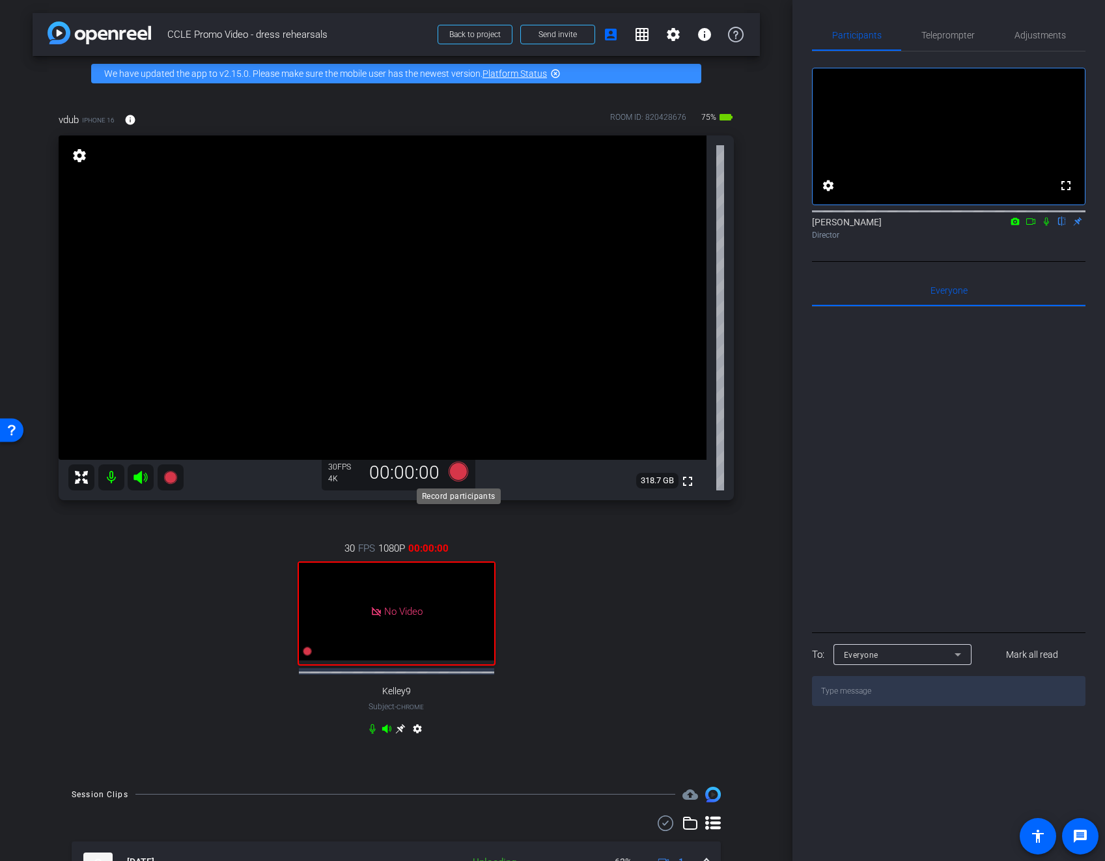
click at [456, 474] on icon at bounding box center [458, 471] width 20 height 20
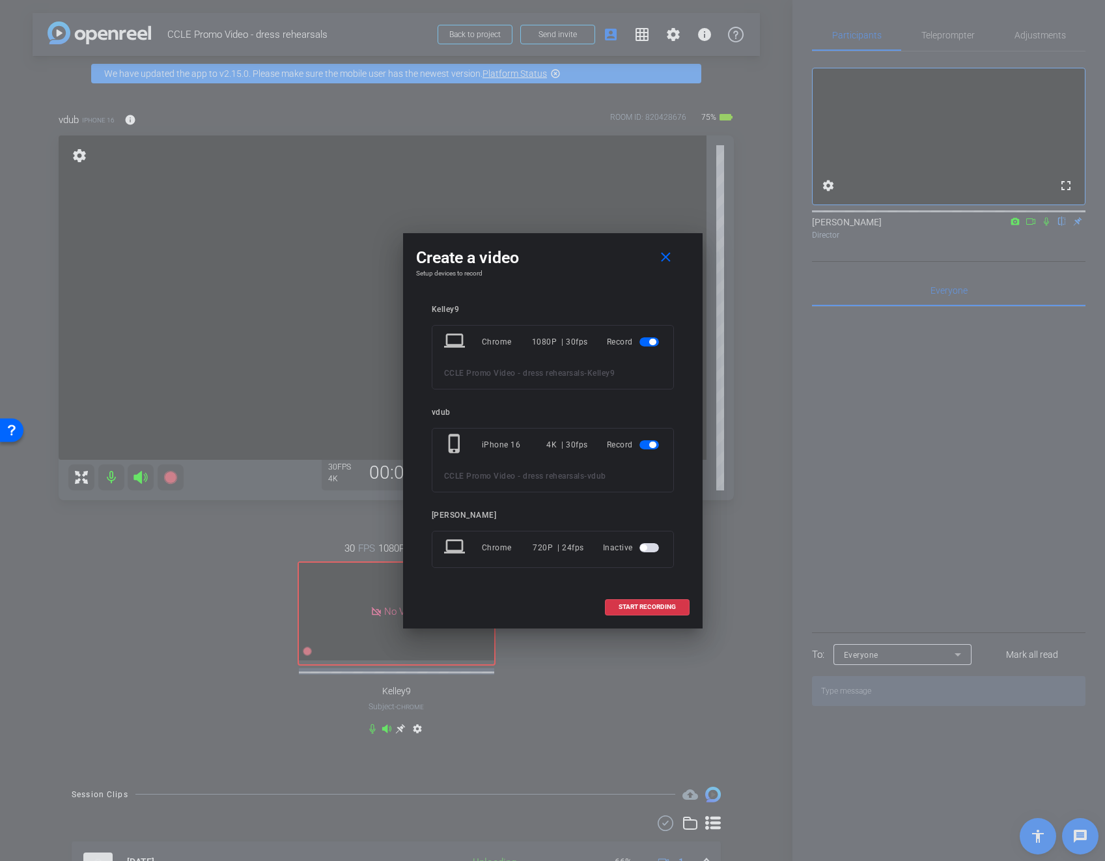
click at [641, 340] on span "button" at bounding box center [650, 341] width 20 height 9
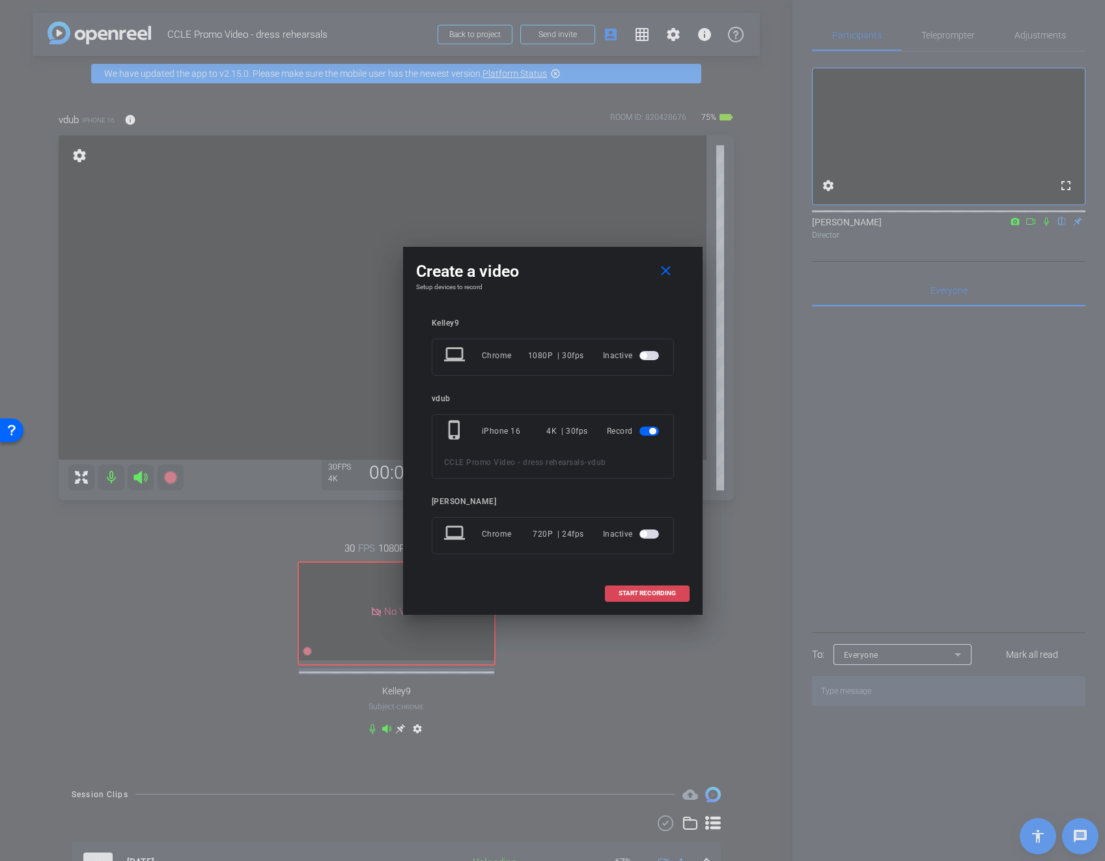
click at [654, 585] on span at bounding box center [647, 593] width 83 height 31
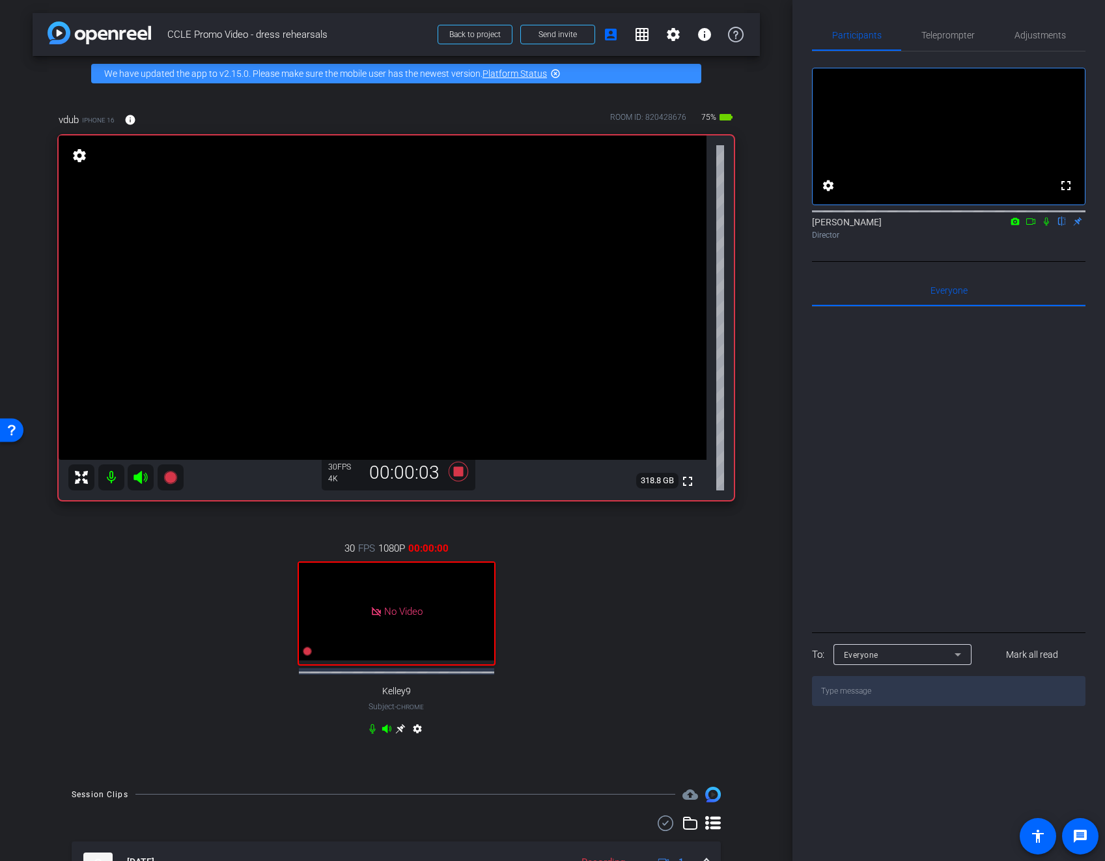
click at [1046, 226] on icon at bounding box center [1046, 222] width 5 height 8
click at [371, 731] on icon at bounding box center [373, 729] width 6 height 10
click at [368, 728] on icon at bounding box center [372, 729] width 10 height 10
click at [372, 731] on icon at bounding box center [373, 729] width 6 height 10
click at [372, 731] on icon at bounding box center [373, 729] width 8 height 10
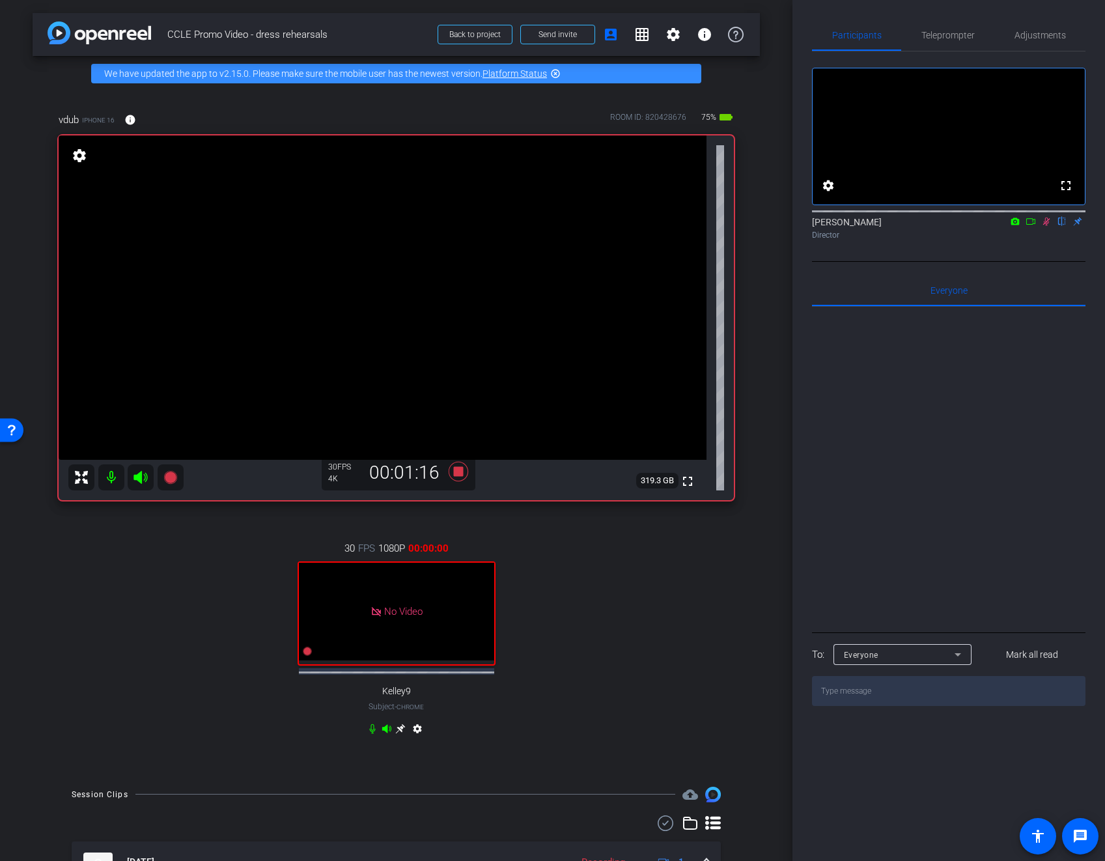
click at [1048, 226] on icon at bounding box center [1046, 221] width 10 height 9
click at [1043, 226] on icon at bounding box center [1046, 221] width 10 height 9
click at [371, 731] on icon at bounding box center [372, 729] width 10 height 10
click at [180, 725] on div "30 FPS 1080P 00:00:00 No Video Kelley9 Subject - Chrome settings" at bounding box center [396, 640] width 675 height 241
click at [369, 730] on icon at bounding box center [372, 729] width 10 height 10
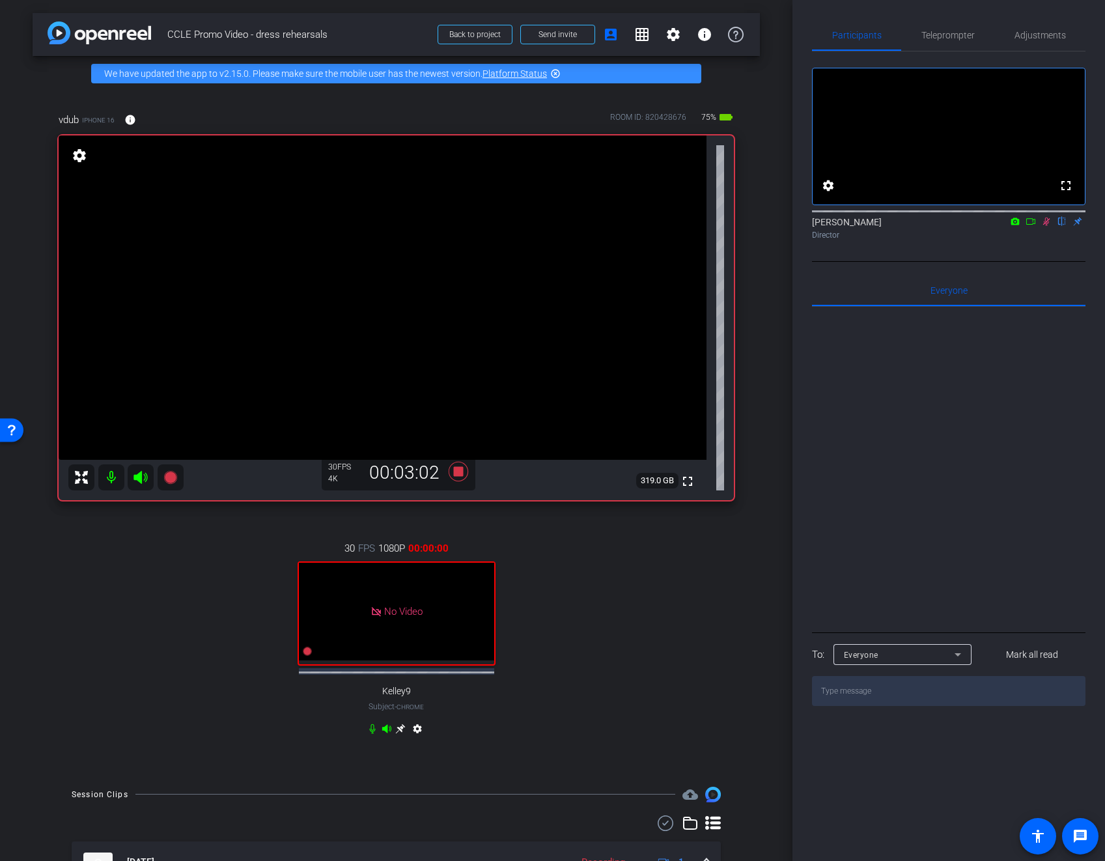
click at [373, 727] on icon at bounding box center [372, 729] width 10 height 10
click at [259, 712] on div "30 FPS 1080P 00:00:00 No Video Kelley9 Subject - Chrome settings" at bounding box center [396, 640] width 675 height 241
click at [370, 730] on icon at bounding box center [373, 729] width 8 height 10
click at [311, 719] on div "30 FPS 1080P 00:00:00 No Video Kelley9 Subject - Chrome settings" at bounding box center [396, 640] width 675 height 241
click at [372, 724] on icon at bounding box center [373, 729] width 6 height 10
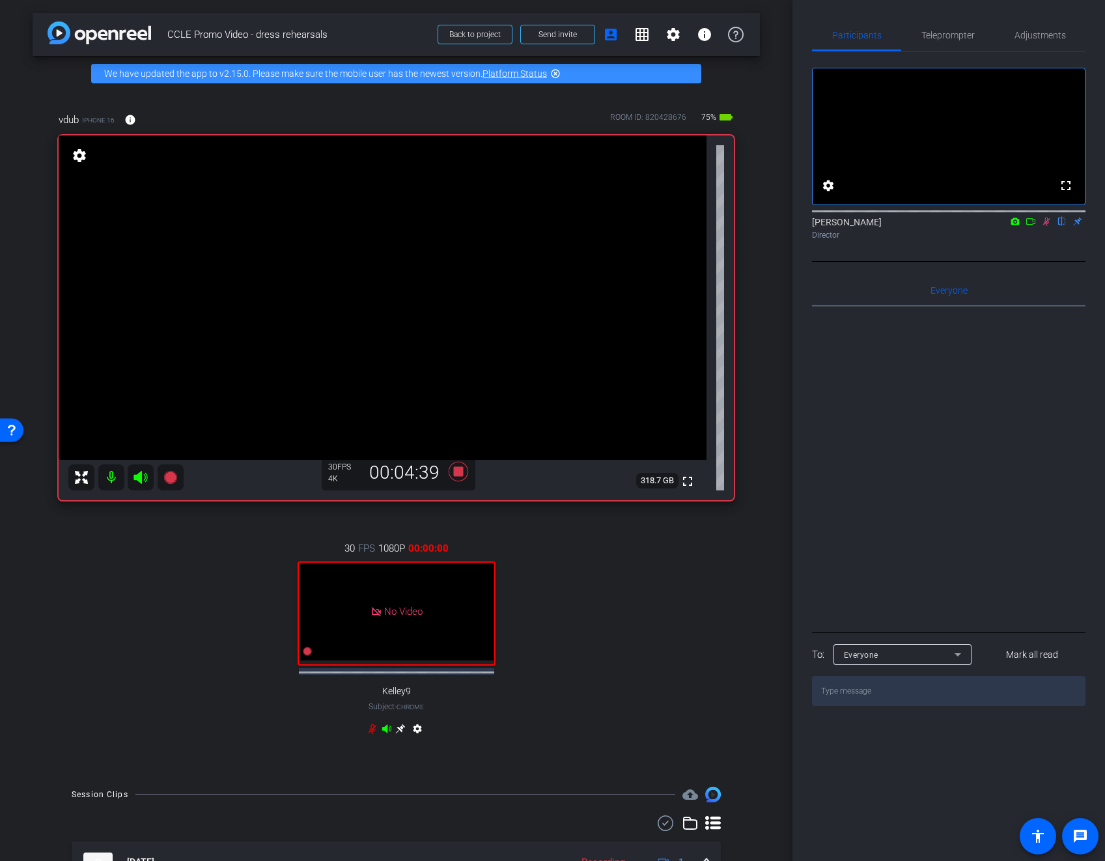
click at [371, 727] on icon at bounding box center [372, 729] width 10 height 10
click at [259, 709] on div "30 FPS 1080P 00:00:00 No Video Kelley9 Subject - Chrome settings" at bounding box center [396, 640] width 675 height 241
click at [233, 707] on div "30 FPS 1080P 00:00:00 No Video Kelley9 Subject - Chrome settings" at bounding box center [396, 640] width 675 height 241
click at [371, 729] on icon at bounding box center [373, 729] width 8 height 10
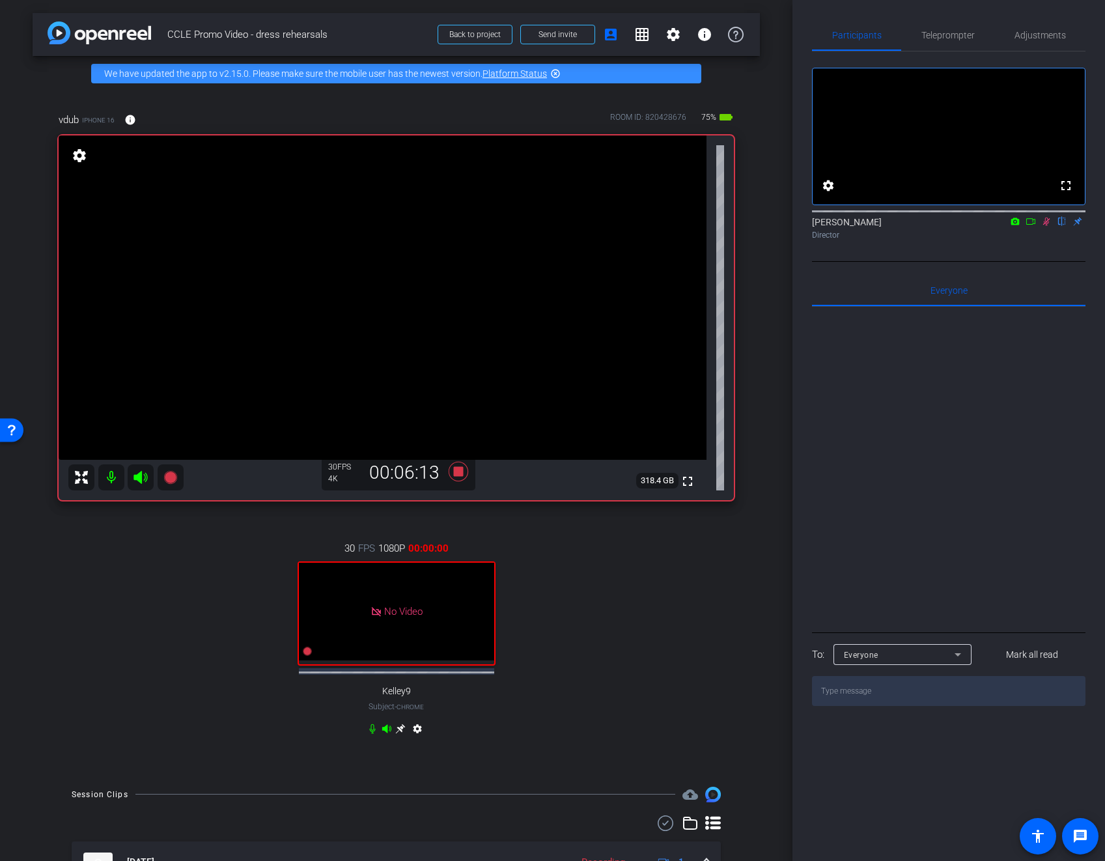
click at [371, 729] on icon at bounding box center [373, 729] width 6 height 10
click at [371, 729] on icon at bounding box center [373, 729] width 8 height 10
click at [372, 726] on icon at bounding box center [372, 729] width 10 height 10
click at [371, 731] on icon at bounding box center [373, 729] width 8 height 10
click at [371, 726] on icon at bounding box center [372, 729] width 10 height 10
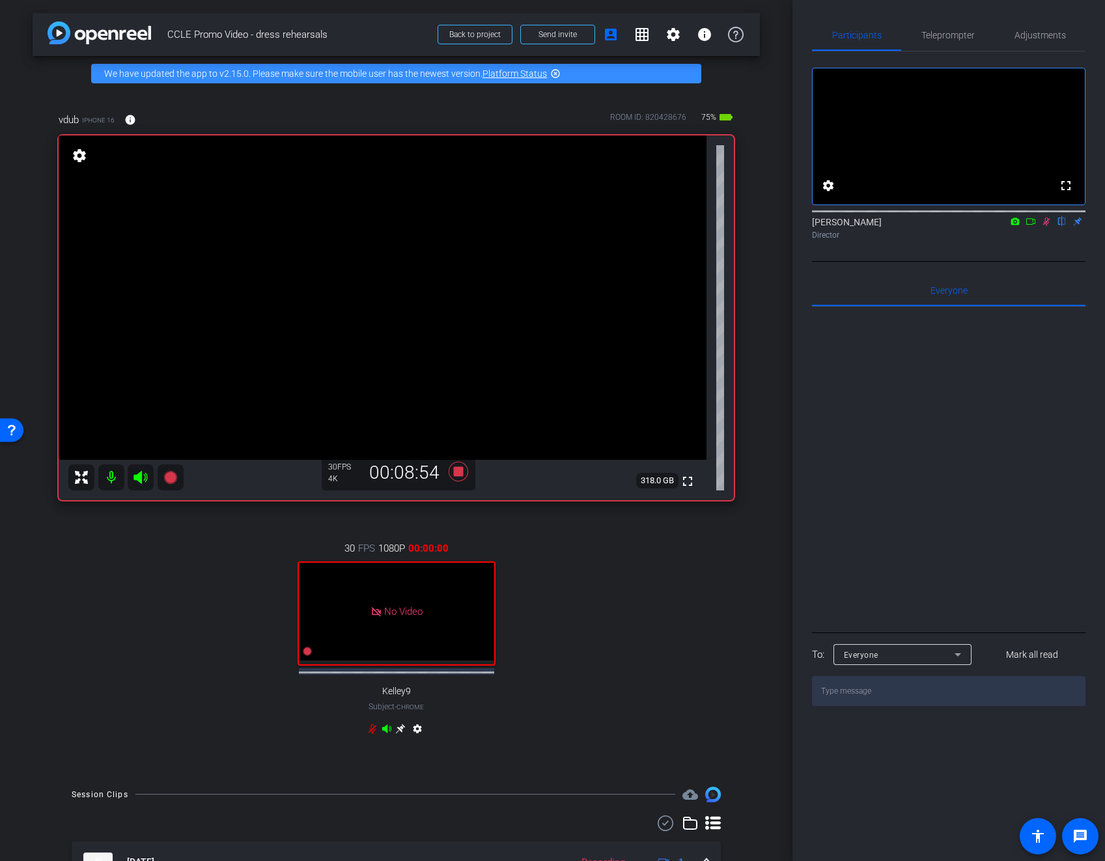
click at [372, 728] on icon at bounding box center [372, 729] width 10 height 10
click at [369, 725] on icon at bounding box center [372, 729] width 10 height 10
click at [369, 730] on icon at bounding box center [372, 729] width 10 height 10
click at [371, 725] on icon at bounding box center [373, 729] width 6 height 10
click at [371, 729] on icon at bounding box center [372, 729] width 10 height 10
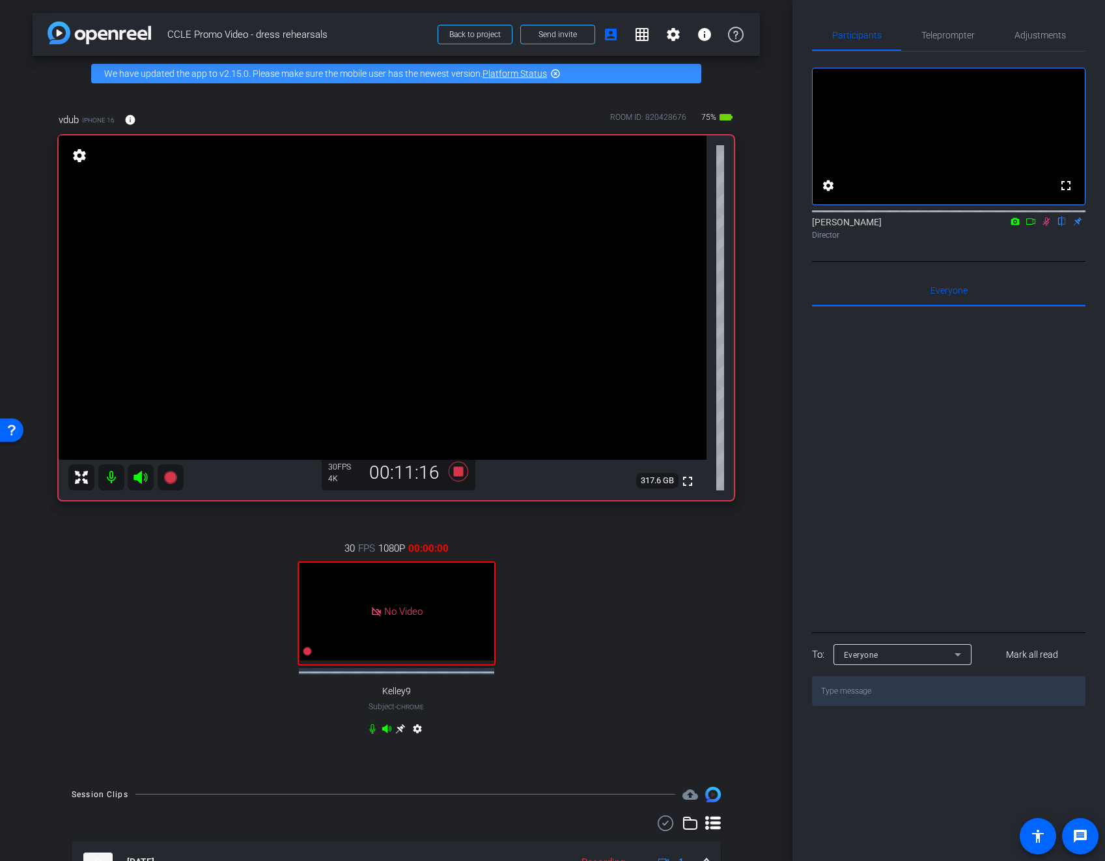
click at [370, 728] on icon at bounding box center [373, 729] width 6 height 10
click at [186, 731] on div "30 FPS 1080P 00:00:00 No Video Kelley9 Subject - Chrome settings" at bounding box center [396, 640] width 675 height 241
click at [371, 727] on icon at bounding box center [373, 729] width 8 height 10
click at [371, 727] on icon at bounding box center [373, 729] width 6 height 10
click at [188, 704] on div "30 FPS 1080P 00:00:00 No Video Kelley9 Subject - Chrome settings" at bounding box center [396, 640] width 675 height 241
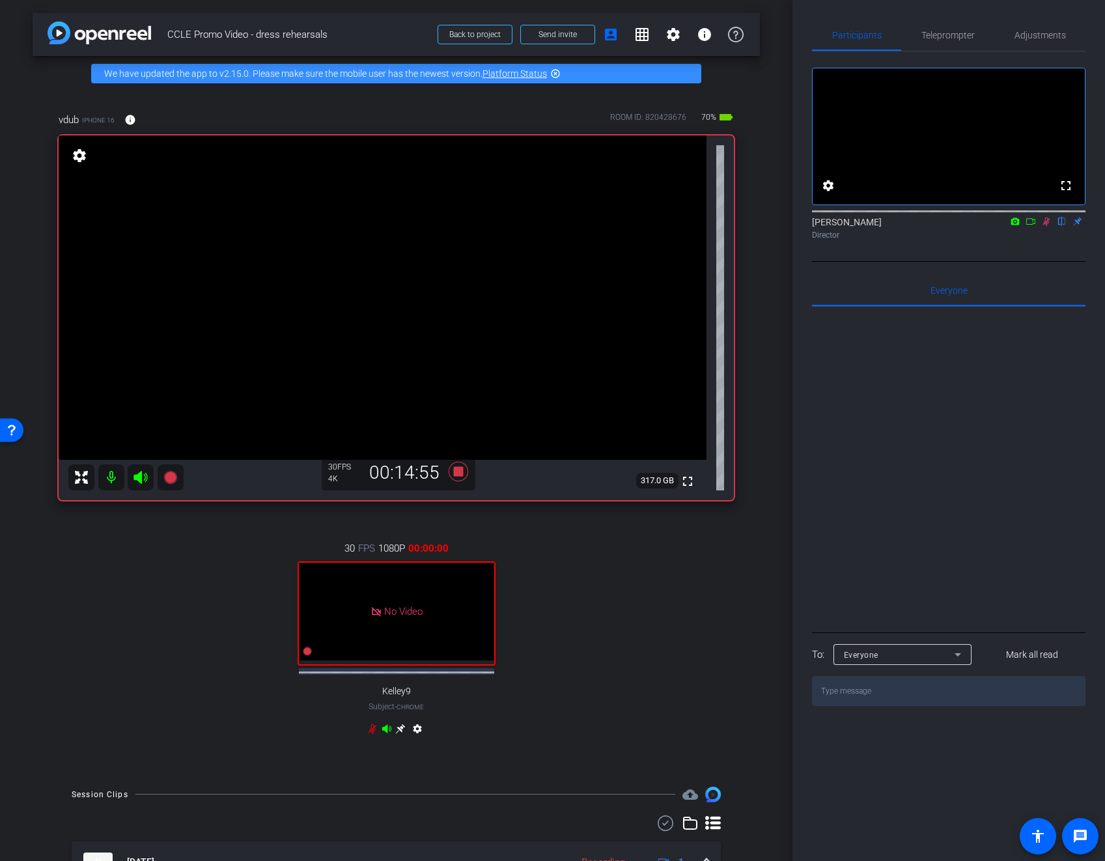
click at [296, 714] on div "30 FPS 1080P 00:00:00 No Video Kelley9 Subject - Chrome settings" at bounding box center [396, 640] width 675 height 241
click at [371, 725] on icon at bounding box center [373, 729] width 8 height 10
click at [372, 729] on icon at bounding box center [373, 729] width 6 height 10
click at [366, 725] on div "30 FPS 1080P 00:00:00 No Video Kelley9 Subject - Chrome settings" at bounding box center [396, 640] width 675 height 241
click at [369, 730] on icon at bounding box center [372, 729] width 10 height 10
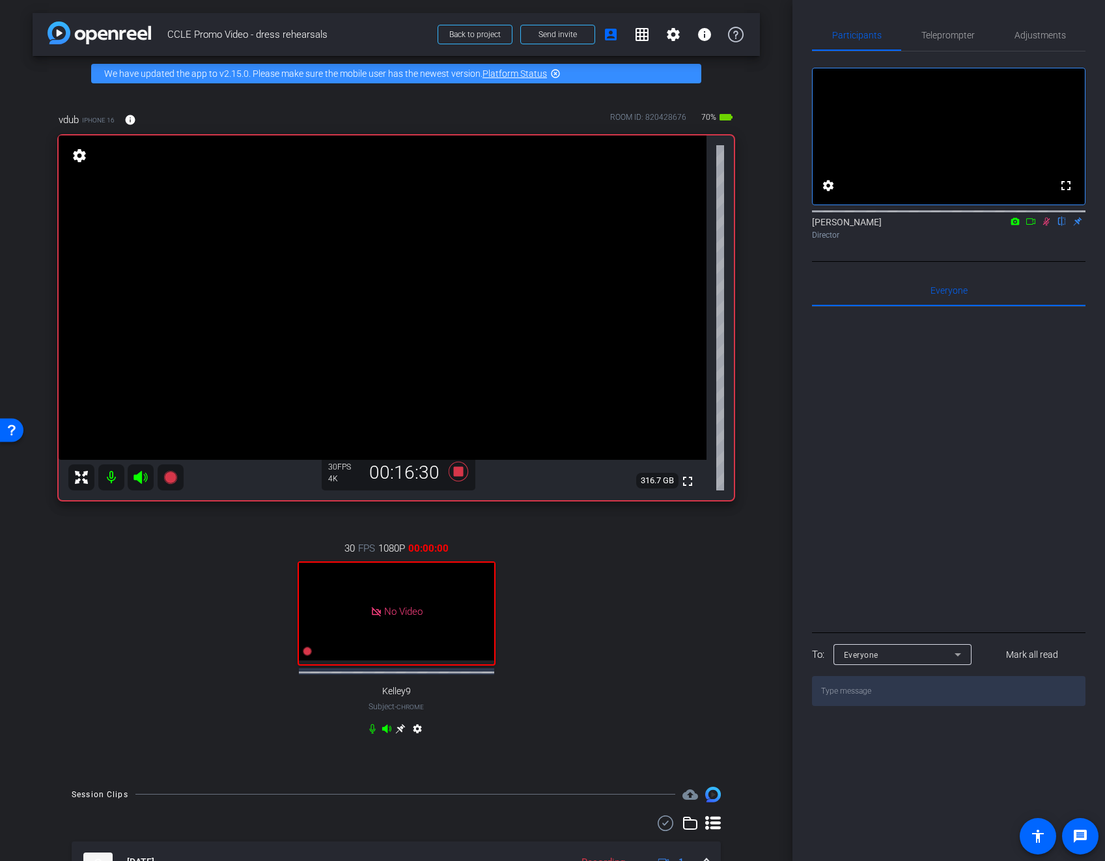
click at [371, 727] on icon at bounding box center [372, 729] width 10 height 10
click at [369, 727] on icon at bounding box center [372, 729] width 10 height 10
click at [371, 729] on icon at bounding box center [372, 729] width 10 height 10
click at [374, 737] on div "settings" at bounding box center [396, 732] width 58 height 16
click at [371, 730] on icon at bounding box center [373, 729] width 8 height 10
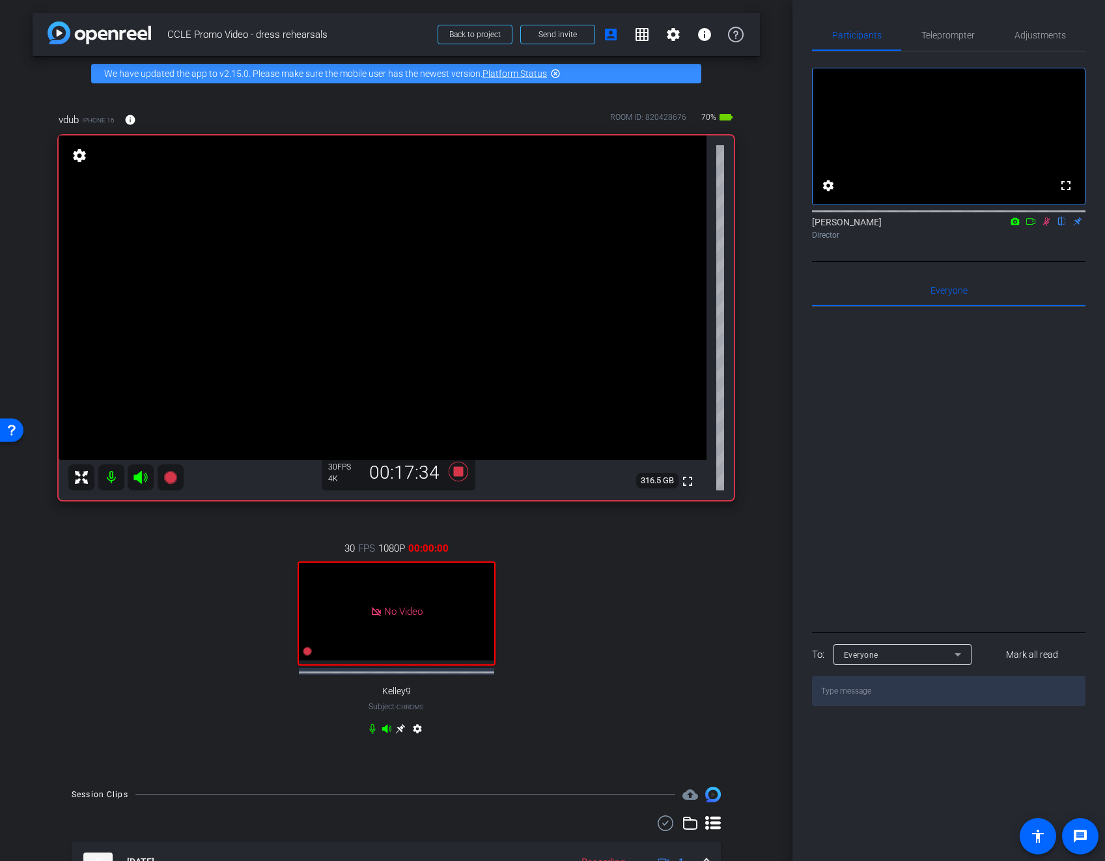
click at [371, 726] on icon at bounding box center [373, 729] width 6 height 10
click at [565, 715] on div "30 FPS 1080P 00:00:00 No Video Kelley9 Subject - Chrome settings" at bounding box center [396, 640] width 675 height 241
click at [582, 705] on div "30 FPS 1080P 00:00:00 No Video Kelley9 Subject - Chrome settings" at bounding box center [396, 640] width 675 height 241
click at [374, 729] on icon at bounding box center [372, 729] width 10 height 10
click at [1047, 226] on icon at bounding box center [1046, 221] width 10 height 9
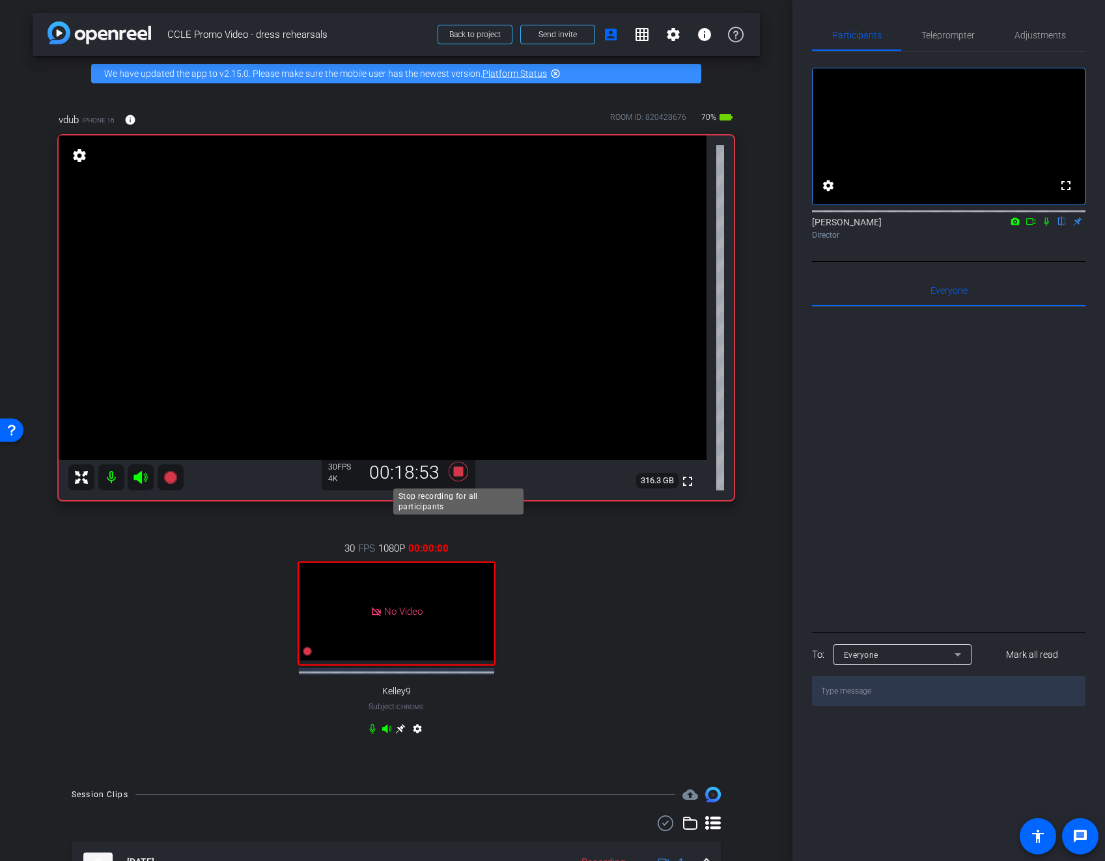
click at [460, 474] on icon at bounding box center [458, 471] width 20 height 20
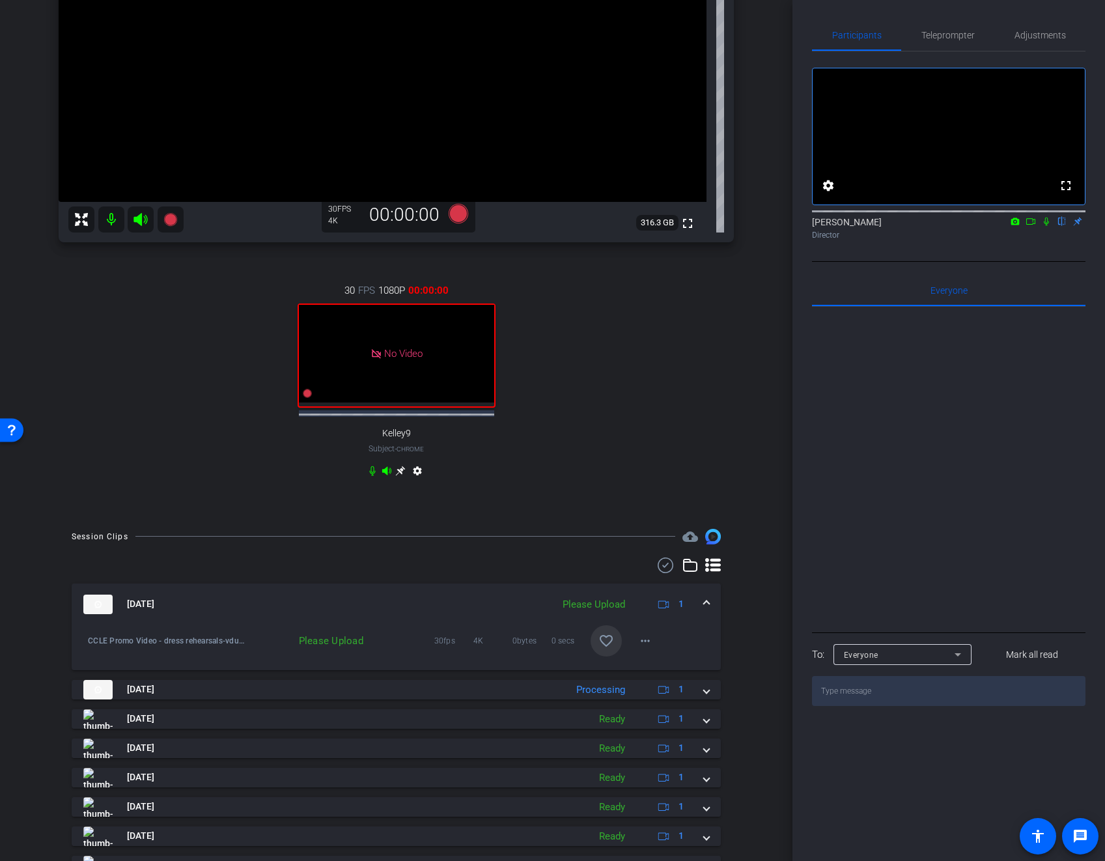
scroll to position [259, 0]
click at [645, 645] on mat-icon "more_horiz" at bounding box center [646, 640] width 16 height 16
click at [661, 667] on span "Upload" at bounding box center [666, 666] width 52 height 16
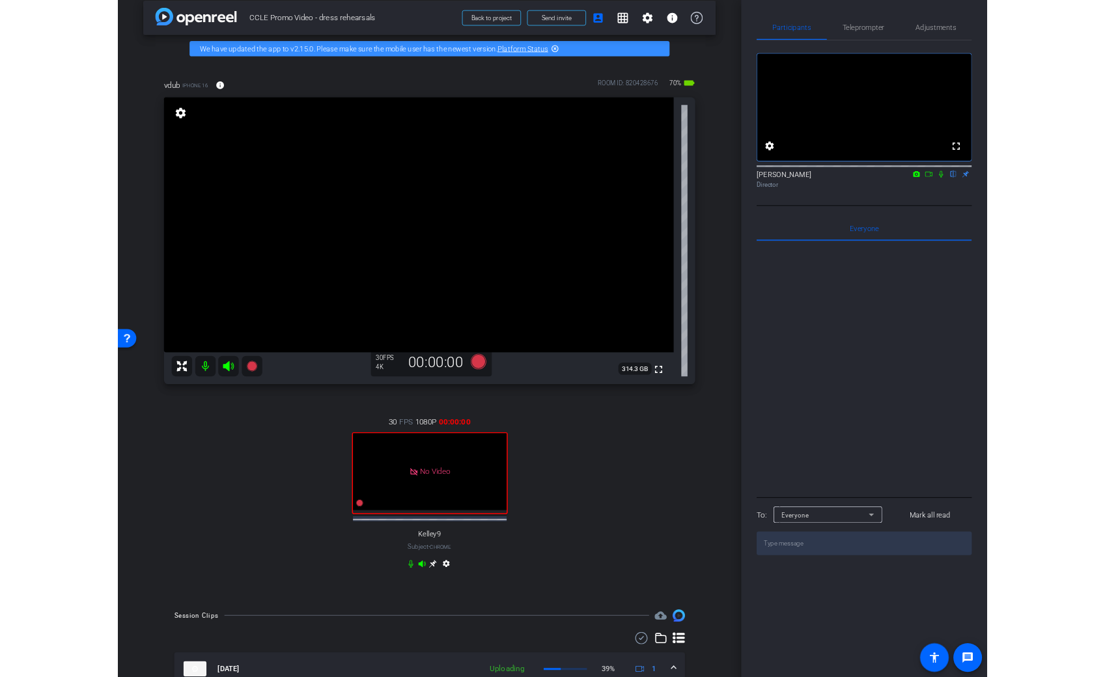
scroll to position [10, 0]
